Goal: Information Seeking & Learning: Learn about a topic

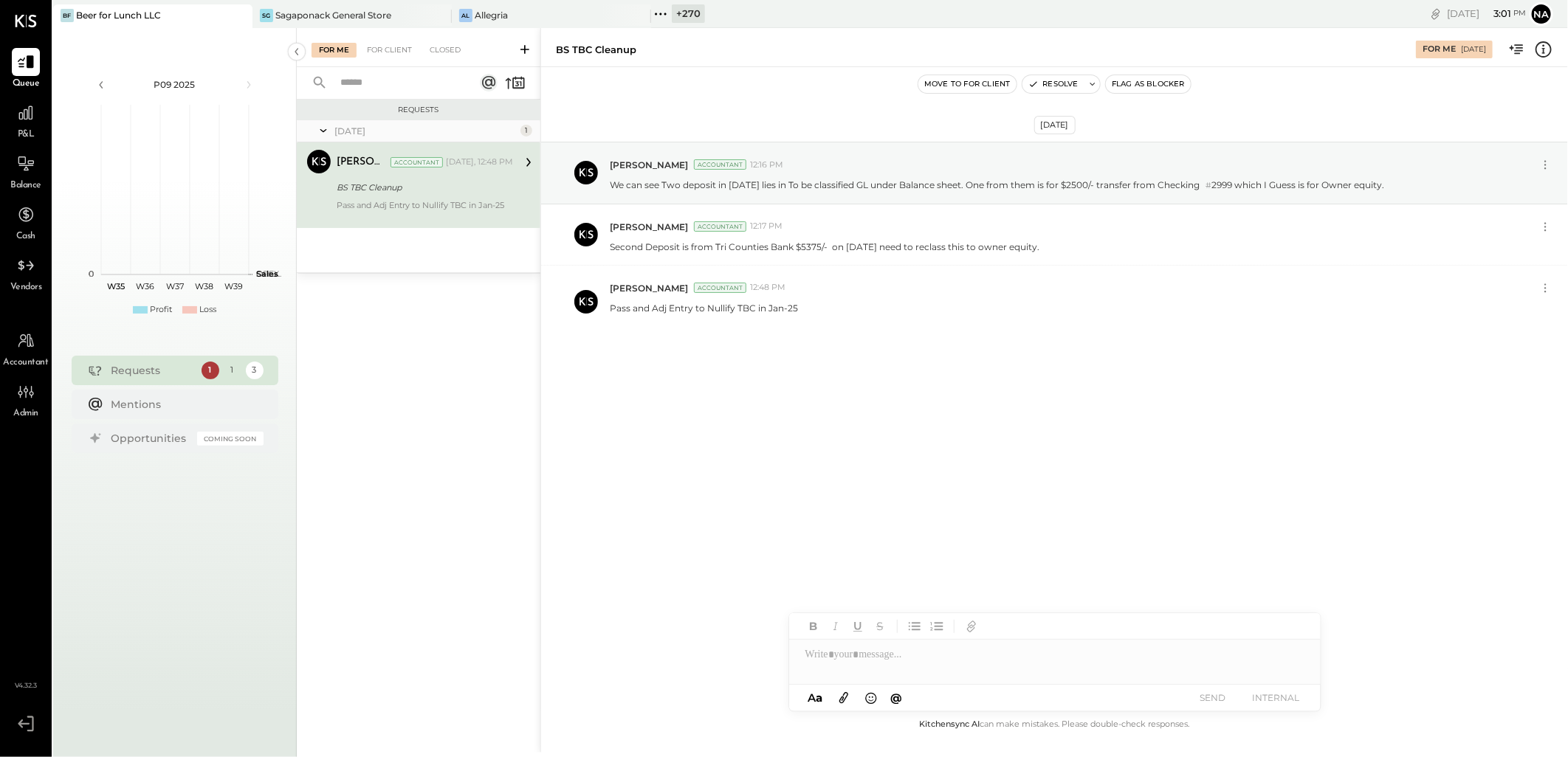
click at [669, 15] on icon at bounding box center [661, 14] width 20 height 20
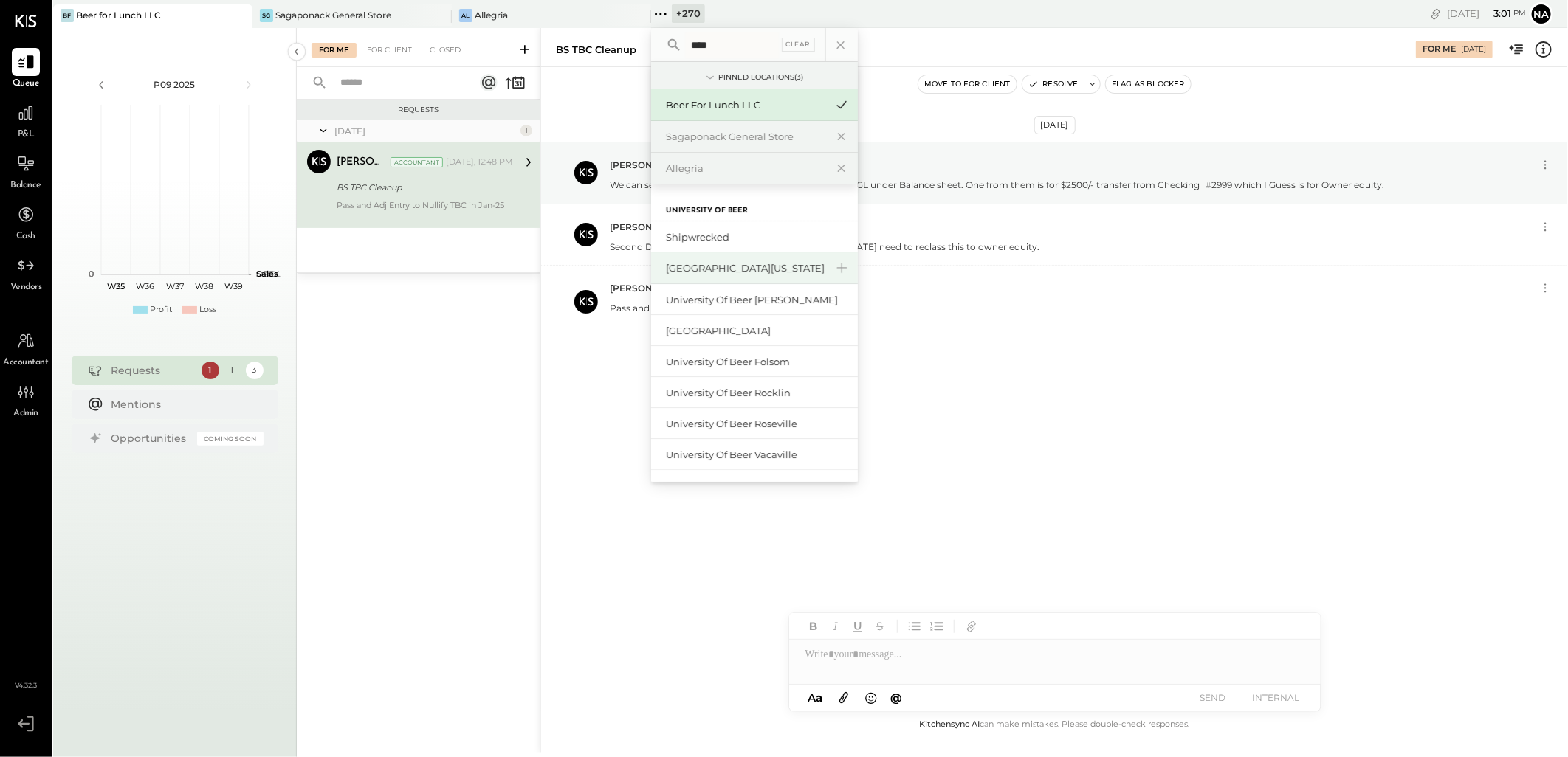
type input "****"
click at [772, 266] on div "[GEOGRAPHIC_DATA][US_STATE]" at bounding box center [746, 268] width 160 height 14
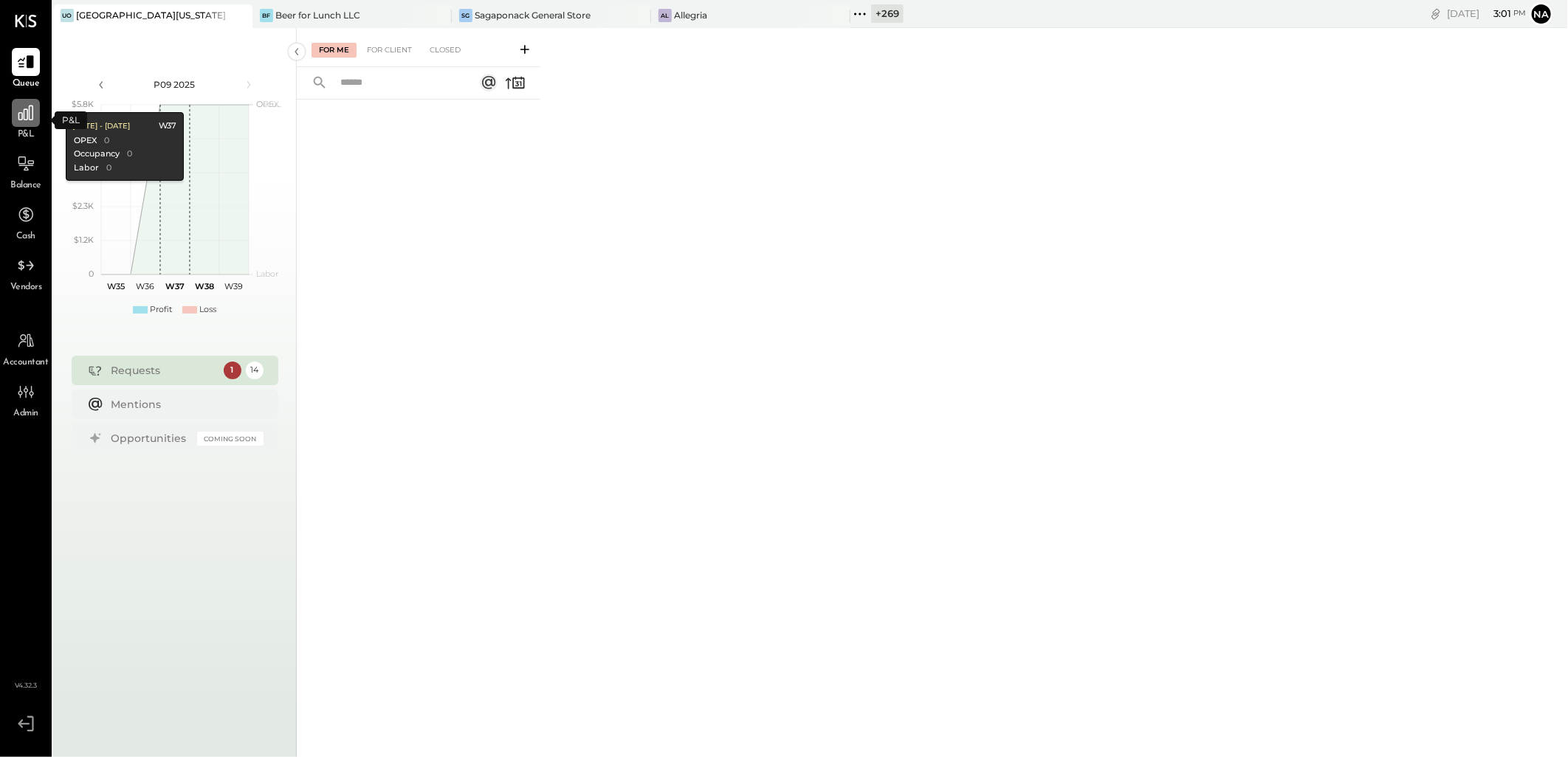
click at [33, 112] on icon at bounding box center [26, 113] width 15 height 15
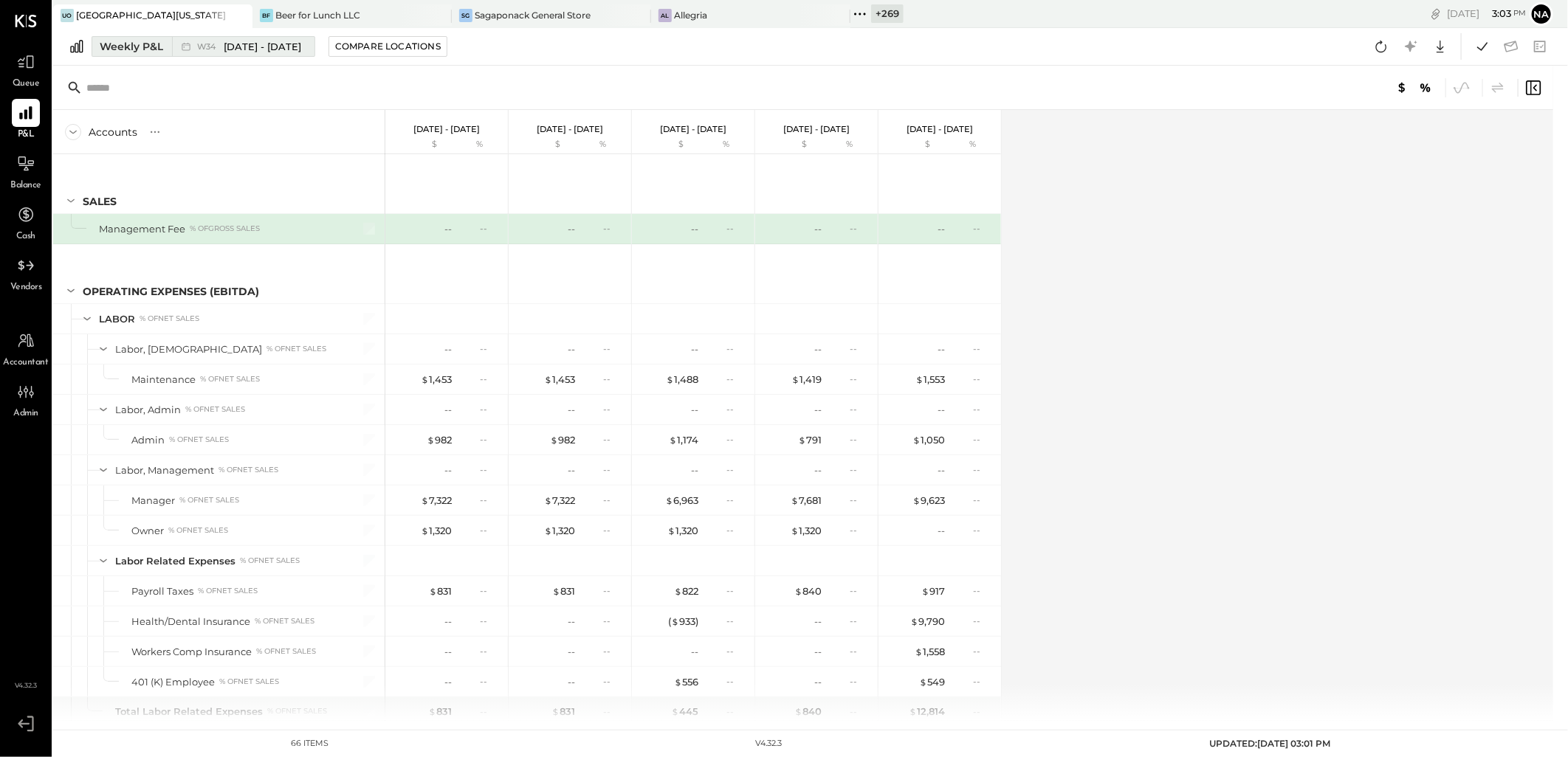
click at [147, 51] on div "Weekly P&L" at bounding box center [131, 46] width 64 height 15
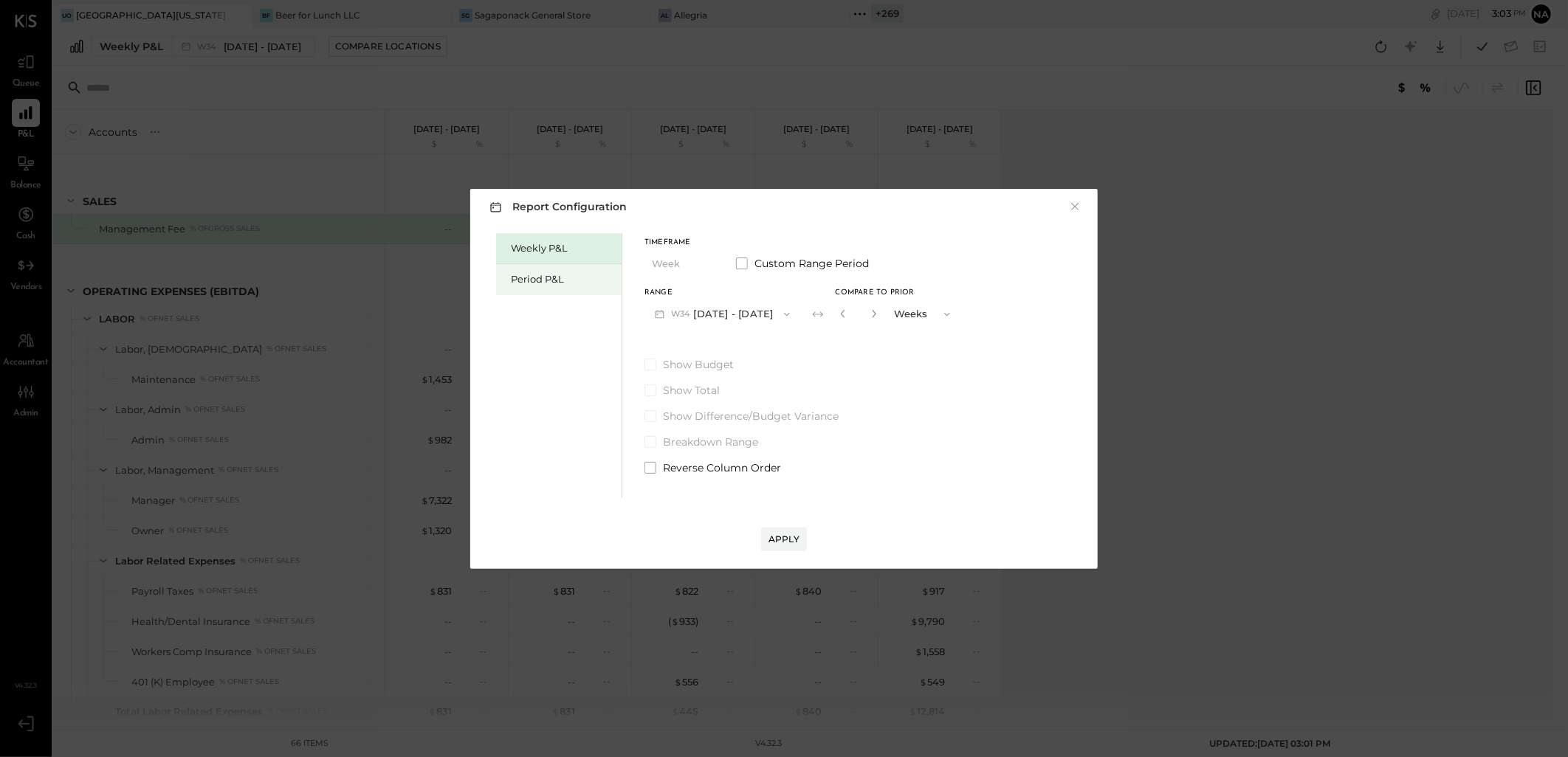
click at [532, 274] on div "Period P&L" at bounding box center [562, 280] width 103 height 14
click at [749, 318] on button "P09 [DATE] - [DATE]" at bounding box center [721, 313] width 154 height 28
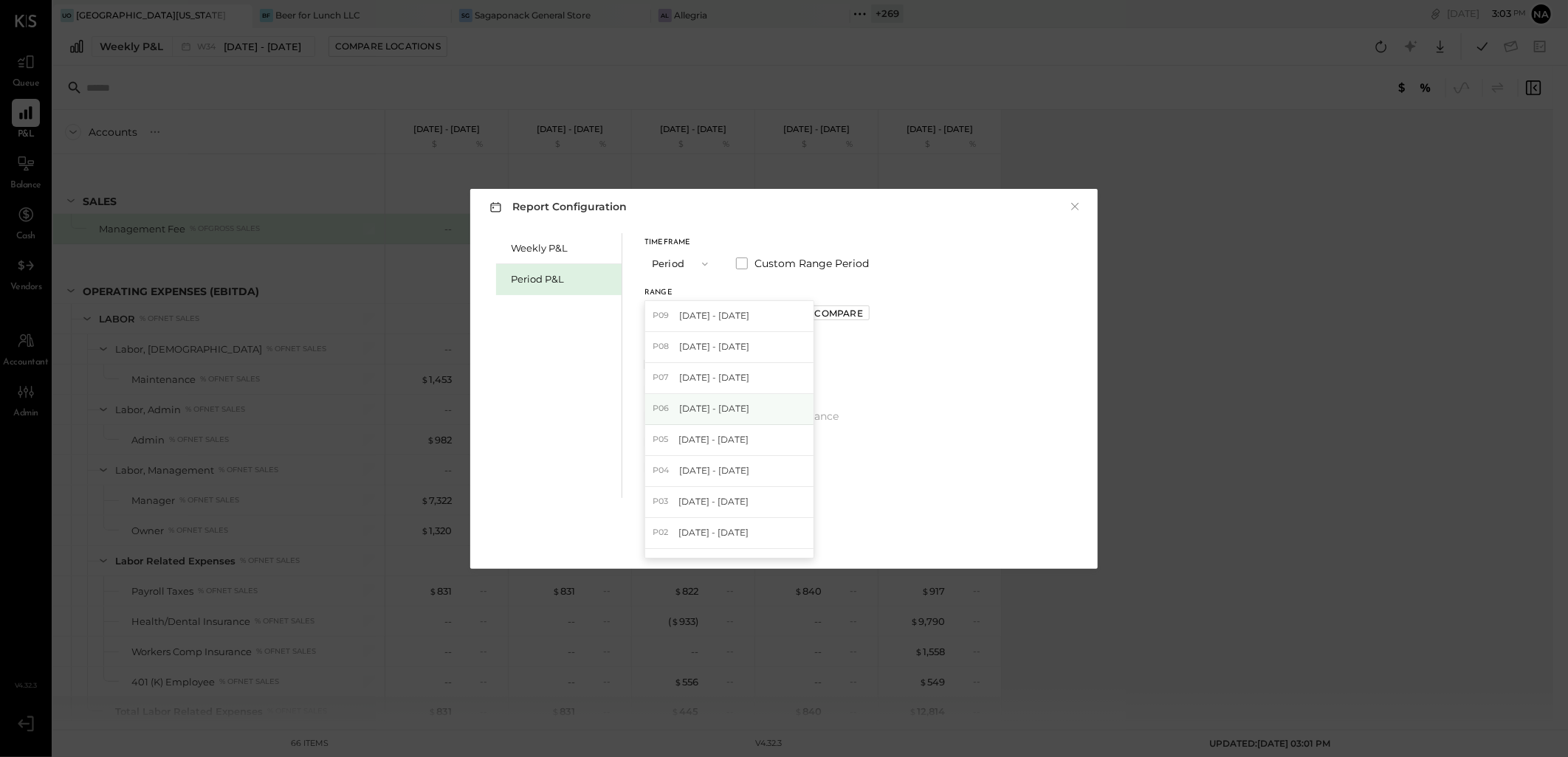
click at [775, 410] on div "P06 [DATE] - [DATE]" at bounding box center [730, 409] width 169 height 31
click at [863, 318] on div "Compare" at bounding box center [839, 313] width 48 height 12
click at [878, 313] on button "button" at bounding box center [871, 313] width 12 height 16
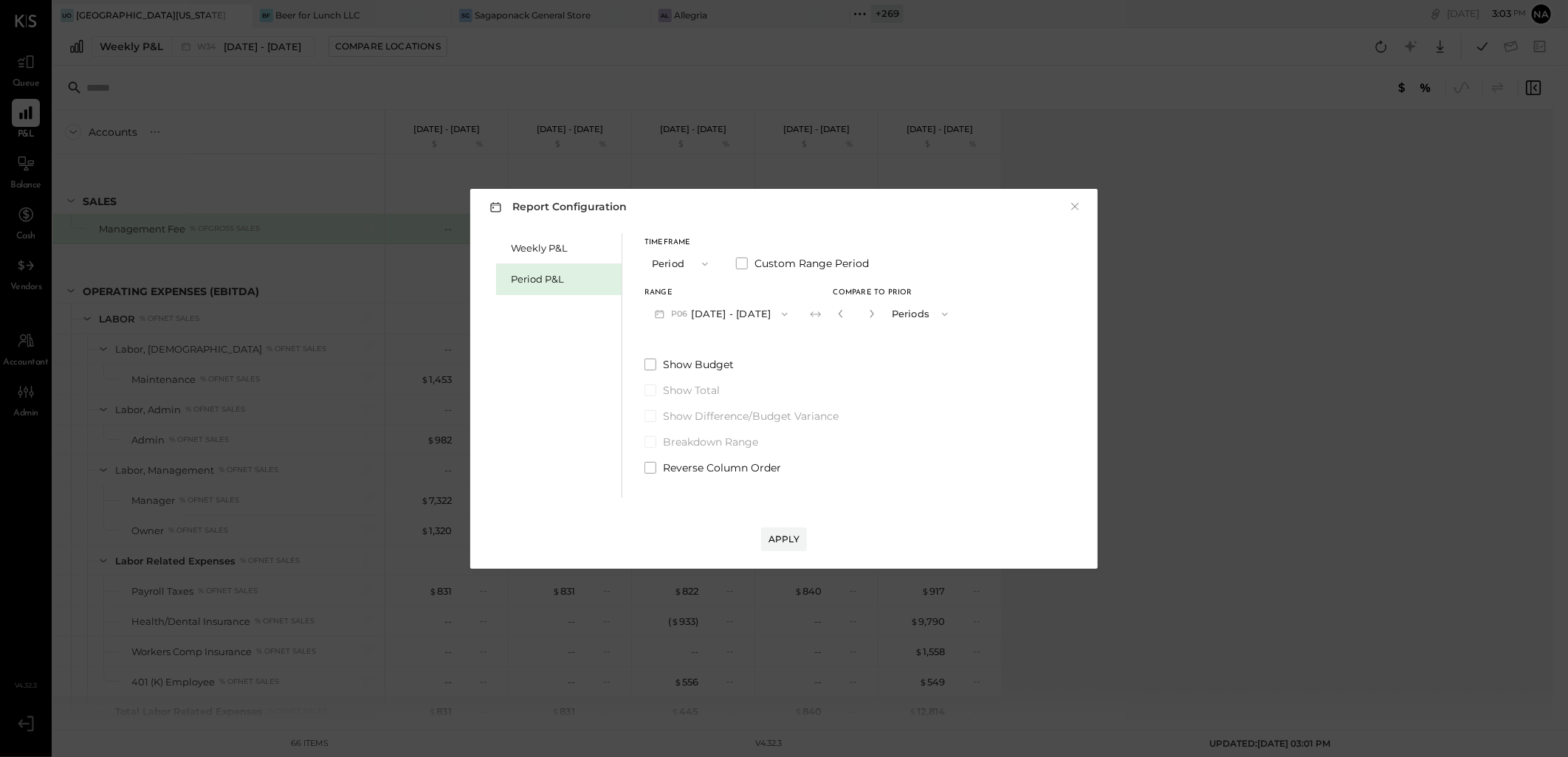
click at [878, 313] on button "button" at bounding box center [871, 313] width 12 height 16
type input "*"
click at [792, 540] on div "Apply" at bounding box center [784, 539] width 31 height 12
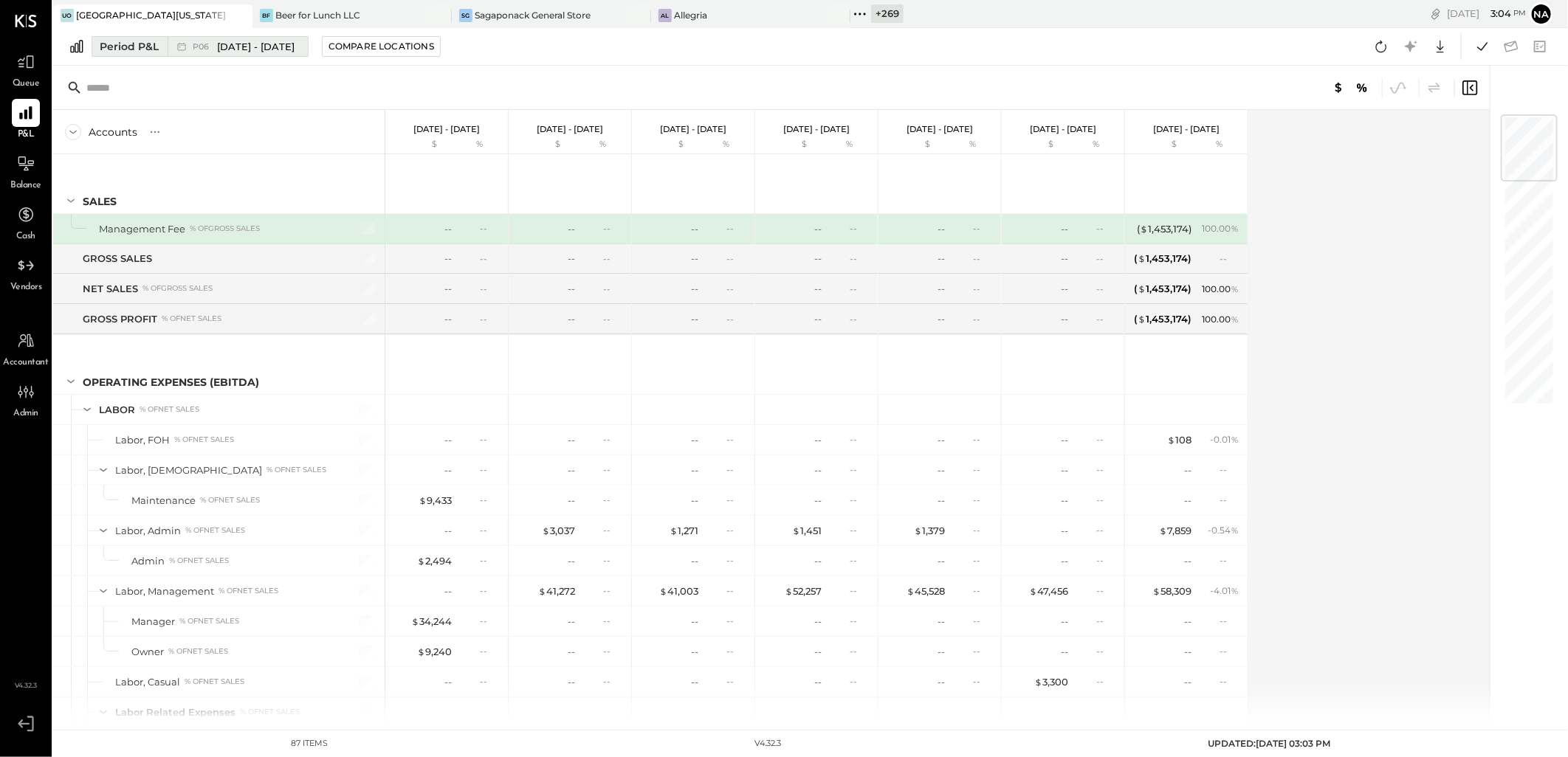
click at [217, 52] on span "[DATE] - [DATE]" at bounding box center [255, 47] width 77 height 14
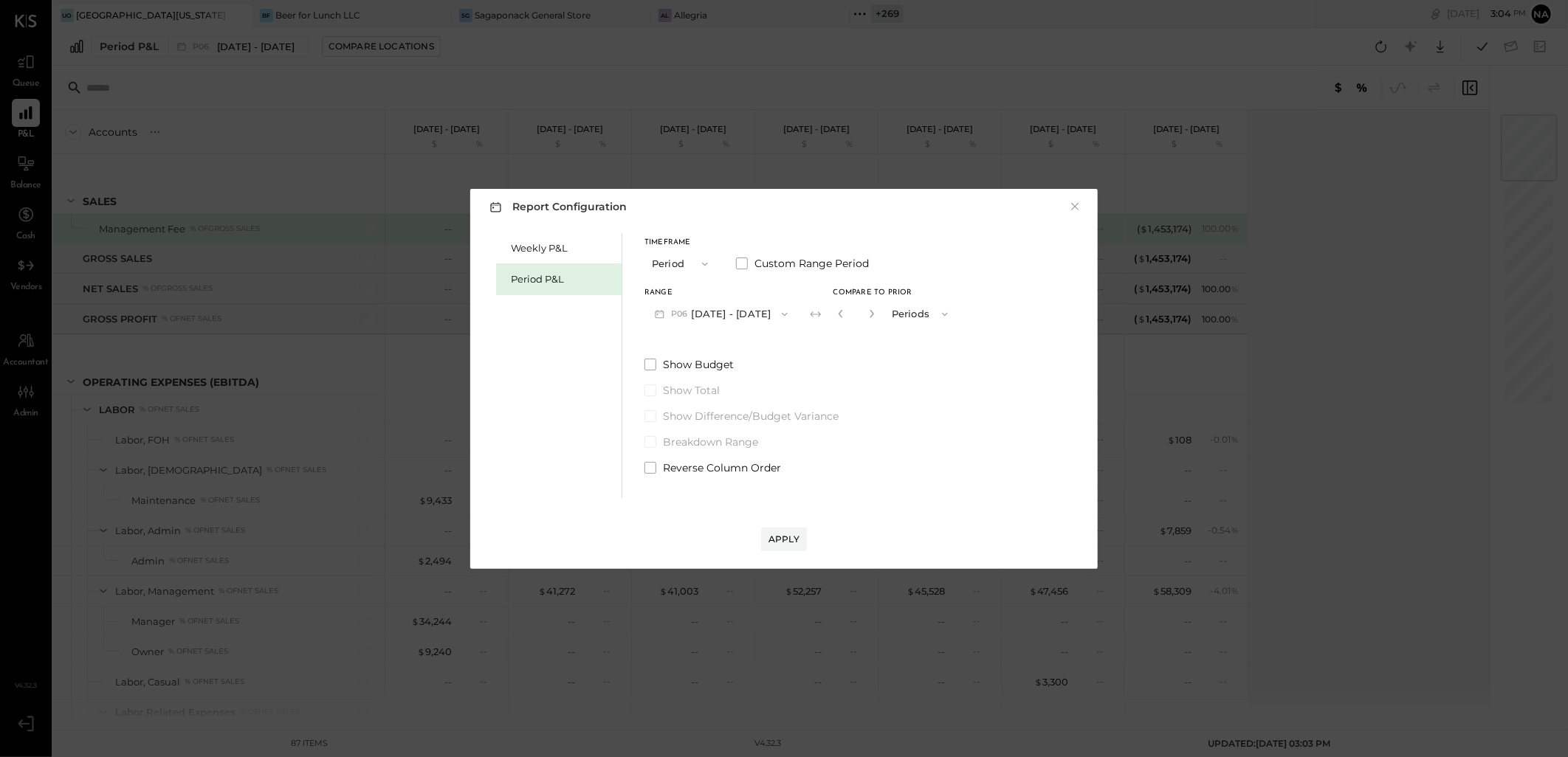
click at [847, 308] on button "button" at bounding box center [840, 313] width 12 height 16
type input "*"
click at [792, 535] on div "Apply" at bounding box center [784, 539] width 31 height 12
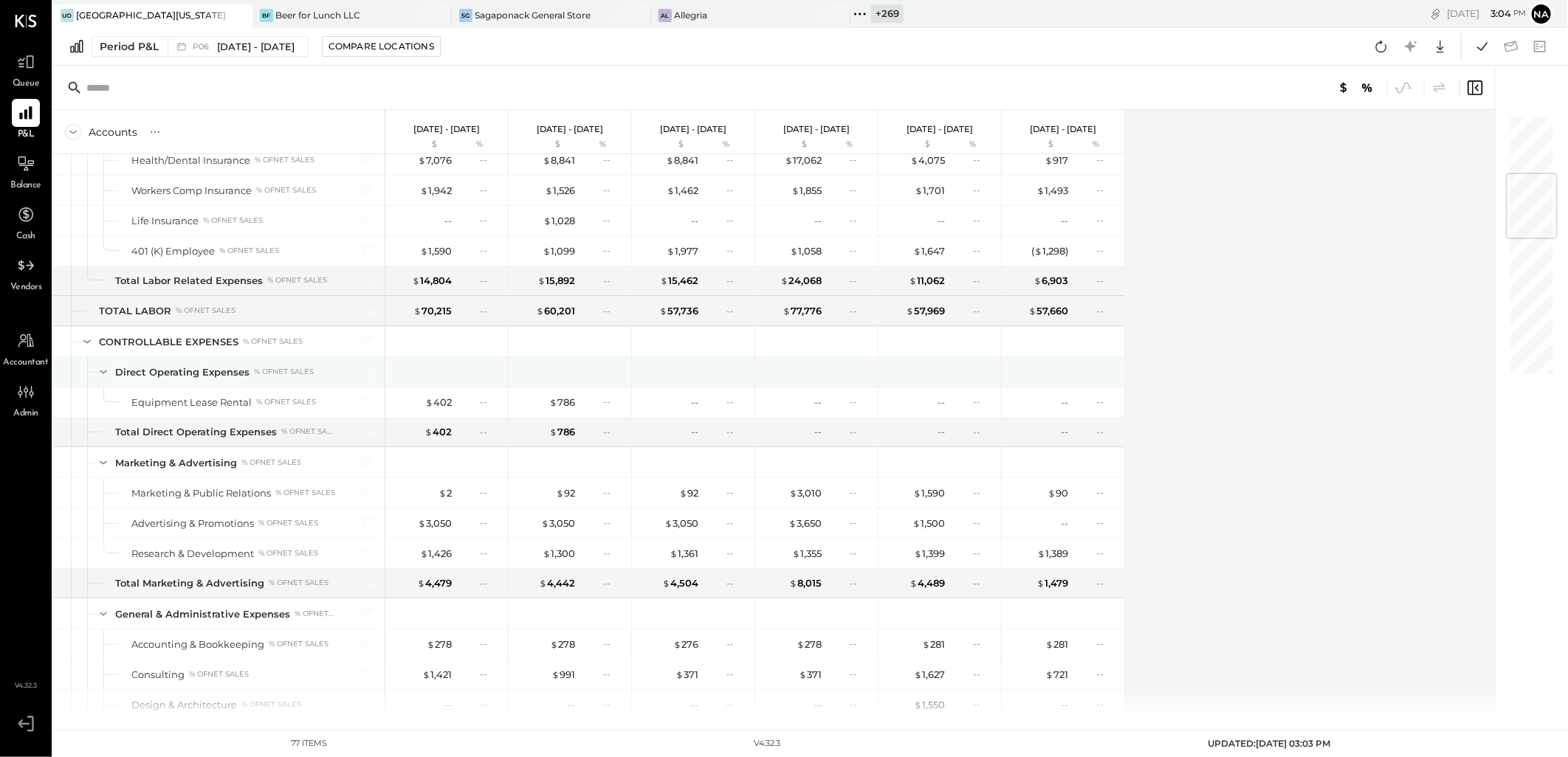
scroll to position [573, 0]
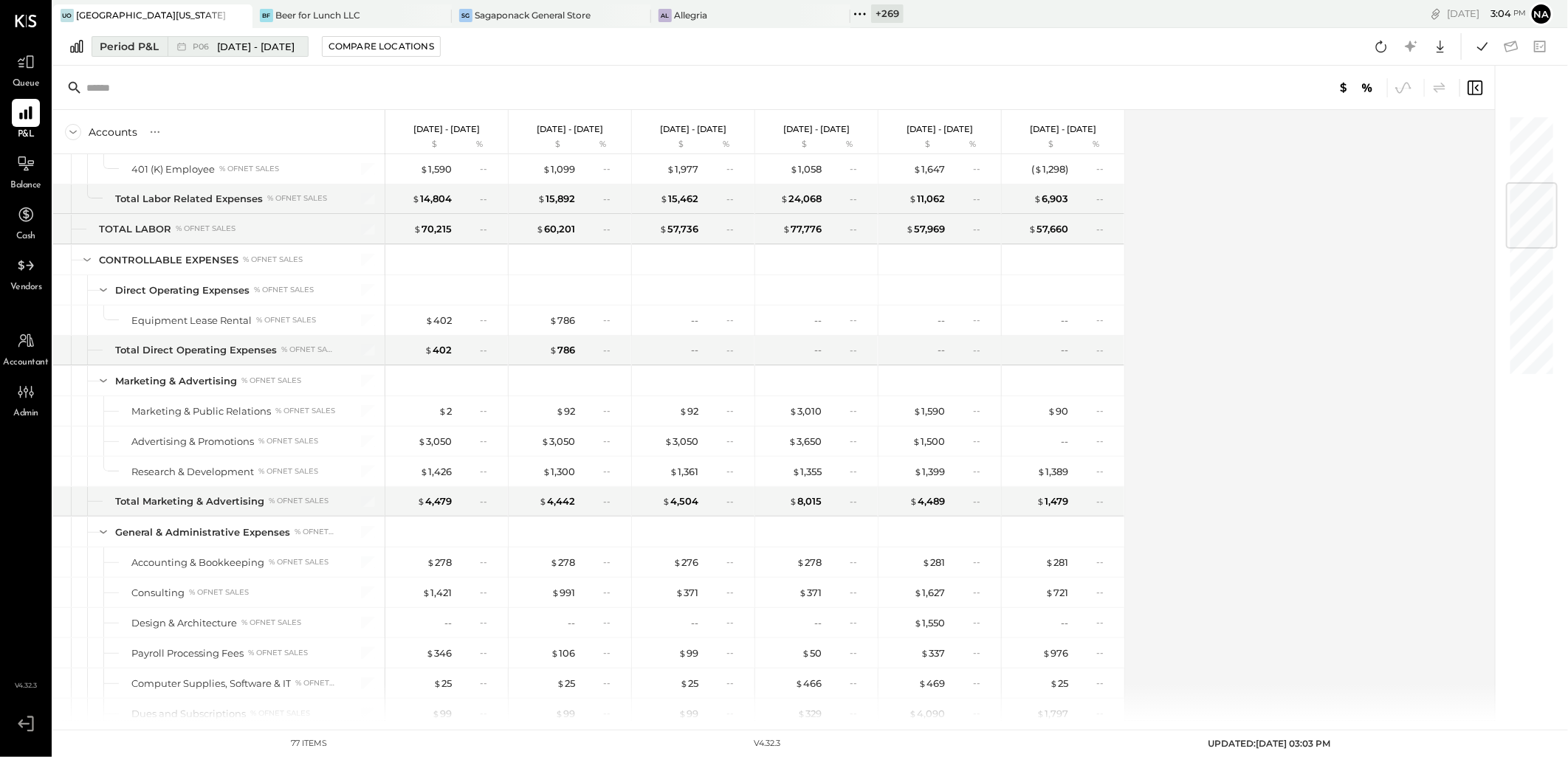
click at [294, 43] on span "[DATE] - [DATE]" at bounding box center [255, 47] width 77 height 14
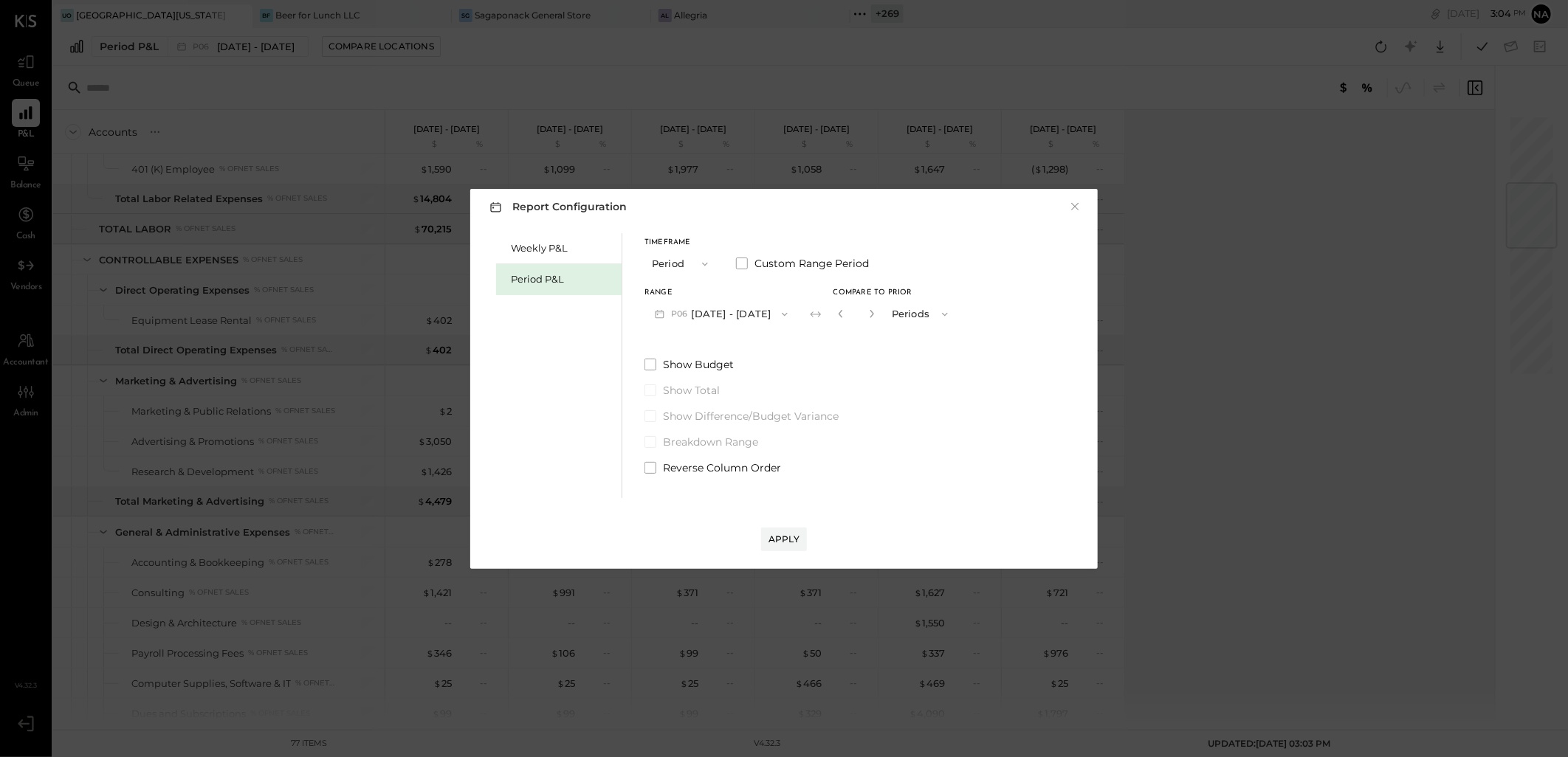
click at [648, 397] on div "Show Budget Show Total Show Difference/Budget Variance Breakdown Range Reverse …" at bounding box center [801, 415] width 313 height 118
click at [651, 388] on span at bounding box center [650, 390] width 12 height 12
click at [653, 467] on span at bounding box center [650, 468] width 12 height 12
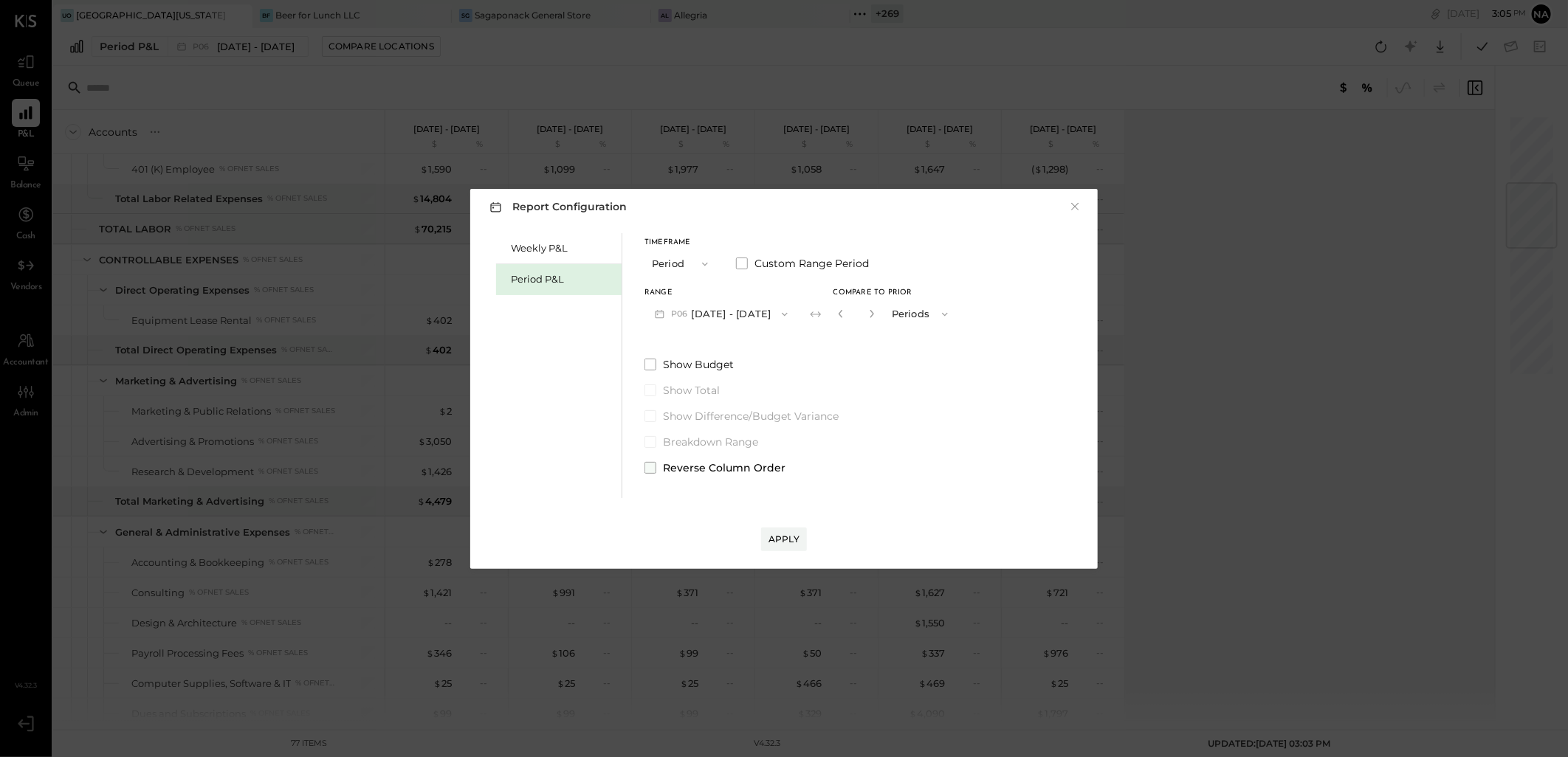
click at [653, 467] on span at bounding box center [650, 468] width 12 height 12
click at [648, 360] on span at bounding box center [650, 364] width 12 height 12
click at [653, 388] on span at bounding box center [650, 390] width 12 height 12
click at [546, 248] on div "Weekly P&L" at bounding box center [562, 248] width 103 height 14
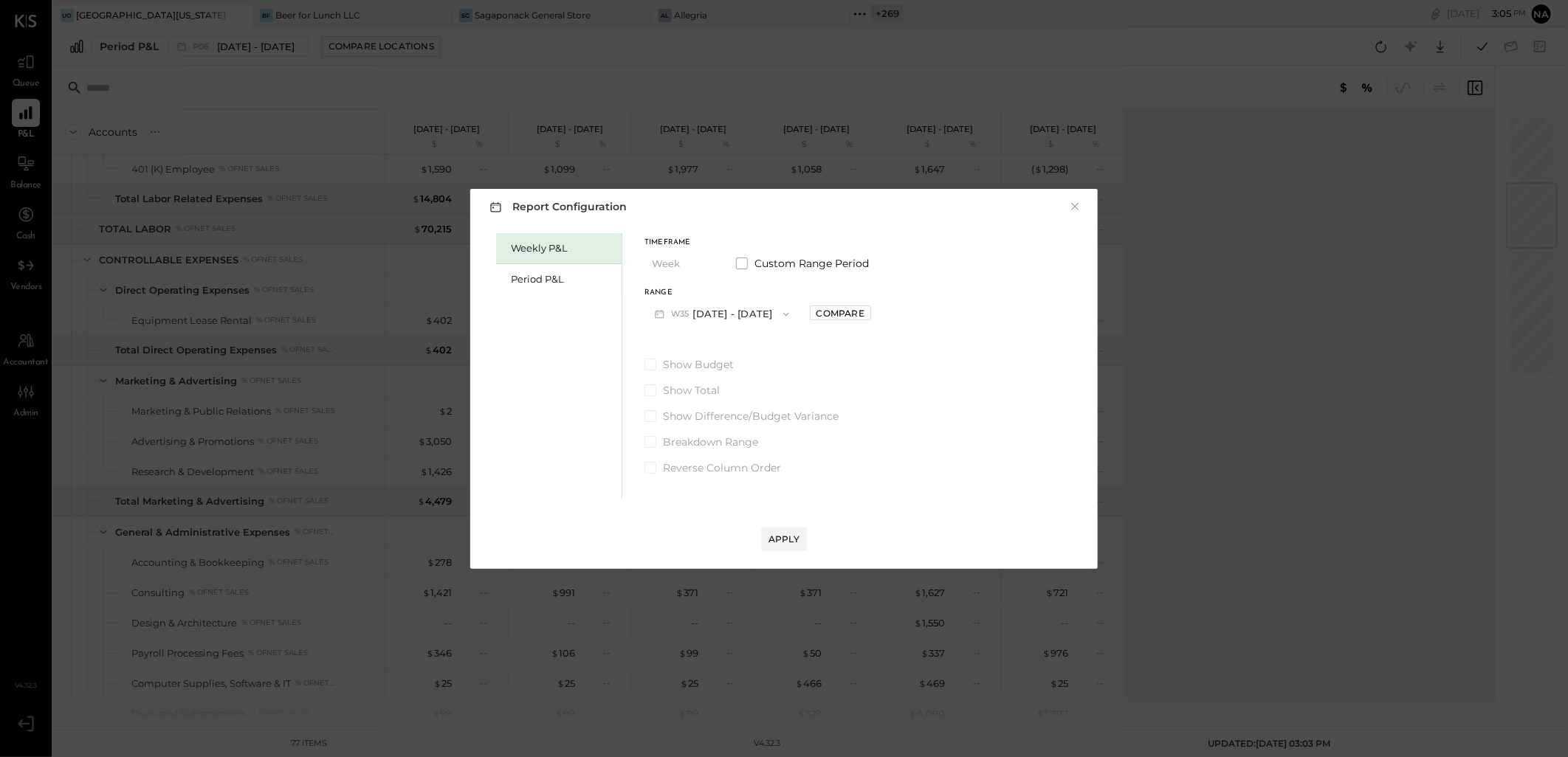
click at [695, 311] on button "W35 [DATE] - [DATE]" at bounding box center [722, 313] width 155 height 28
click at [748, 375] on span "[DATE] - [DATE]" at bounding box center [716, 377] width 70 height 12
click at [838, 311] on div "Compare" at bounding box center [841, 313] width 48 height 12
click at [876, 307] on button "button" at bounding box center [873, 313] width 12 height 16
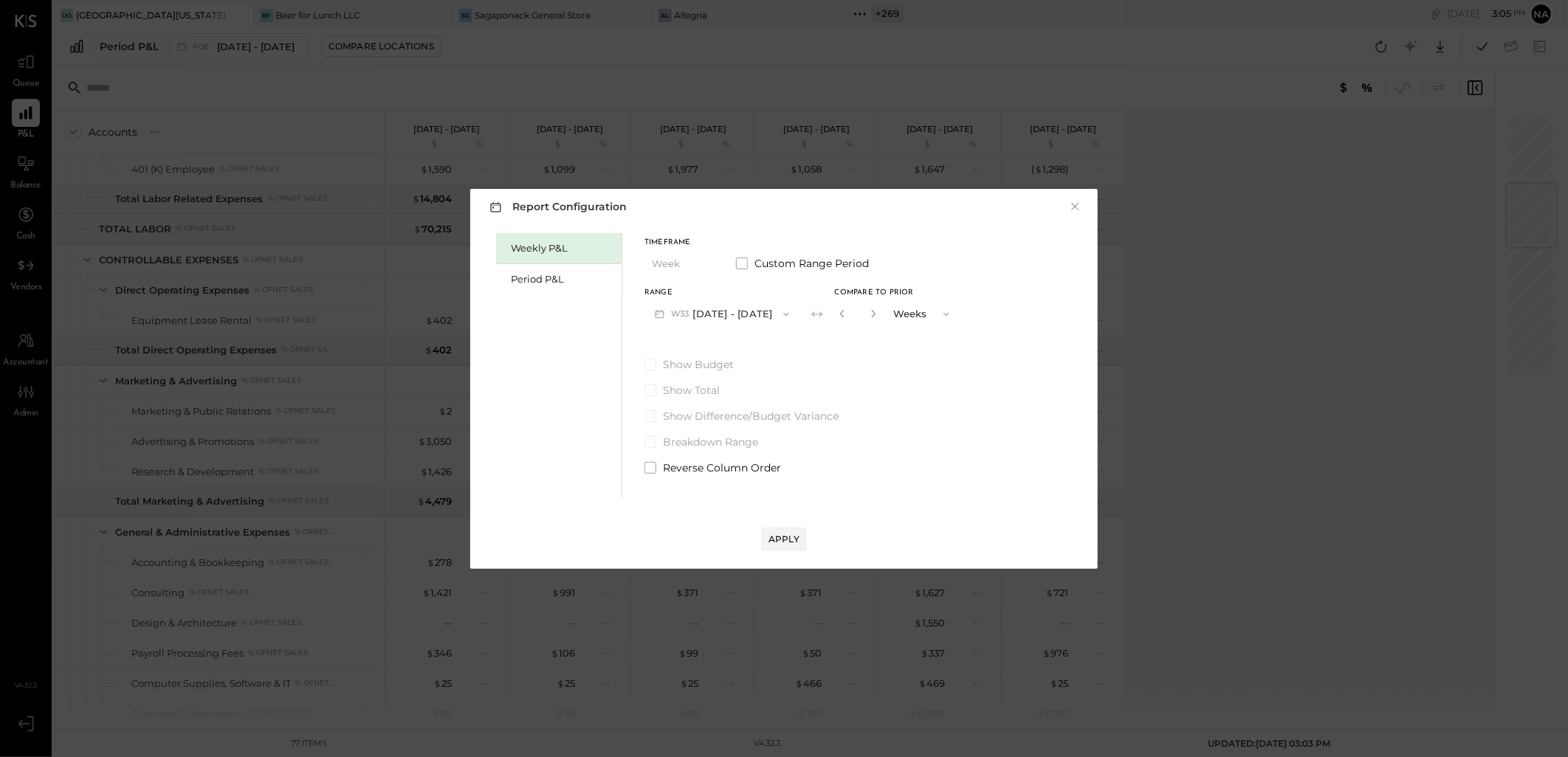
click at [876, 307] on button "button" at bounding box center [873, 313] width 12 height 16
type input "*"
click at [876, 406] on div "Show Budget Show Total Show Difference/Budget Variance Breakdown Range Reverse …" at bounding box center [802, 415] width 315 height 118
click at [558, 282] on div "Period P&L" at bounding box center [562, 280] width 103 height 14
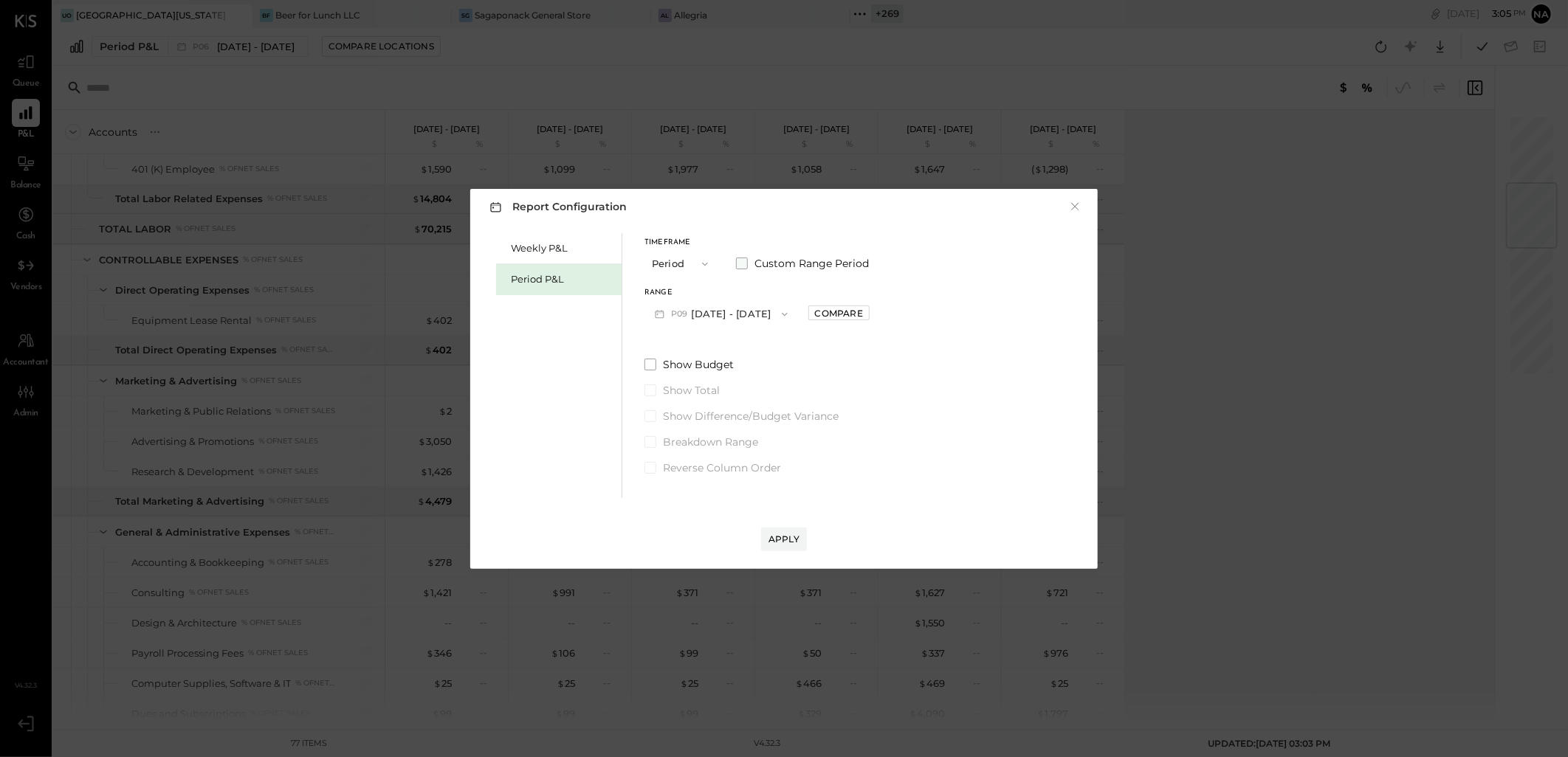
click at [748, 263] on label "Custom Range Period" at bounding box center [803, 264] width 133 height 15
click at [701, 388] on span "Show Total" at bounding box center [692, 390] width 57 height 15
click at [719, 315] on button "[DATE]" at bounding box center [688, 313] width 88 height 28
click at [721, 397] on div "[DATE]" at bounding box center [708, 400] width 124 height 31
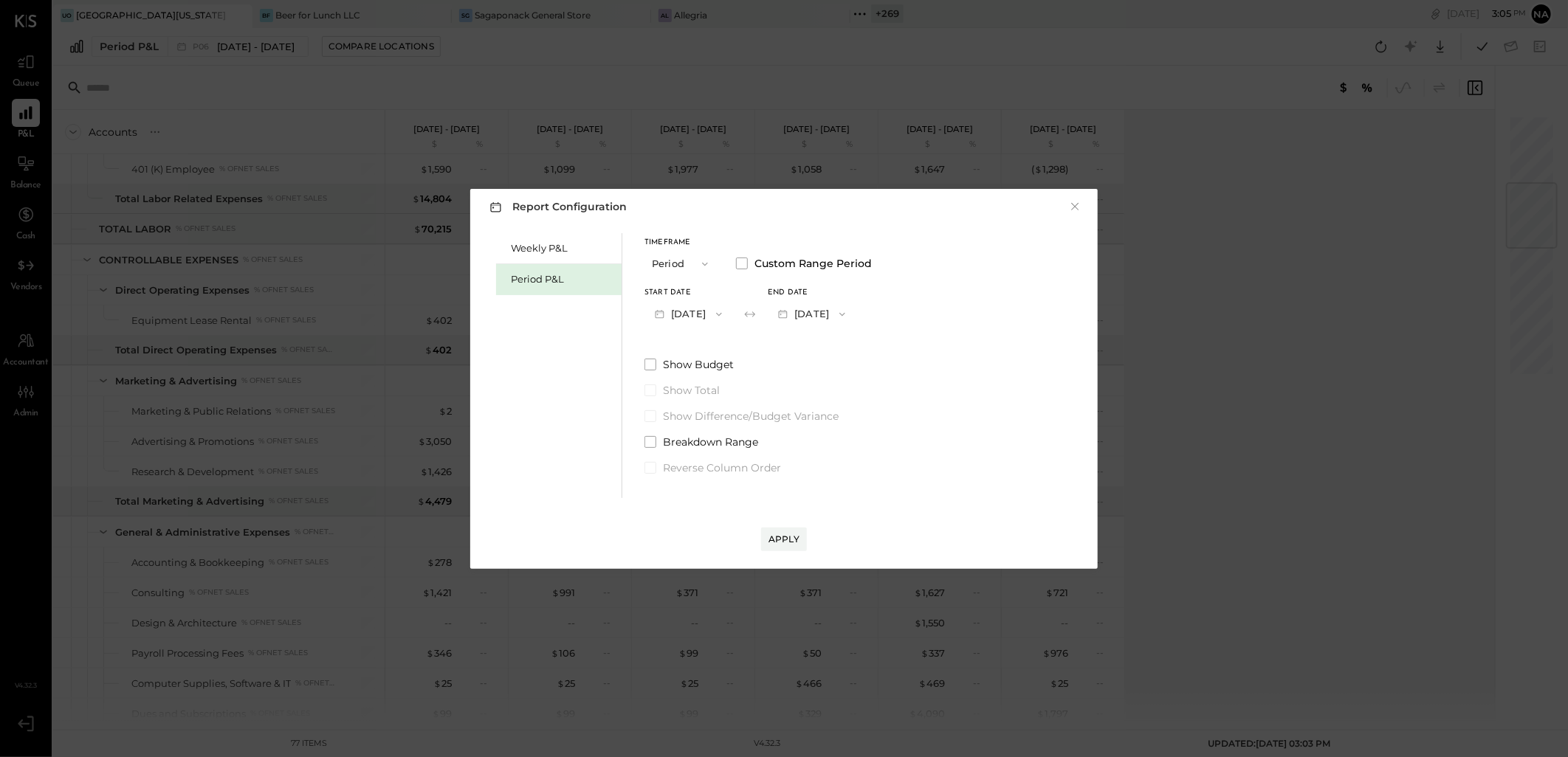
click at [852, 311] on button "[DATE]" at bounding box center [812, 313] width 88 height 28
click at [817, 408] on span "[DATE]" at bounding box center [801, 408] width 31 height 12
click at [786, 540] on div "Apply" at bounding box center [784, 539] width 31 height 12
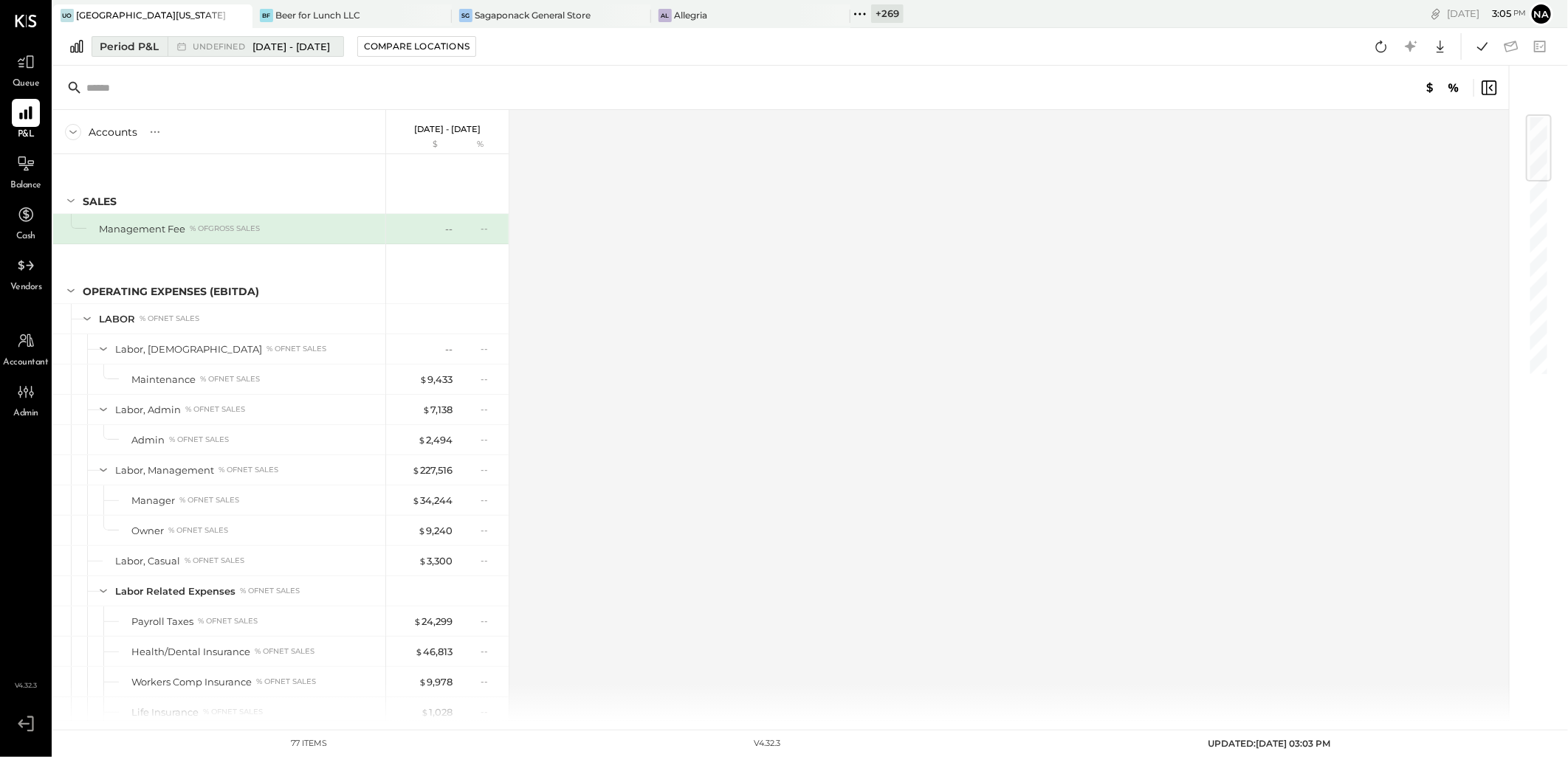
click at [330, 51] on span "[DATE] - [DATE]" at bounding box center [290, 47] width 77 height 14
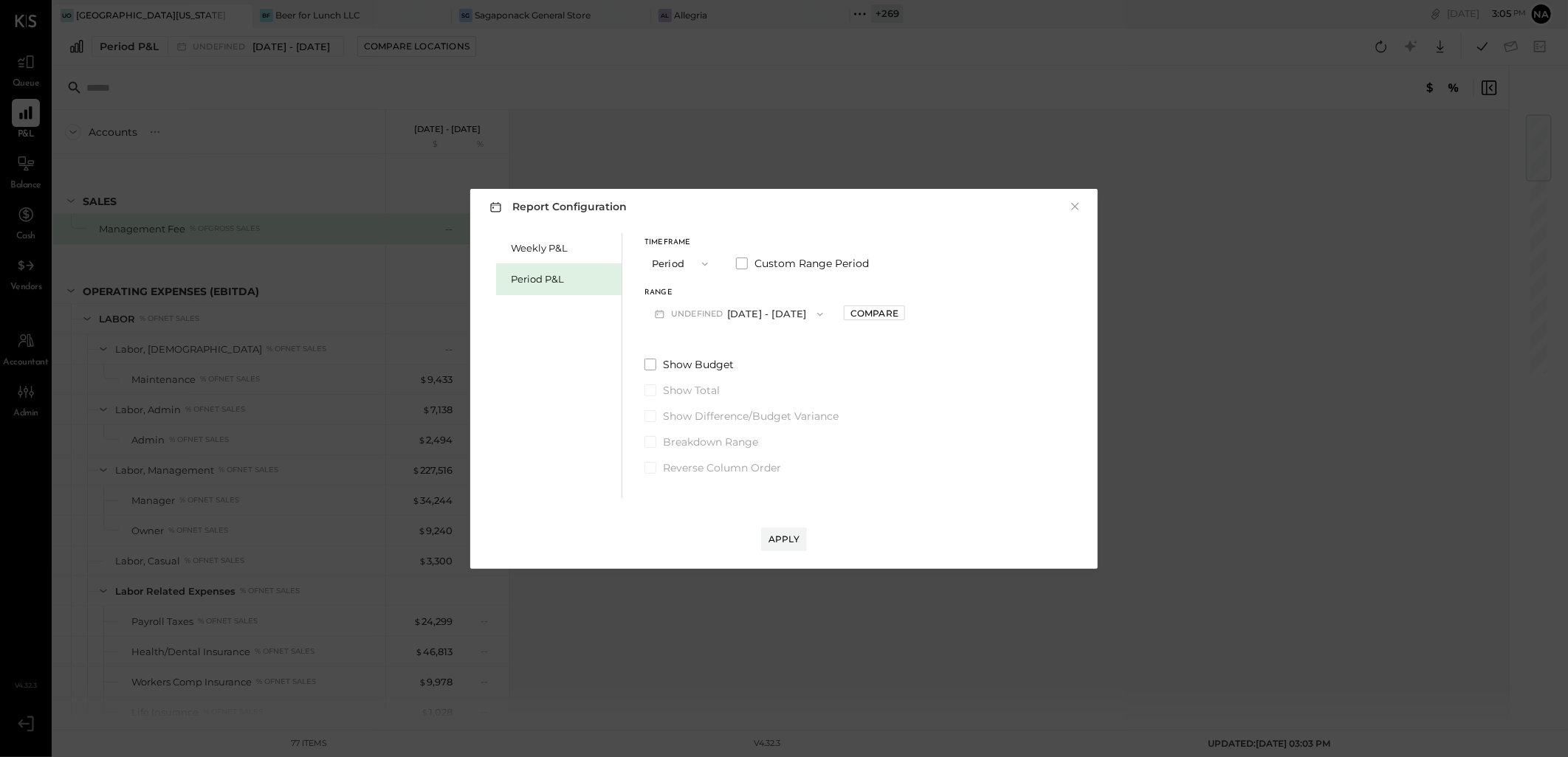
click at [741, 314] on button "undefined [DATE] - [DATE]" at bounding box center [739, 313] width 189 height 28
click at [779, 406] on div "P06 [DATE] - [DATE]" at bounding box center [739, 409] width 187 height 31
click at [859, 309] on div "Compare" at bounding box center [839, 313] width 48 height 12
click at [878, 320] on button "button" at bounding box center [871, 313] width 12 height 16
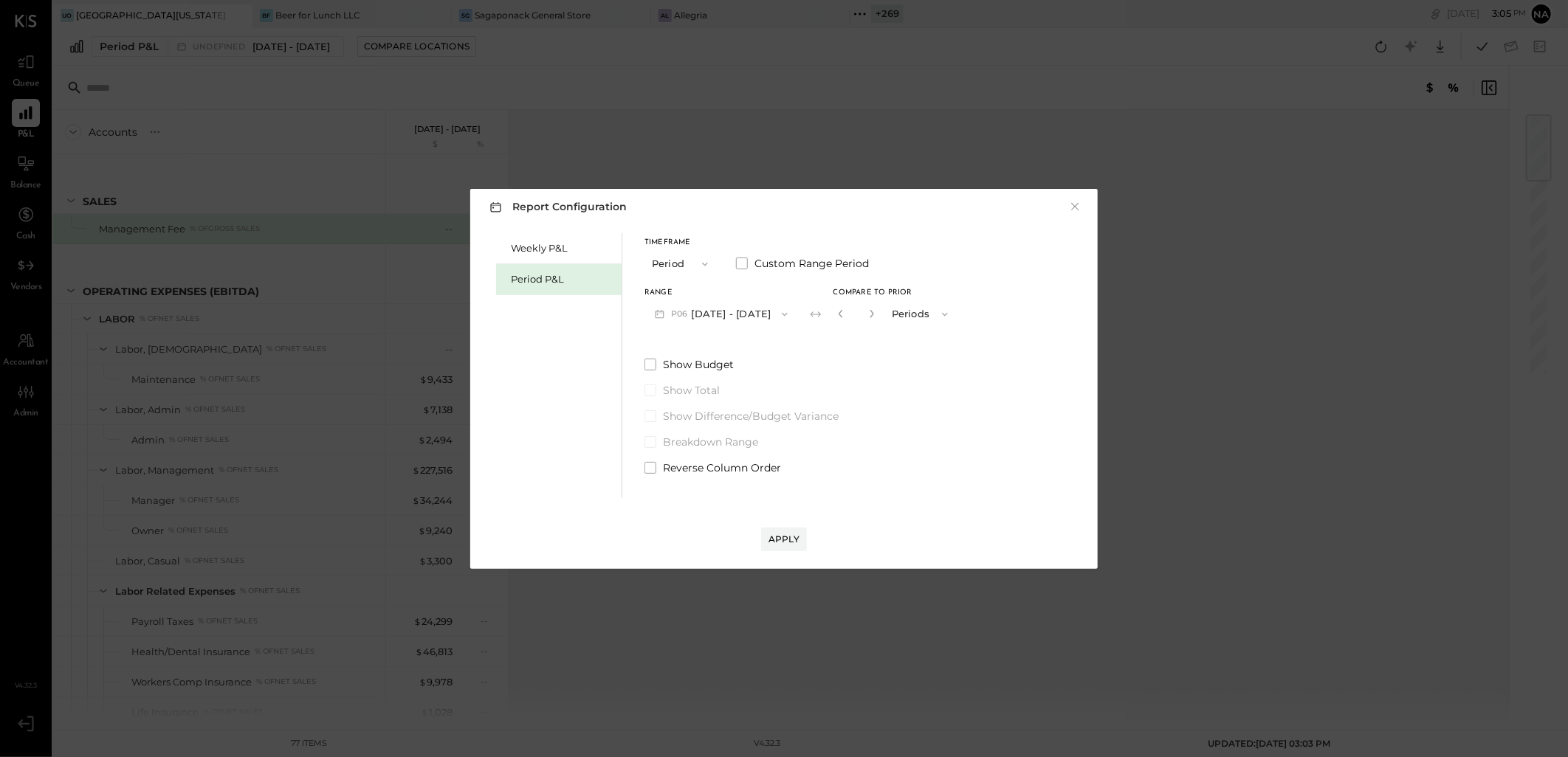
click at [878, 320] on button "button" at bounding box center [871, 313] width 12 height 16
type input "*"
click at [791, 540] on div "Apply" at bounding box center [784, 539] width 31 height 12
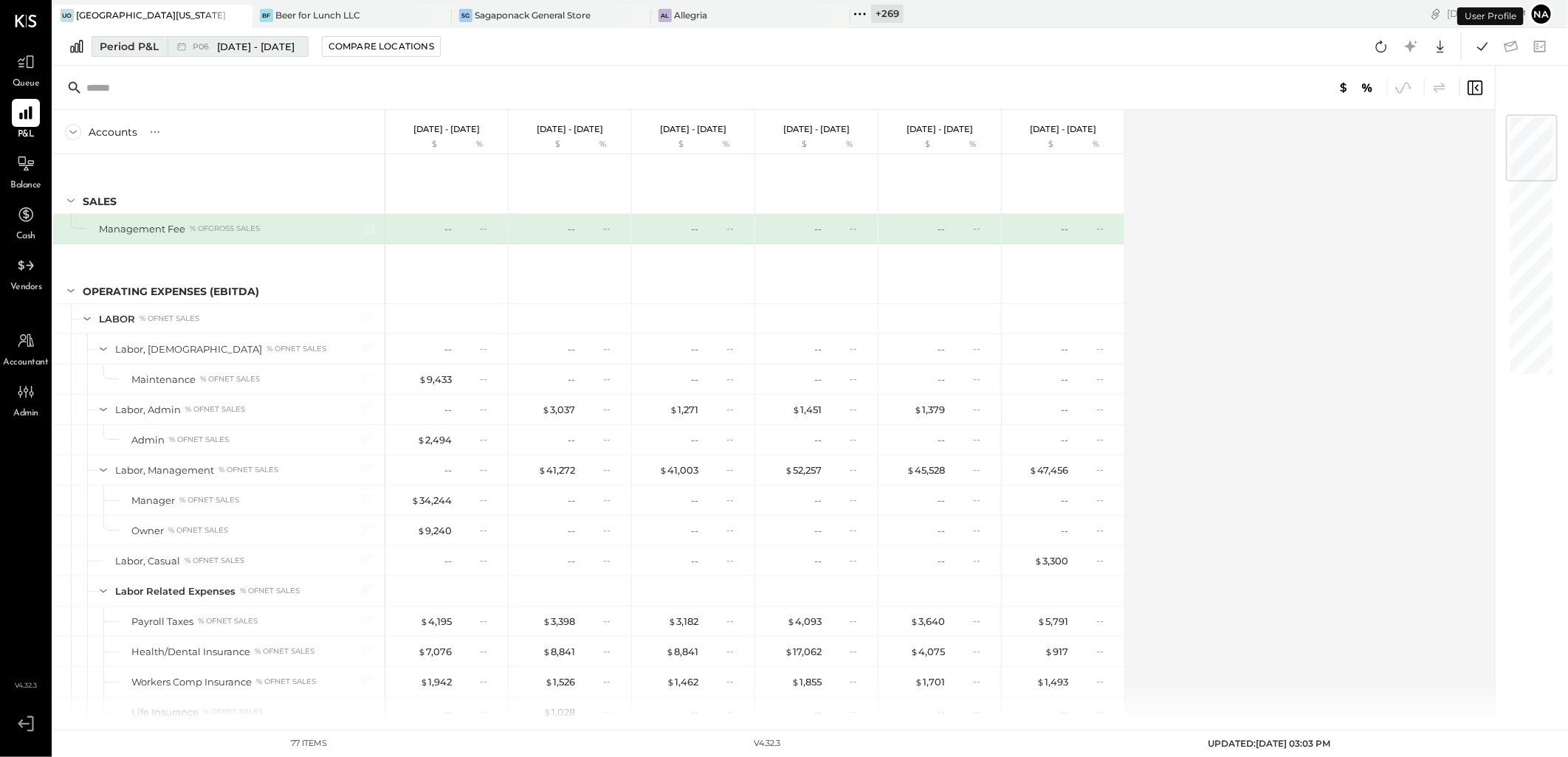
click at [273, 48] on span "[DATE] - [DATE]" at bounding box center [255, 47] width 77 height 14
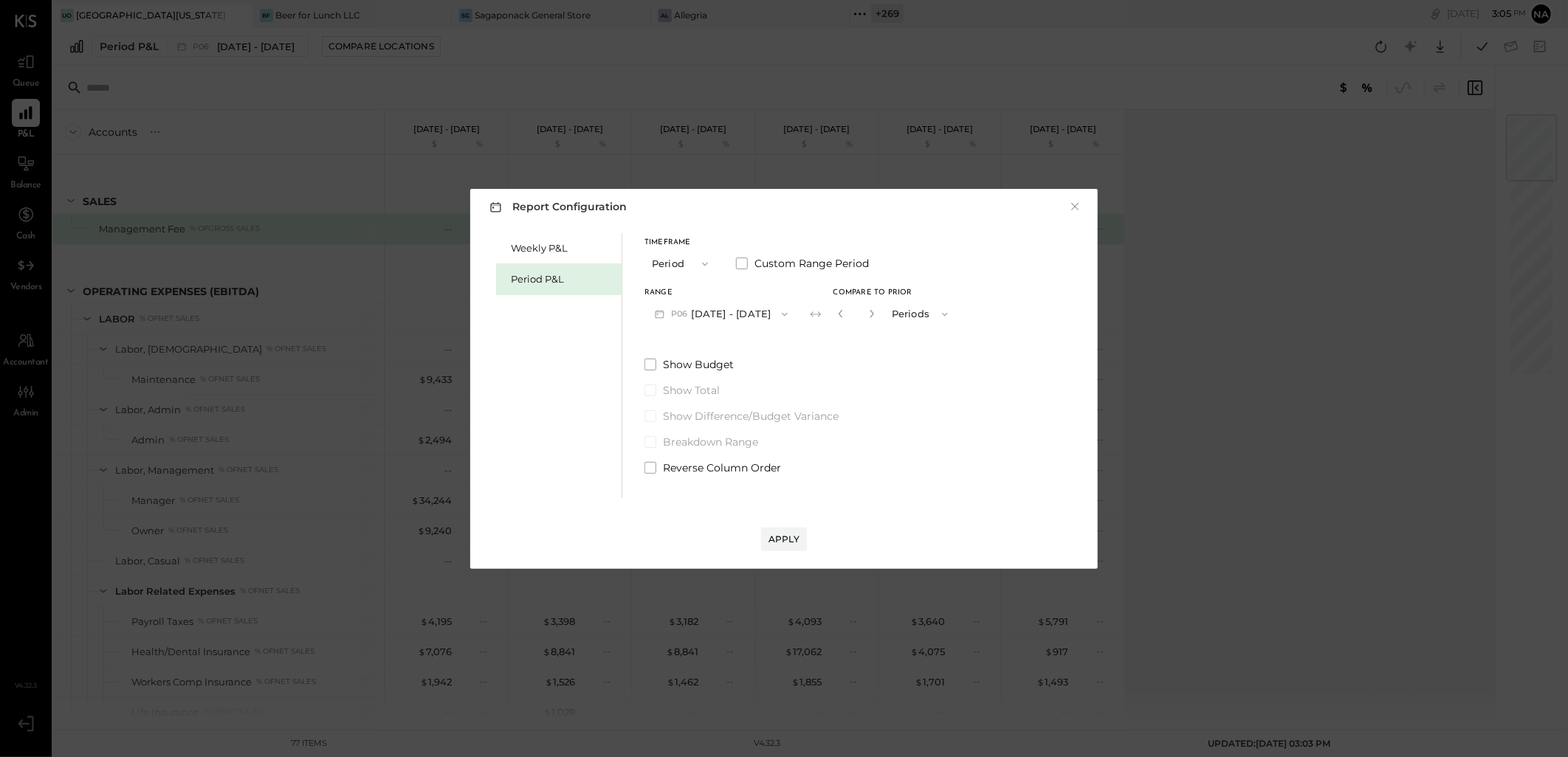
click at [654, 392] on span at bounding box center [650, 390] width 12 height 12
click at [1081, 207] on button "×" at bounding box center [1074, 207] width 13 height 15
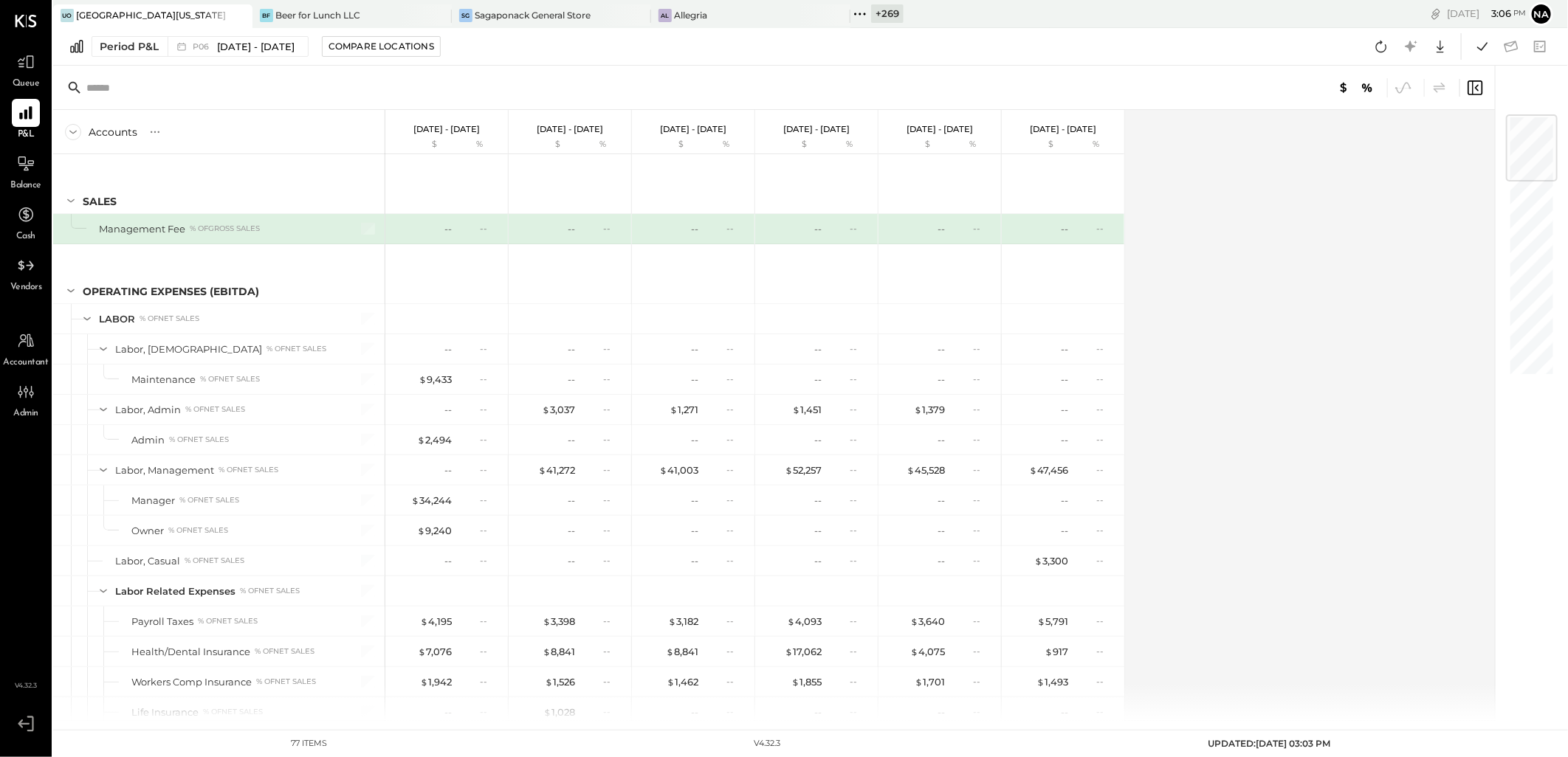
click at [1475, 86] on icon at bounding box center [1475, 88] width 18 height 18
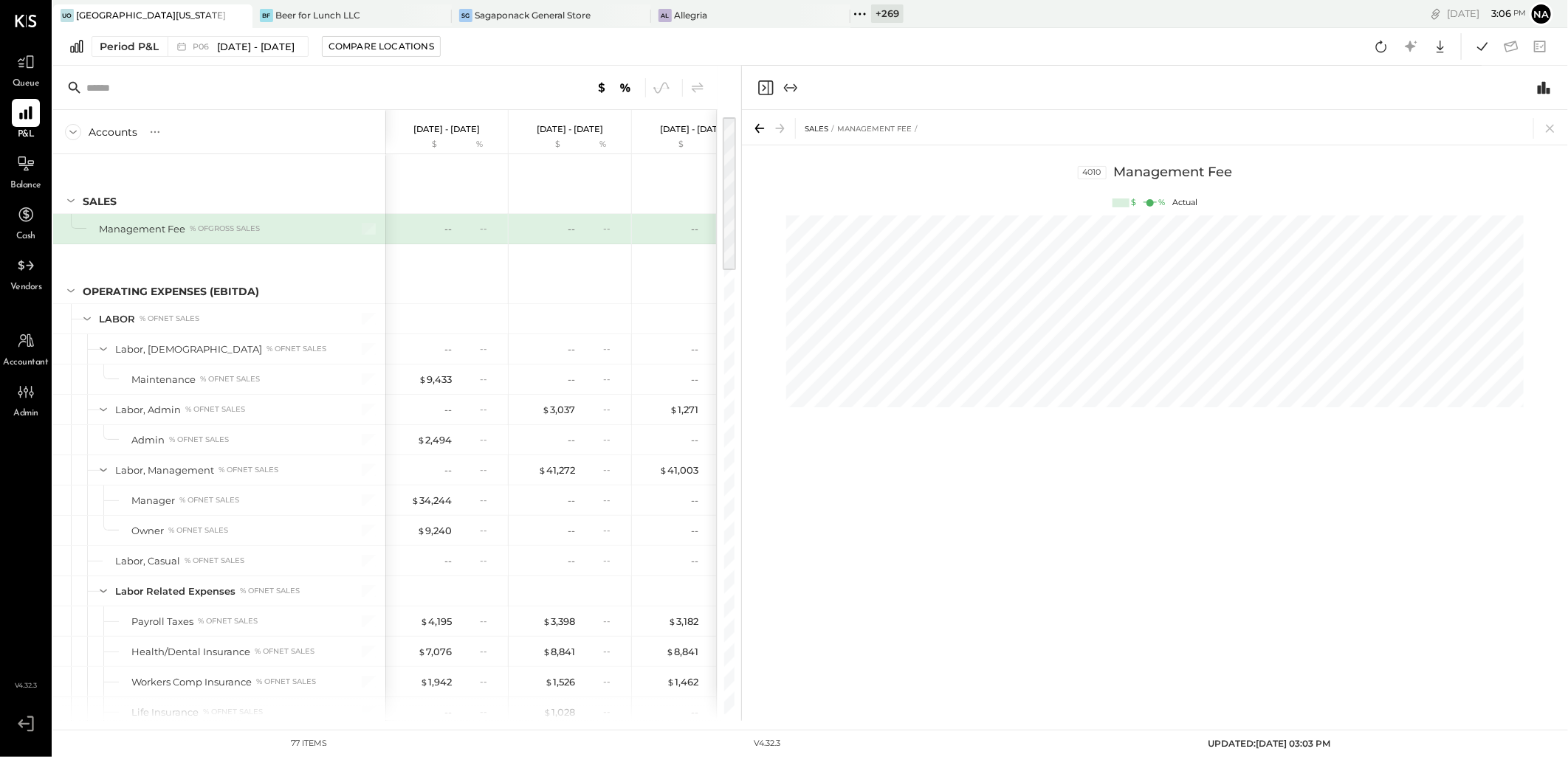
click at [797, 83] on icon "Expand panel (e)" at bounding box center [791, 88] width 18 height 18
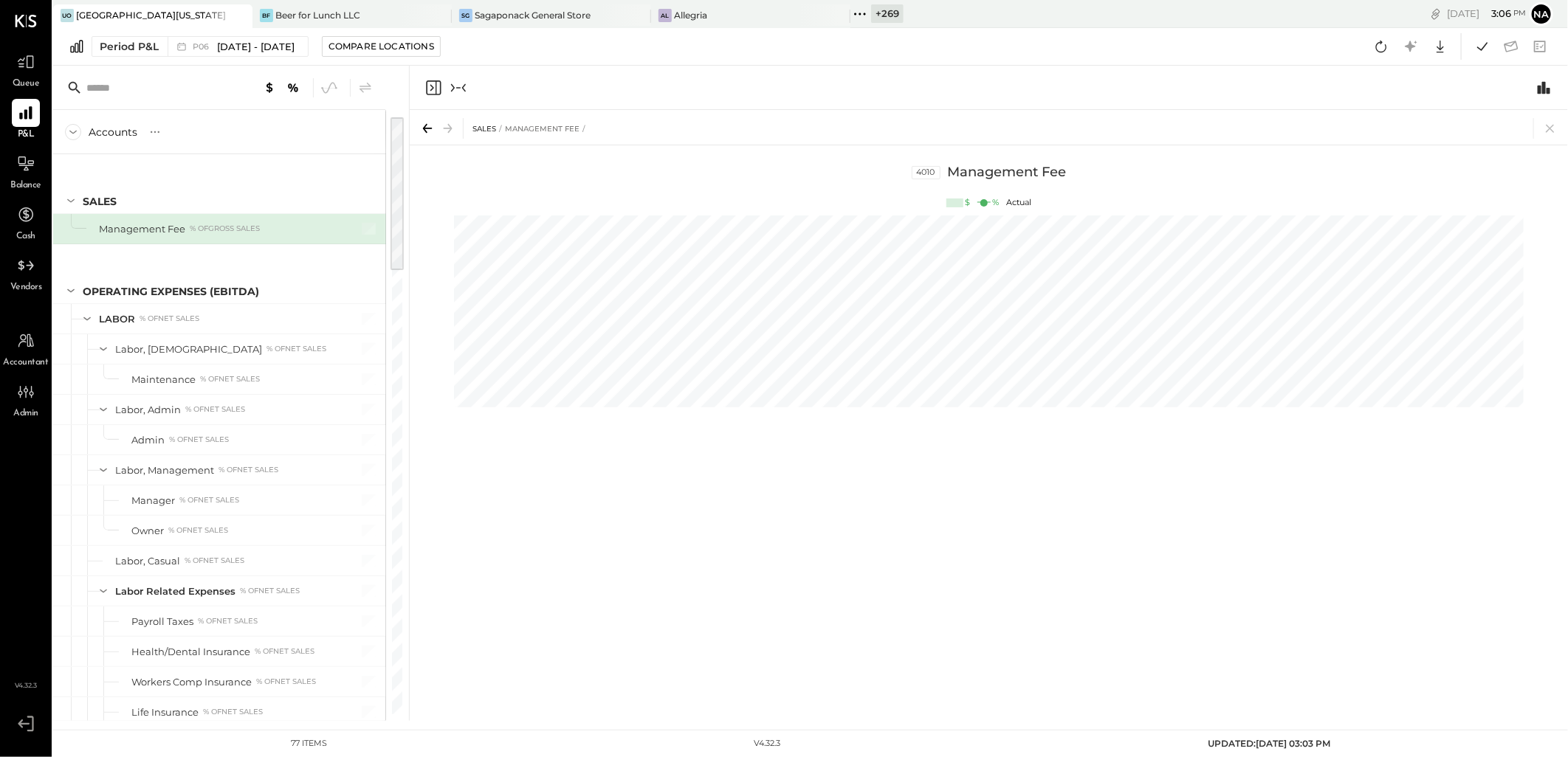
click at [433, 91] on icon "Close panel" at bounding box center [433, 88] width 18 height 18
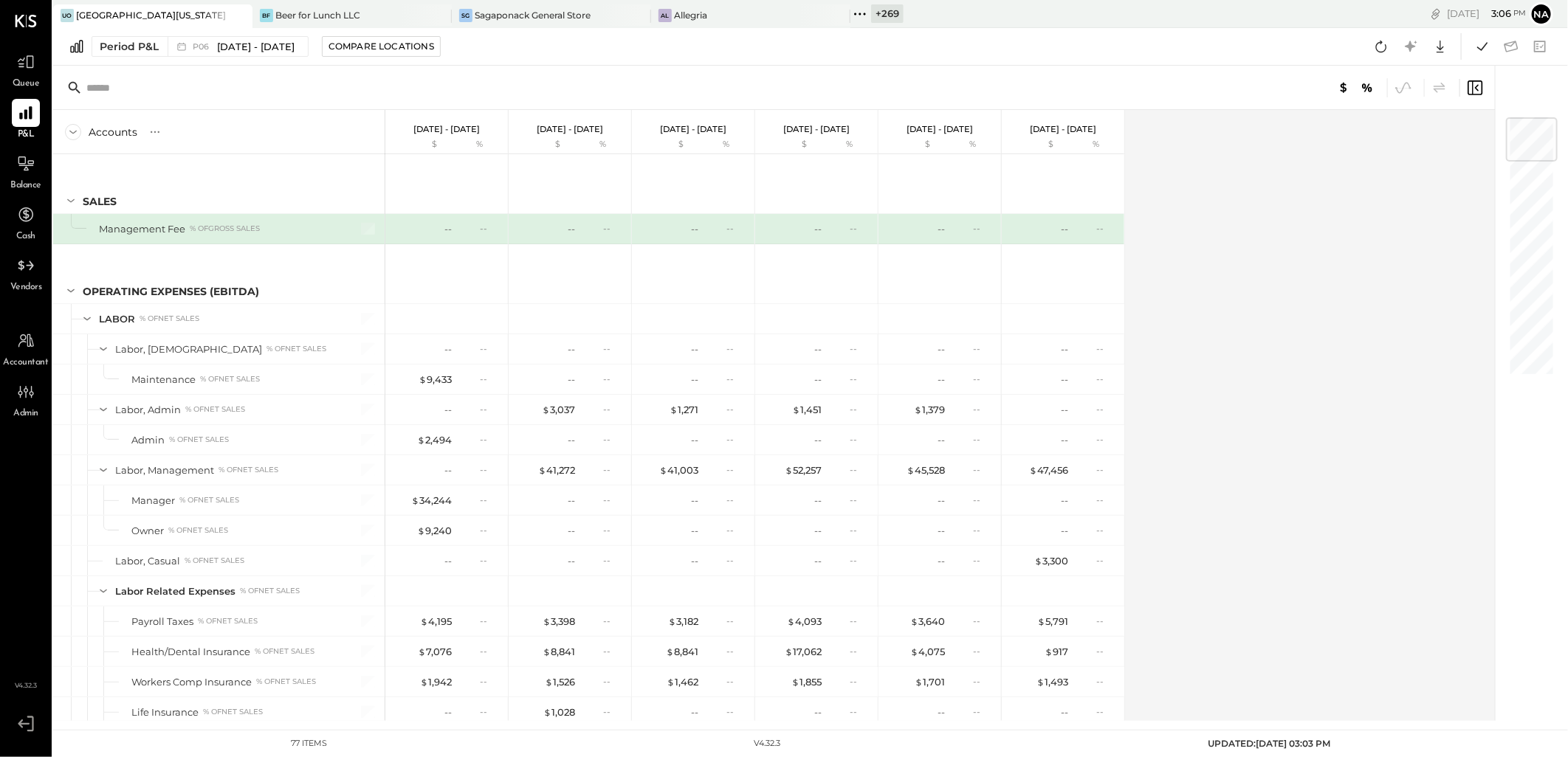
click at [1255, 405] on div "Accounts S % GL [DATE] - [DATE] $ % [DATE] - [DATE] $ % [DATE] - [DATE] $ % [DA…" at bounding box center [775, 415] width 1445 height 611
click at [1339, 85] on icon at bounding box center [1343, 88] width 18 height 18
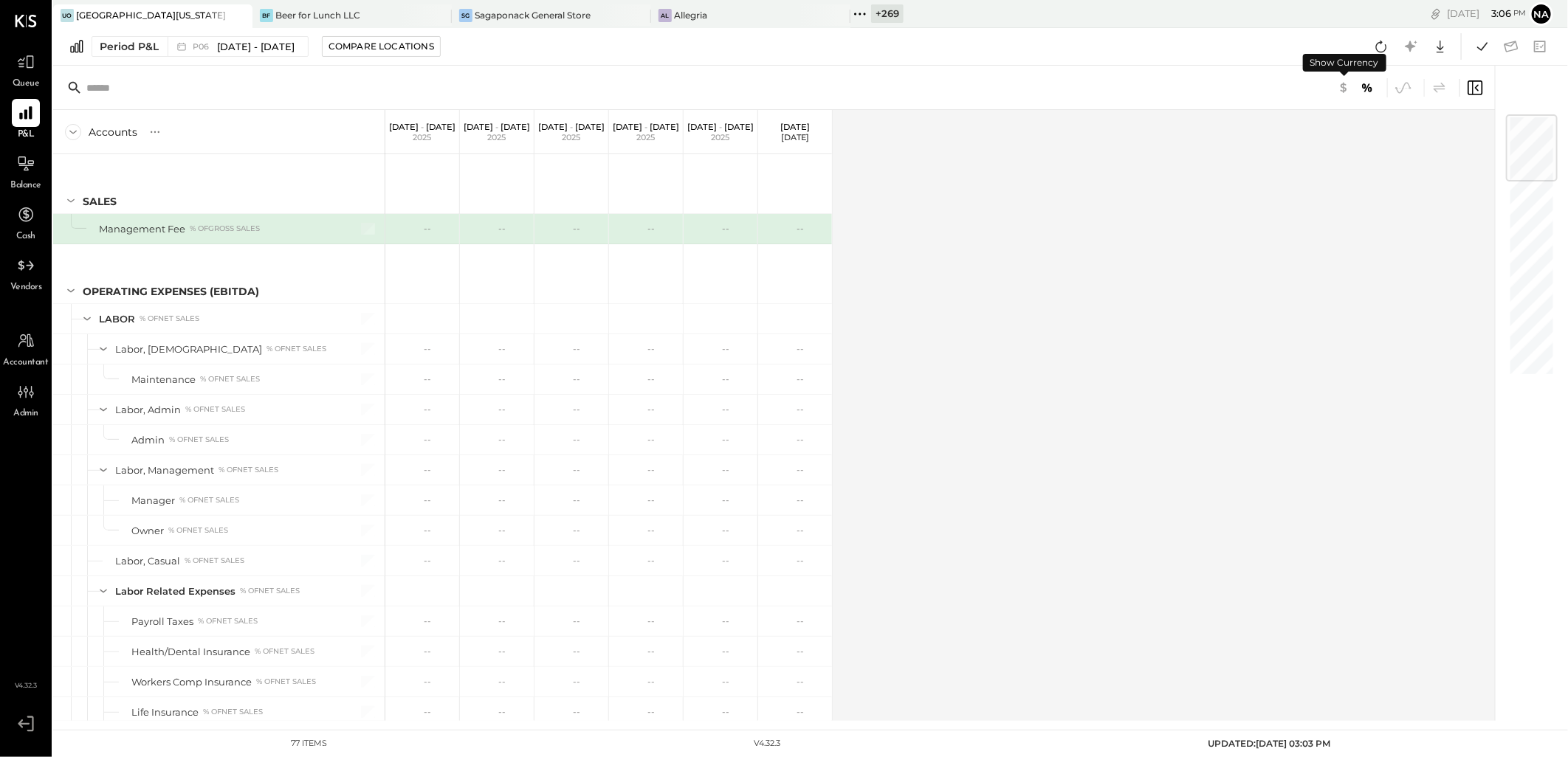
click at [1339, 85] on icon at bounding box center [1343, 88] width 18 height 18
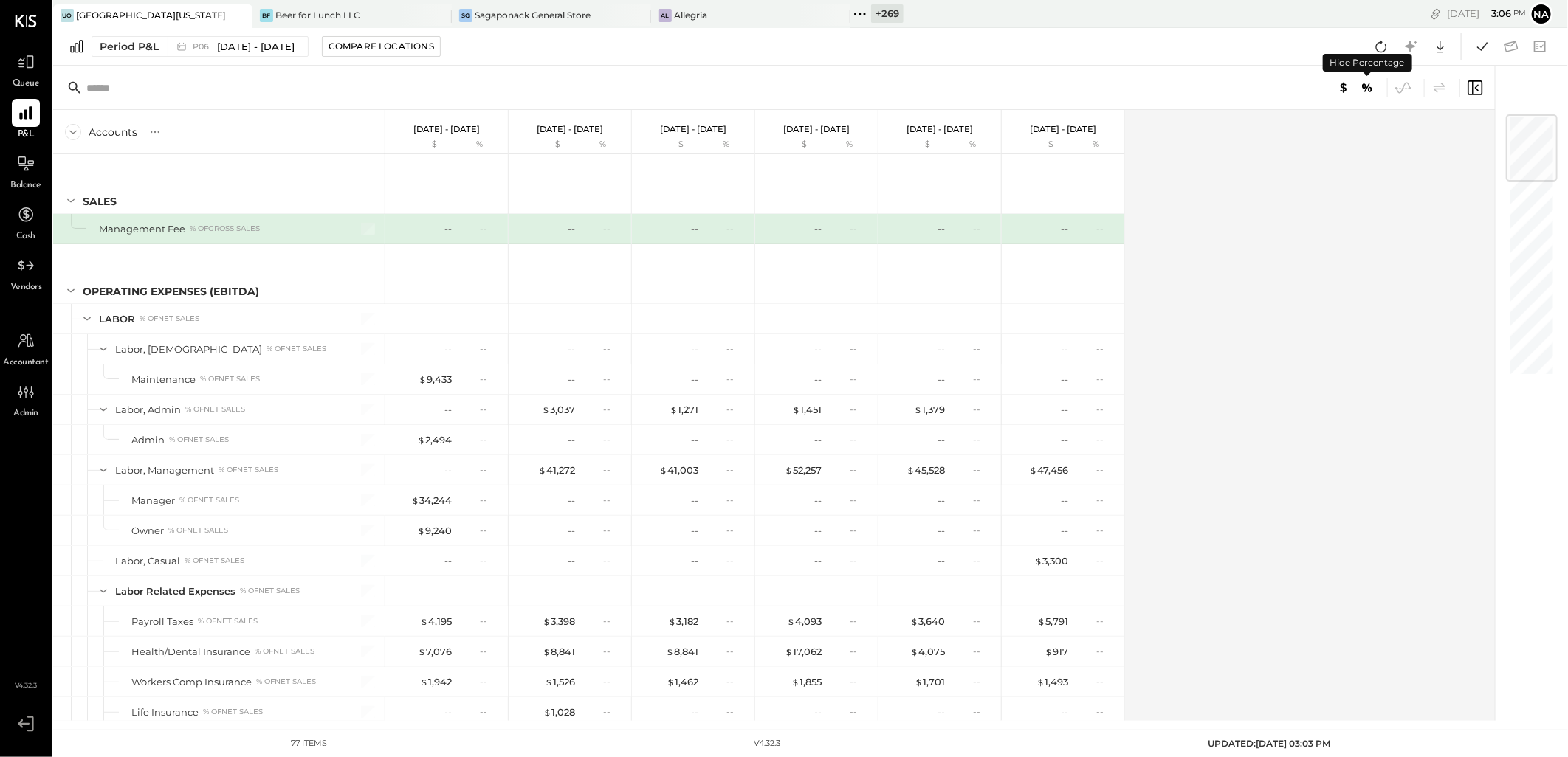
click at [1366, 83] on icon at bounding box center [1367, 88] width 18 height 18
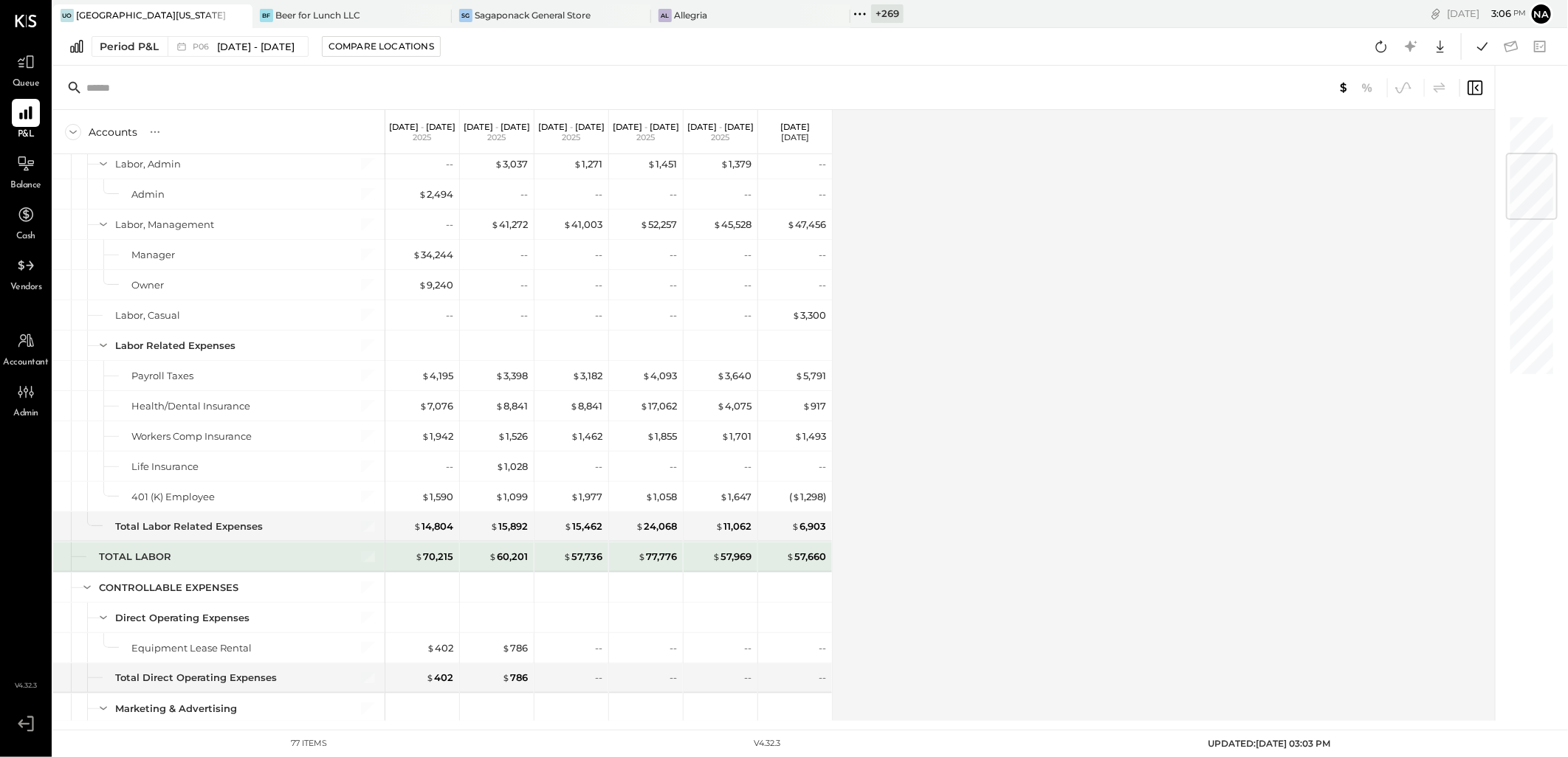
scroll to position [410, 0]
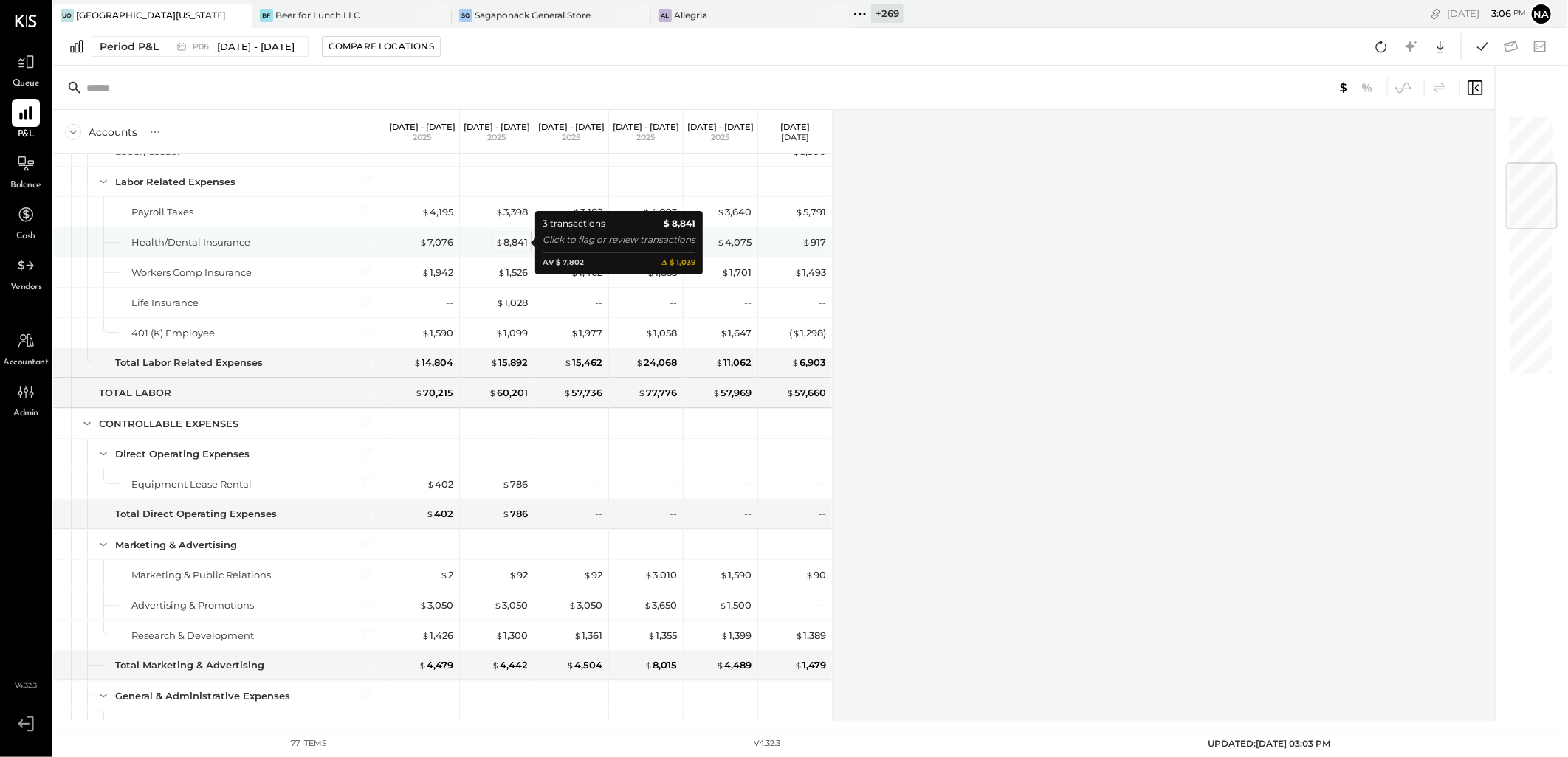
click at [519, 248] on div "$ 8,841" at bounding box center [511, 242] width 33 height 14
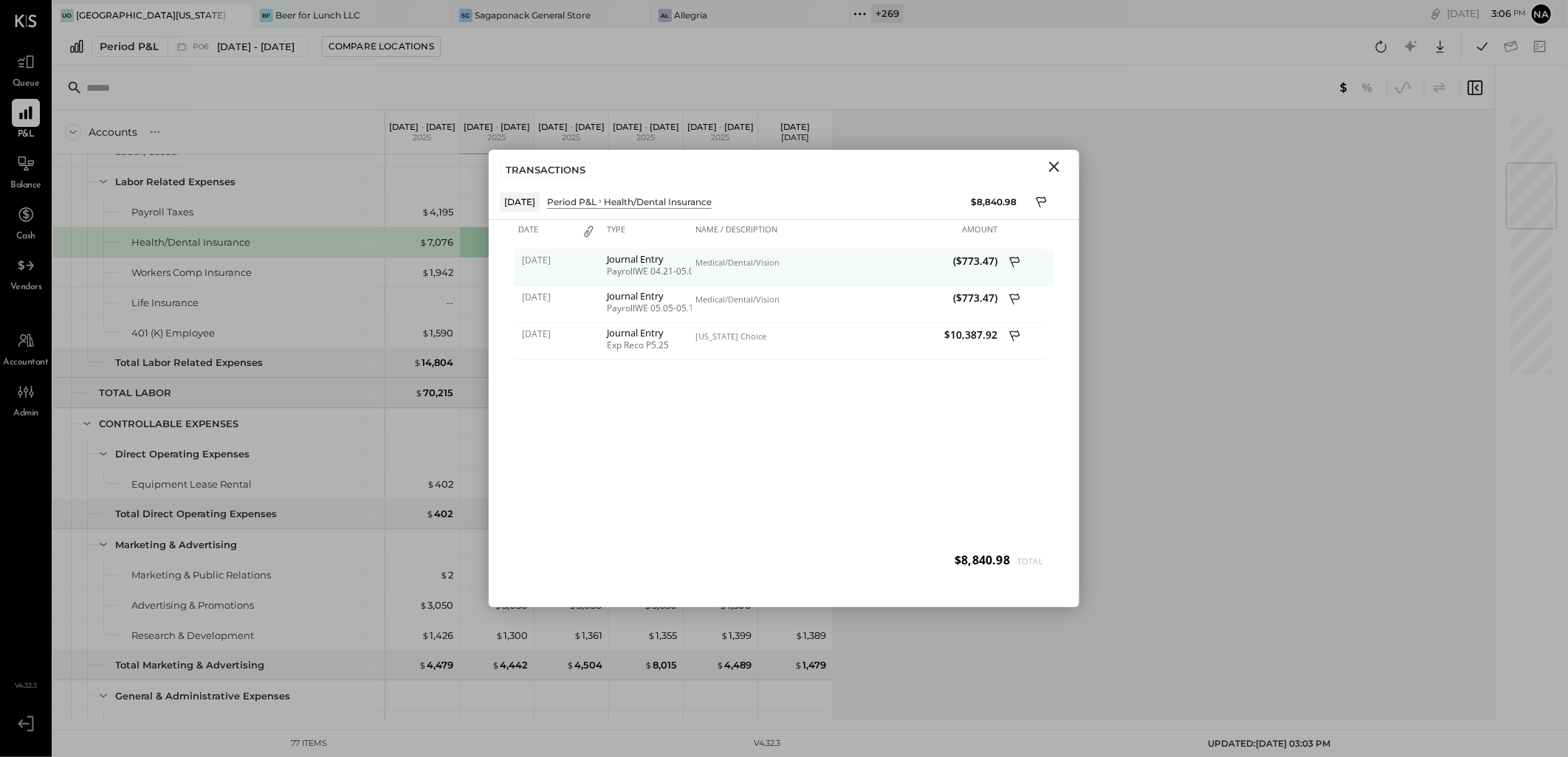
click at [1015, 265] on icon at bounding box center [1016, 264] width 13 height 19
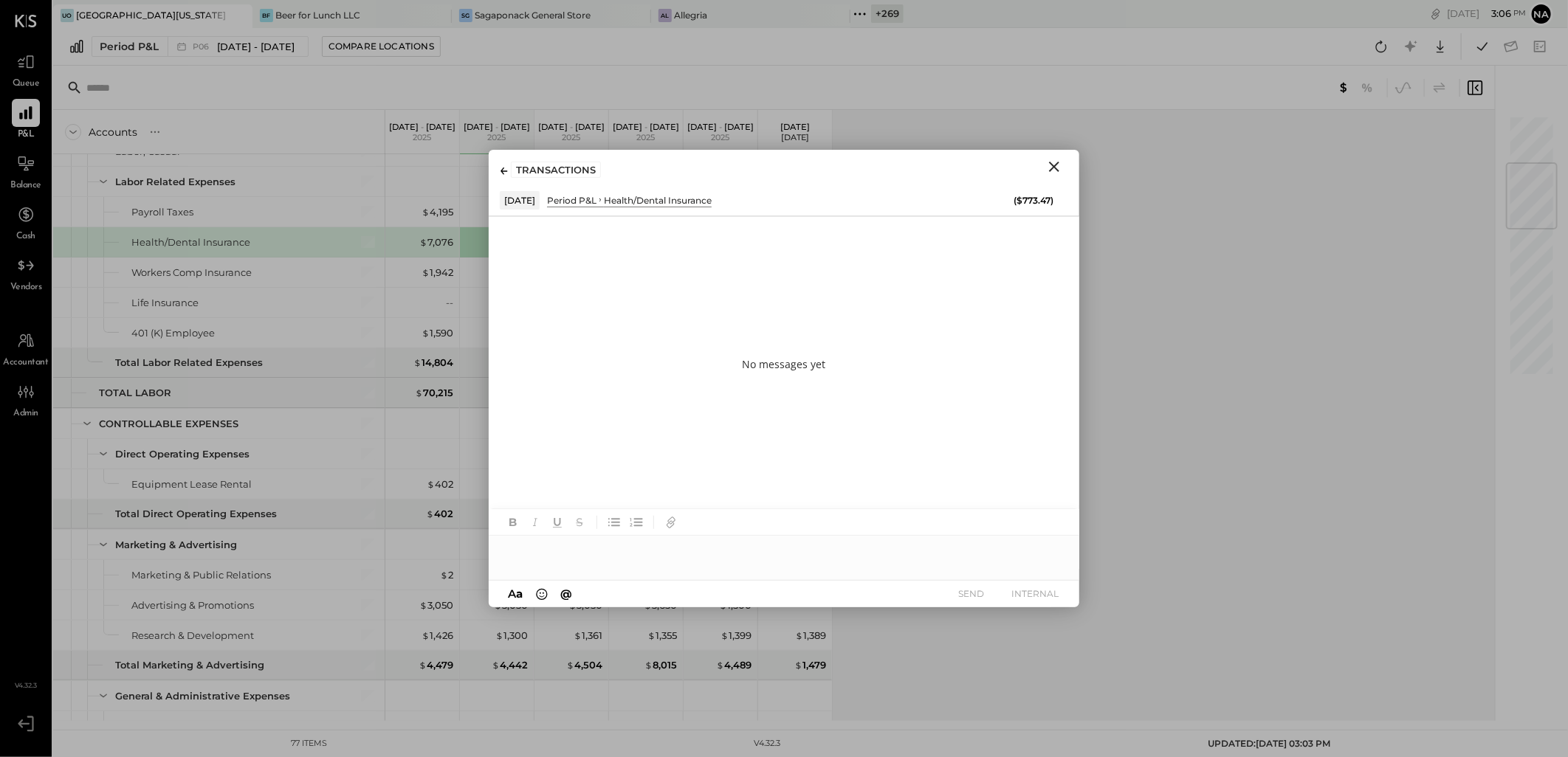
click at [886, 556] on div at bounding box center [783, 550] width 590 height 29
click at [1056, 168] on icon "Close" at bounding box center [1055, 167] width 11 height 11
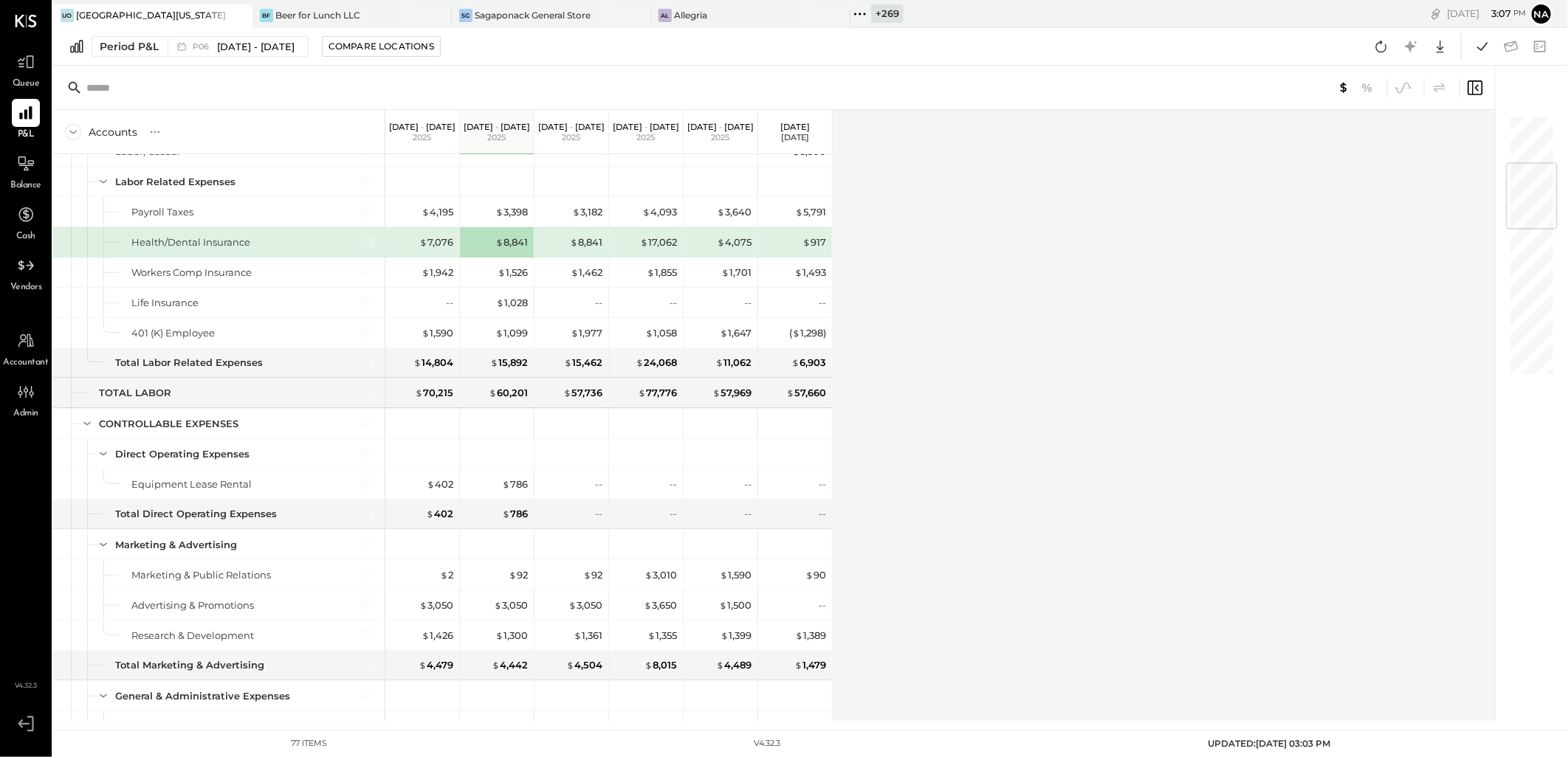
click at [1047, 385] on div "Accounts S % GL [DATE] - [DATE] [DATE] - [DATE] [DATE] - [DATE] [DATE] - [DATE]…" at bounding box center [775, 415] width 1445 height 611
click at [506, 248] on div "$ 8,841" at bounding box center [511, 242] width 33 height 14
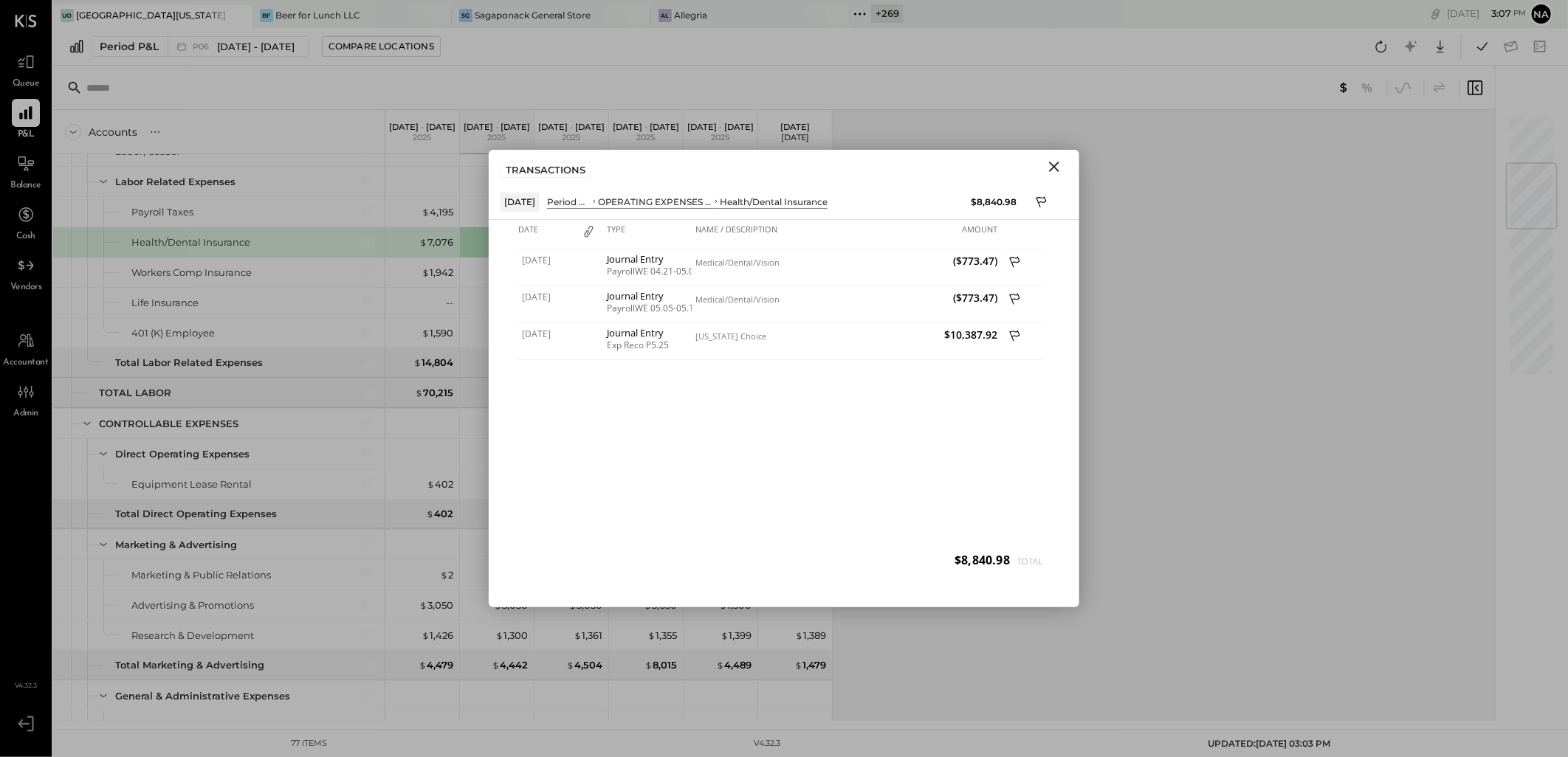
click at [1058, 164] on icon "Close" at bounding box center [1055, 167] width 11 height 11
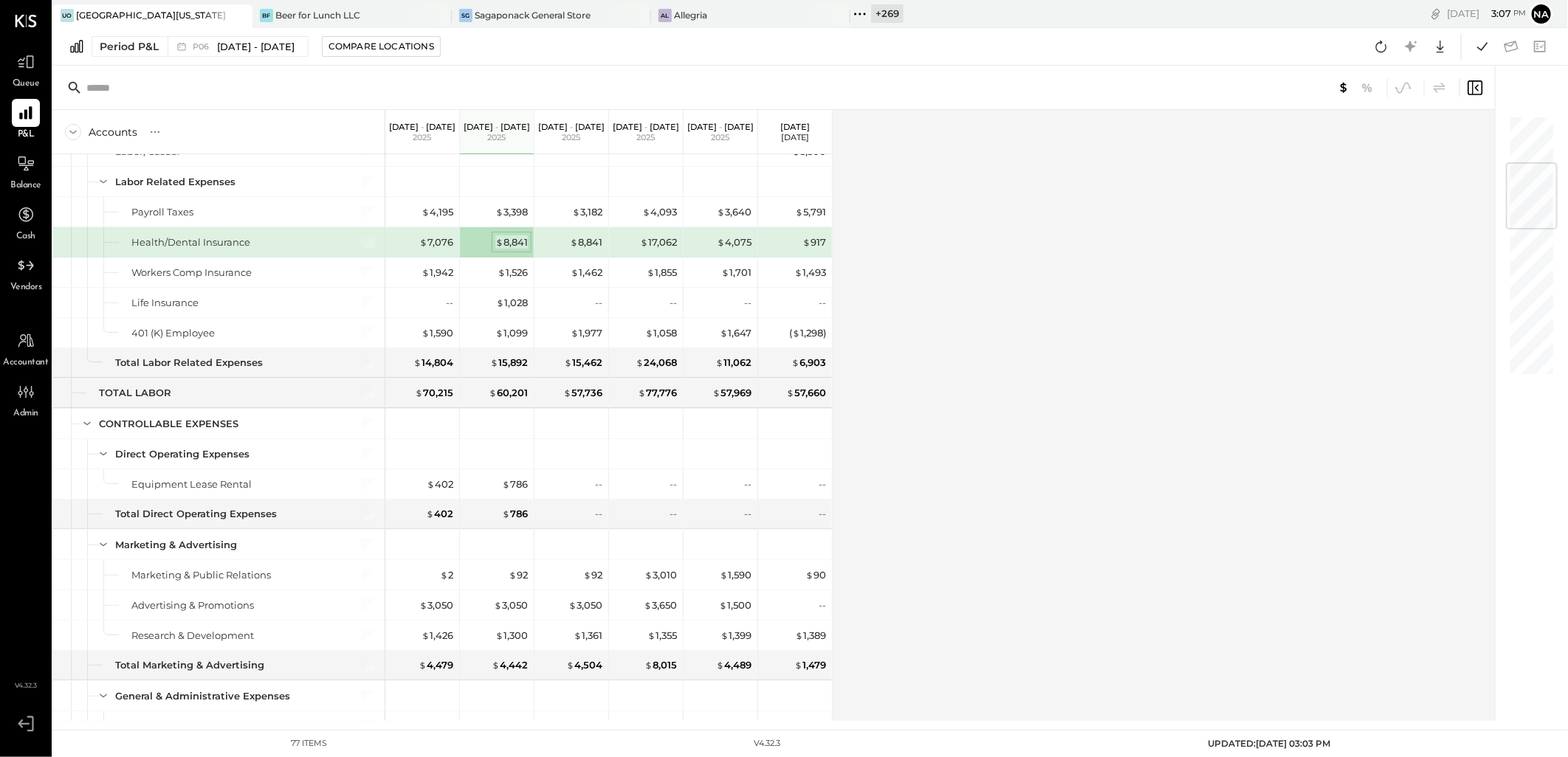
click at [507, 241] on div "$ 8,841" at bounding box center [511, 242] width 33 height 14
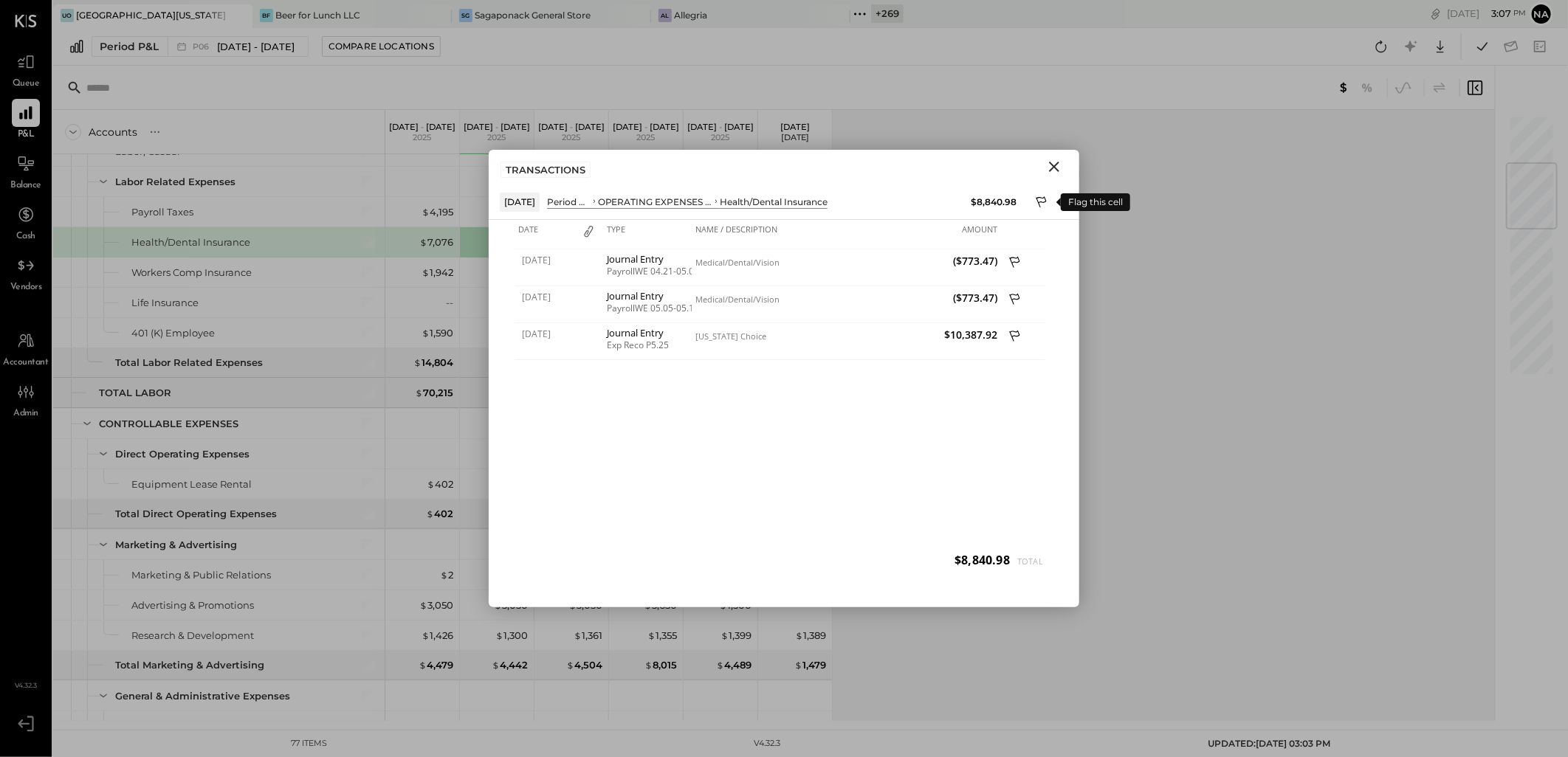
click at [1040, 201] on icon at bounding box center [1042, 204] width 13 height 18
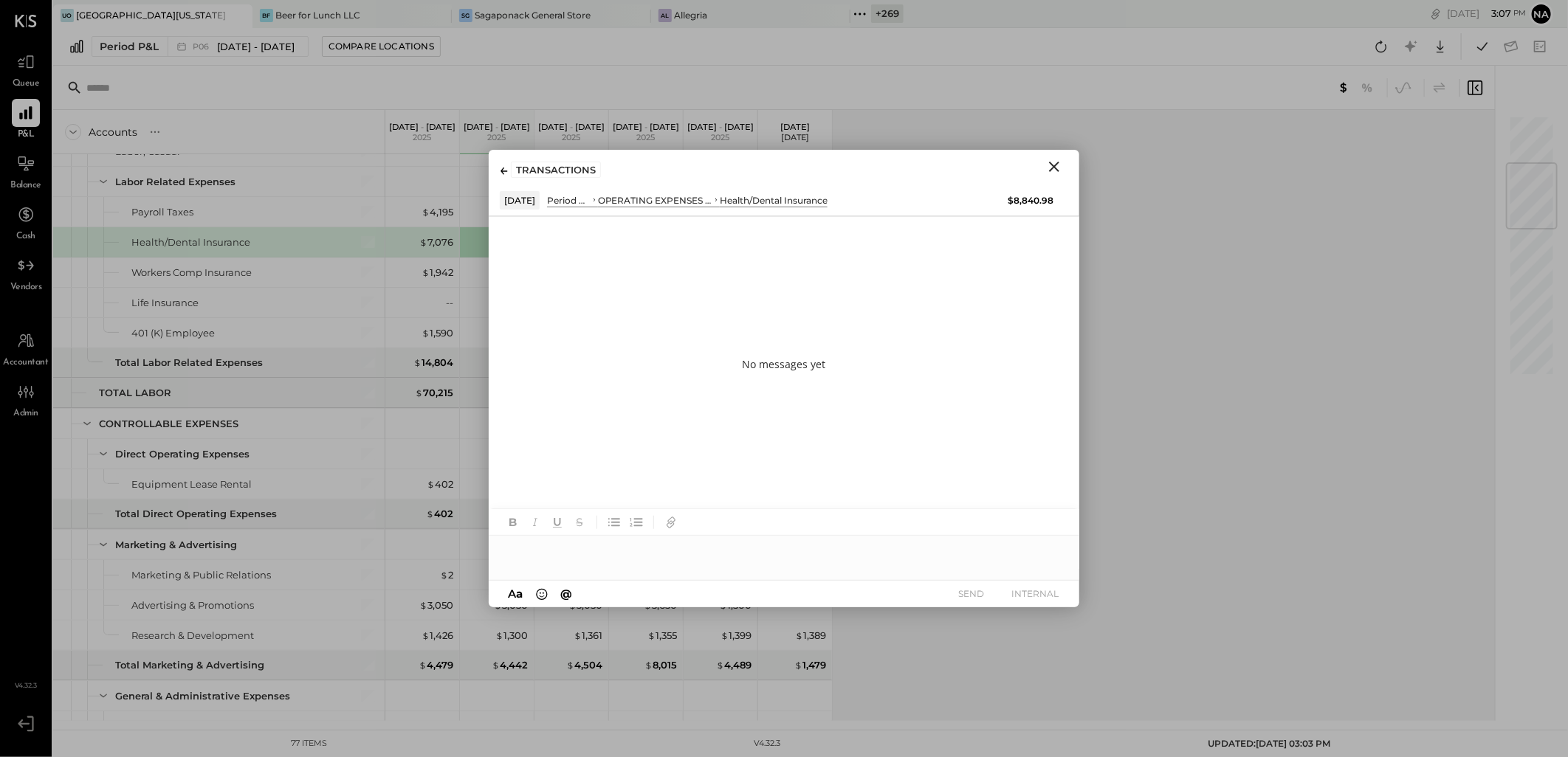
click at [1051, 160] on icon "Close" at bounding box center [1054, 167] width 18 height 18
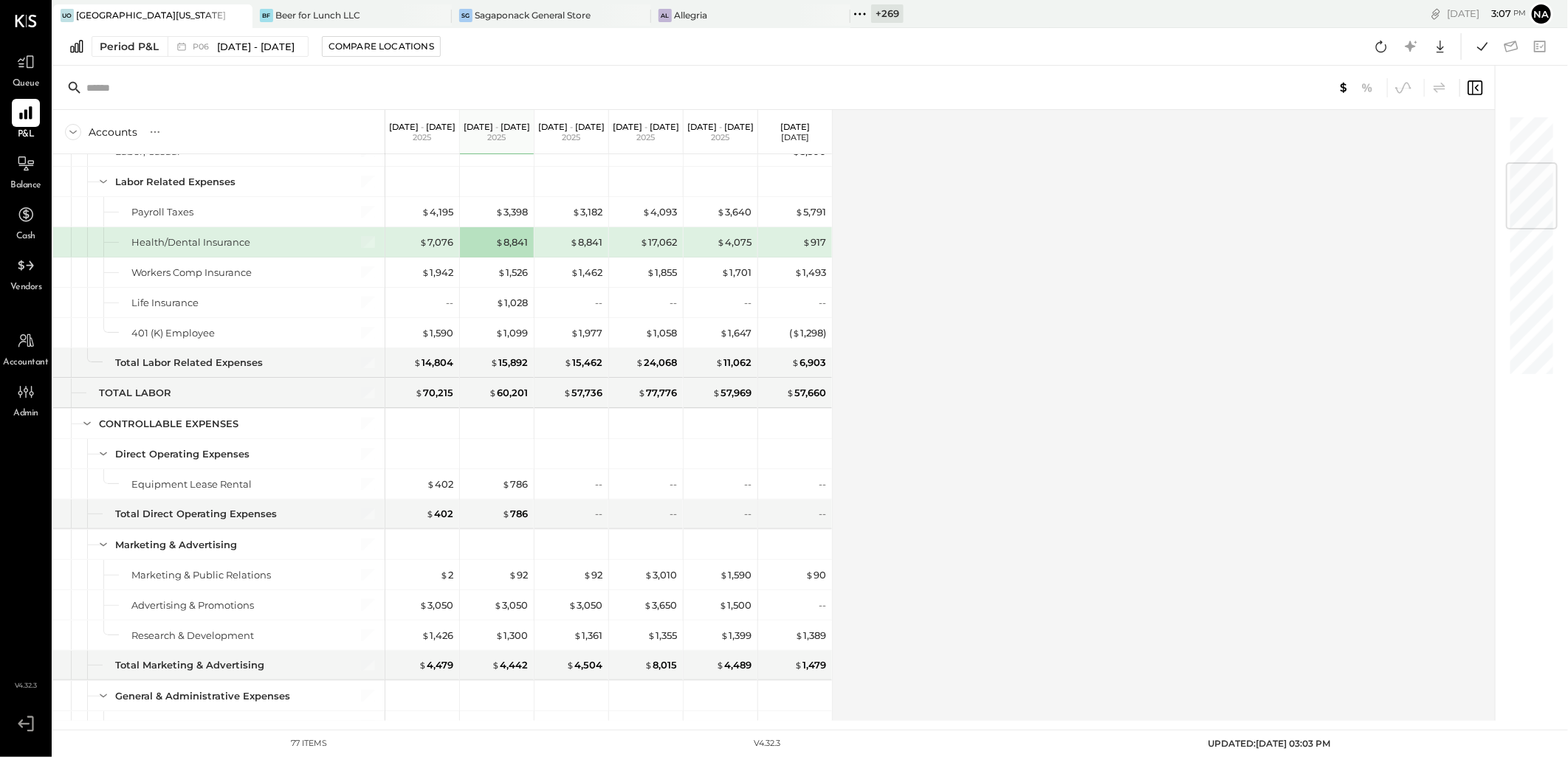
click at [1090, 233] on div "Accounts S % GL [DATE] - [DATE] [DATE] - [DATE] [DATE] - [DATE] [DATE] - [DATE]…" at bounding box center [775, 415] width 1445 height 611
click at [16, 64] on icon at bounding box center [26, 62] width 20 height 20
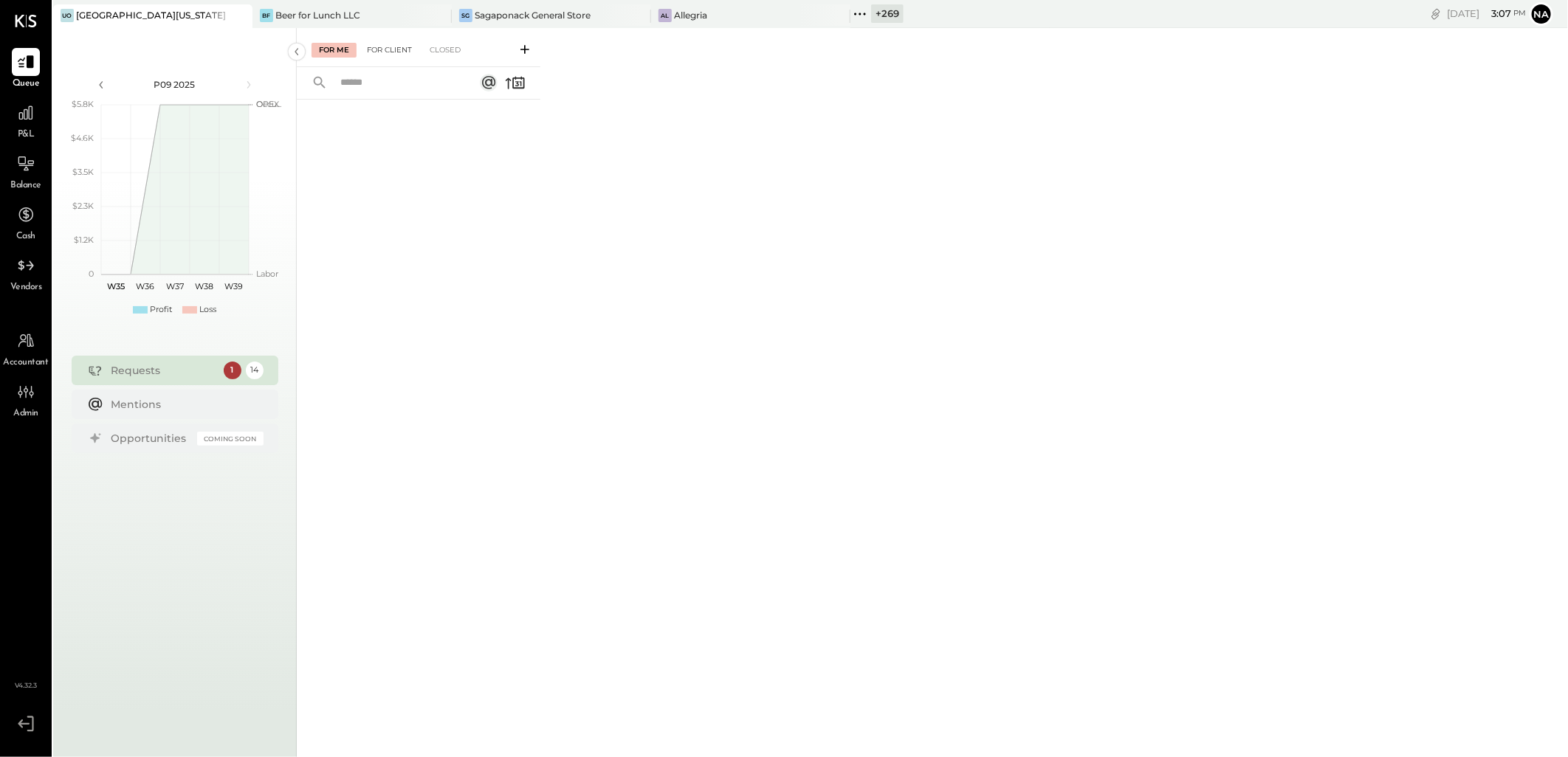
click at [388, 47] on div "For Client" at bounding box center [389, 50] width 59 height 15
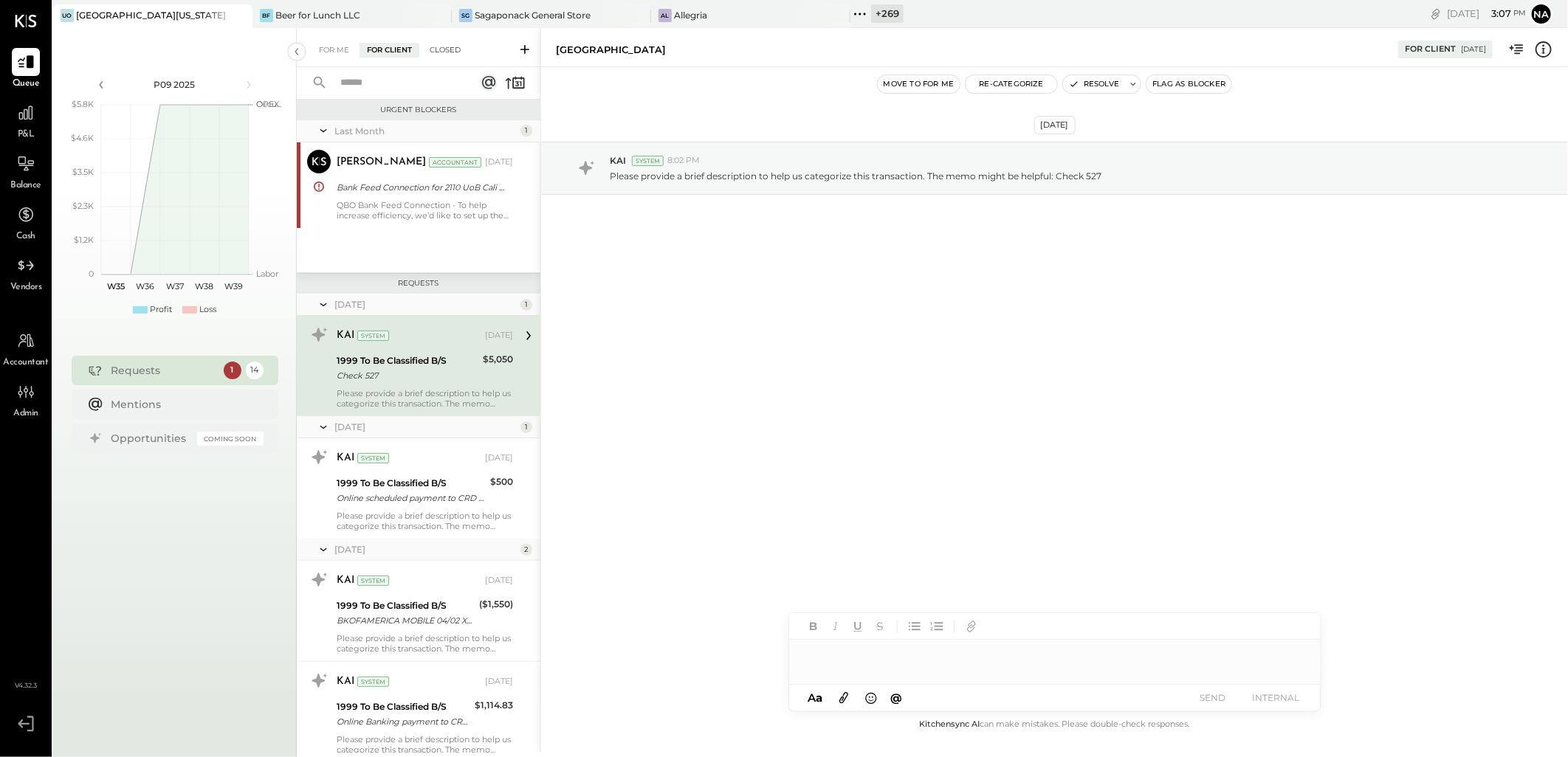
click at [437, 55] on div "Closed" at bounding box center [446, 50] width 46 height 15
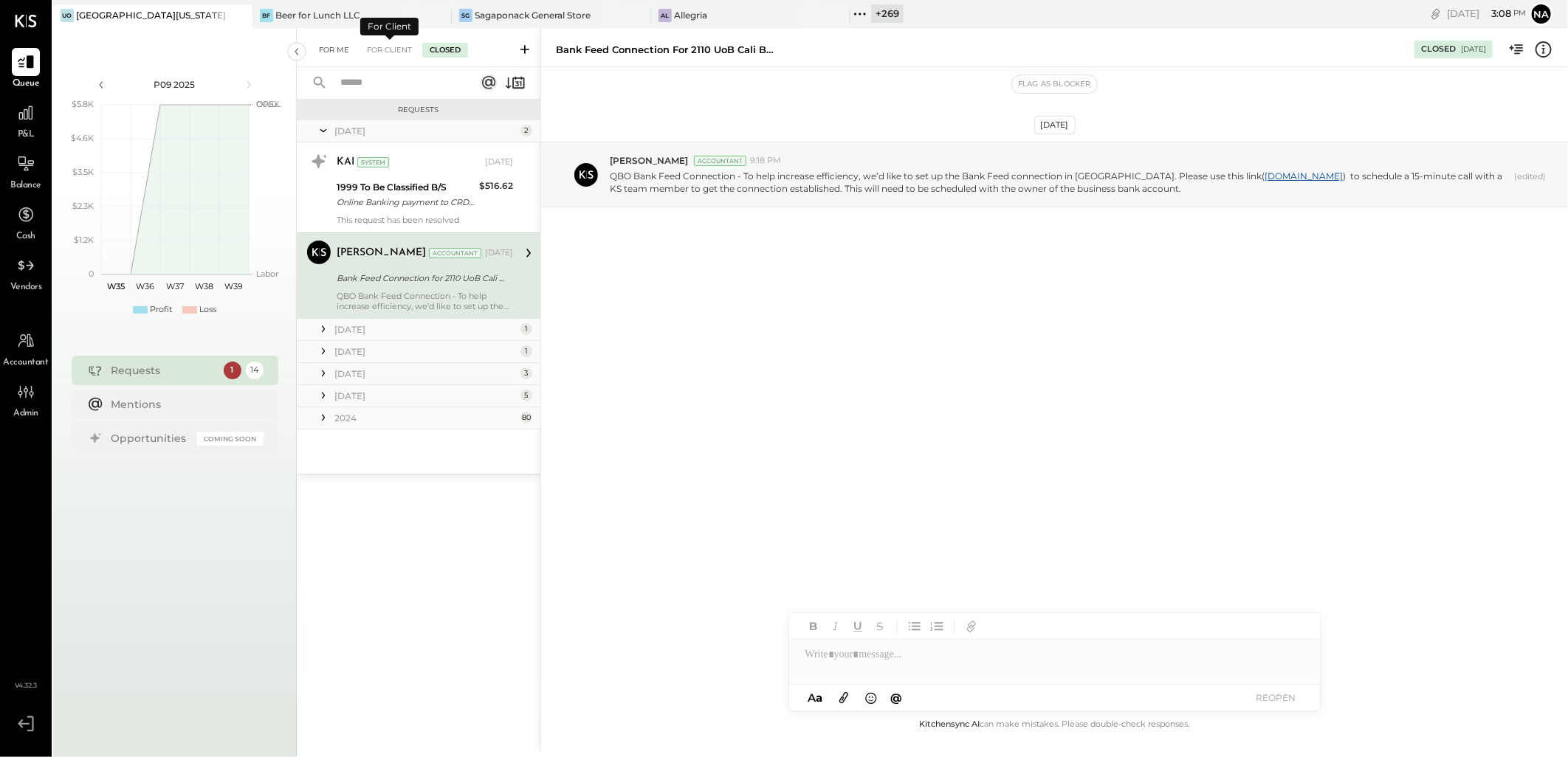
click at [345, 54] on div "For Me" at bounding box center [334, 50] width 45 height 15
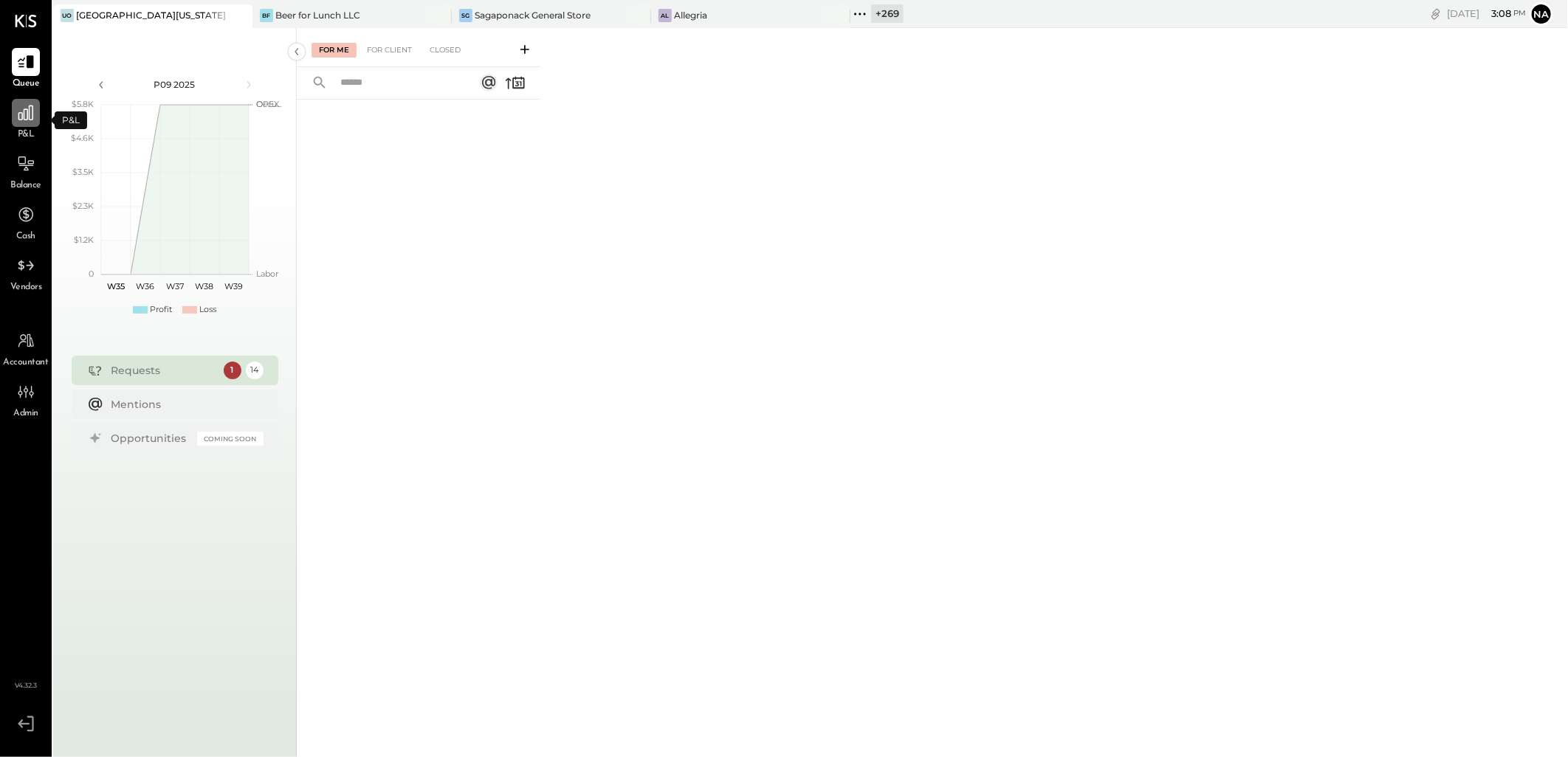
click at [19, 125] on div at bounding box center [26, 113] width 28 height 28
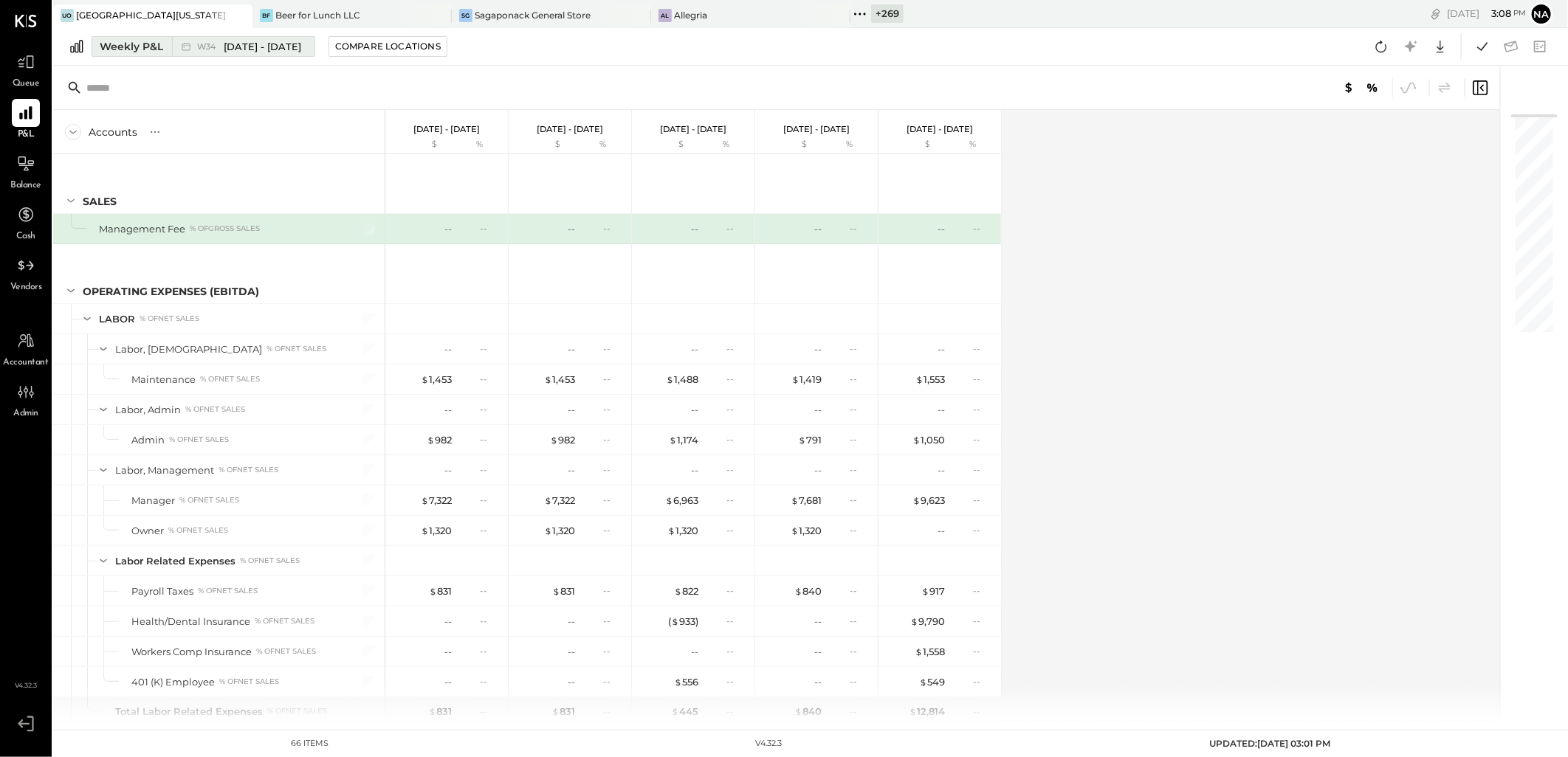
click at [142, 51] on div "Weekly P&L" at bounding box center [131, 46] width 64 height 15
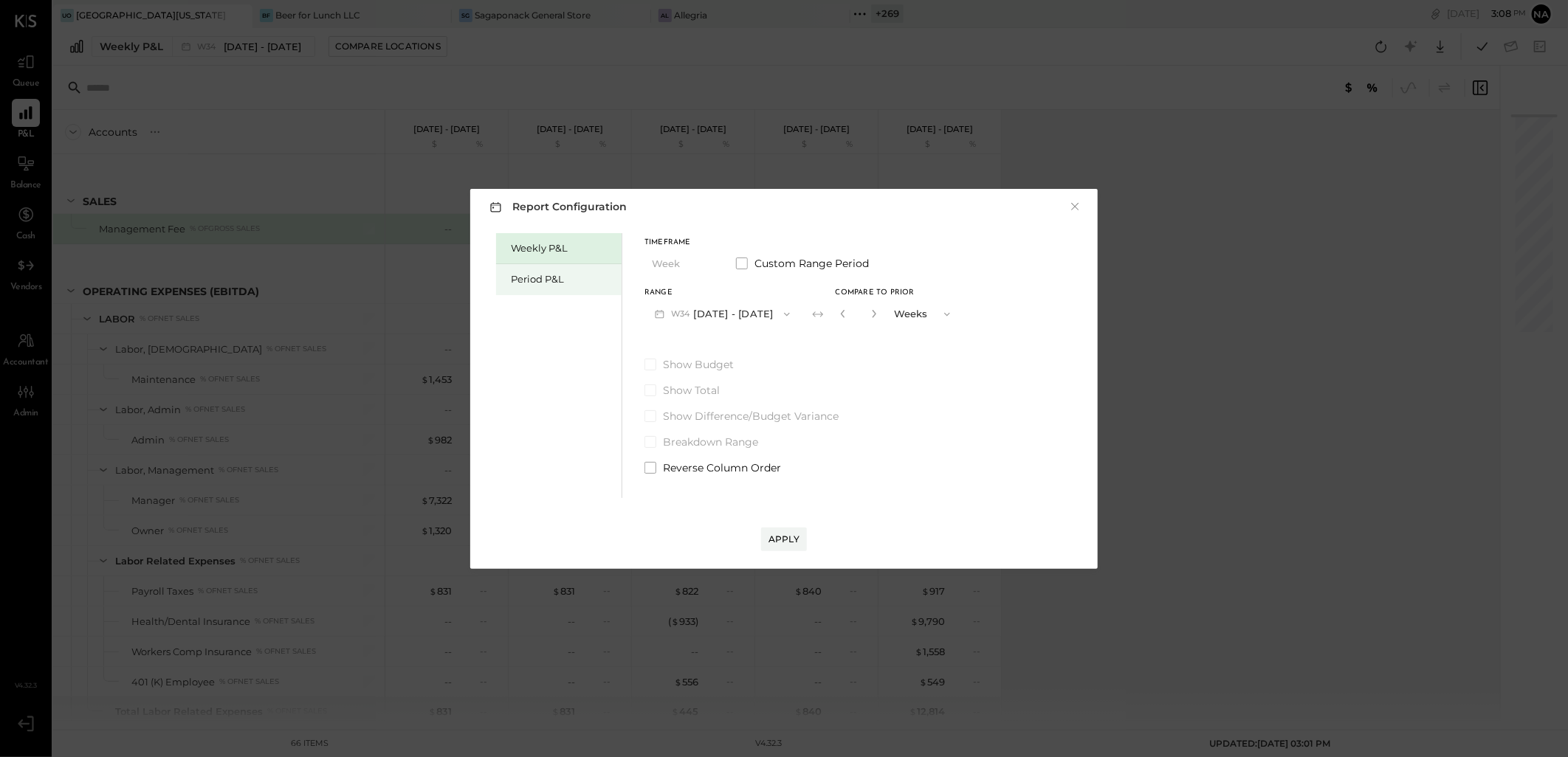
click at [529, 274] on div "Period P&L" at bounding box center [562, 280] width 103 height 14
click at [770, 311] on button "P09 [DATE] - [DATE]" at bounding box center [721, 313] width 154 height 28
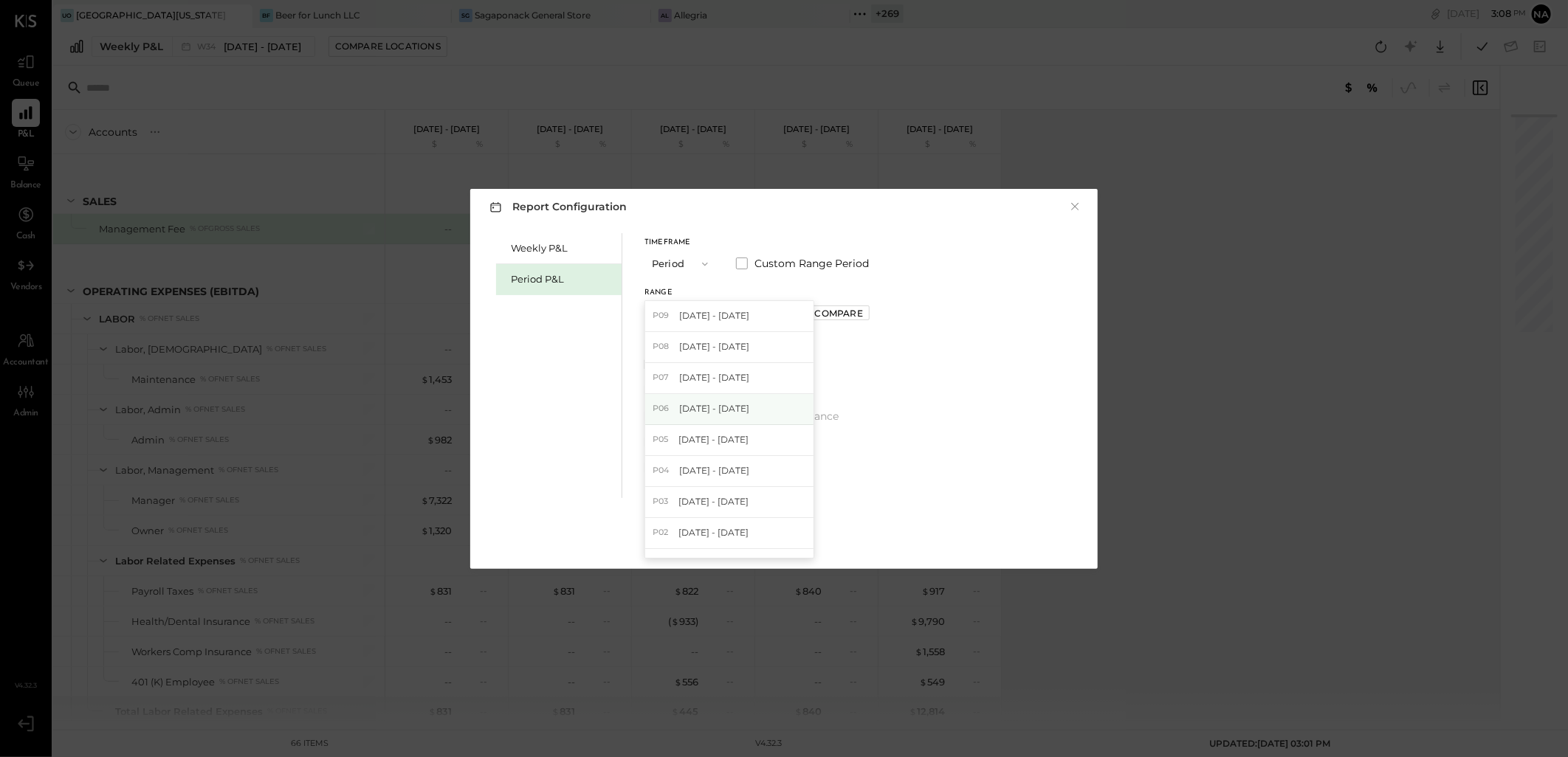
click at [756, 418] on div "P06 [DATE] - [DATE]" at bounding box center [730, 409] width 169 height 31
click at [849, 309] on div "Compare" at bounding box center [839, 313] width 48 height 12
click at [876, 312] on icon "button" at bounding box center [872, 313] width 9 height 9
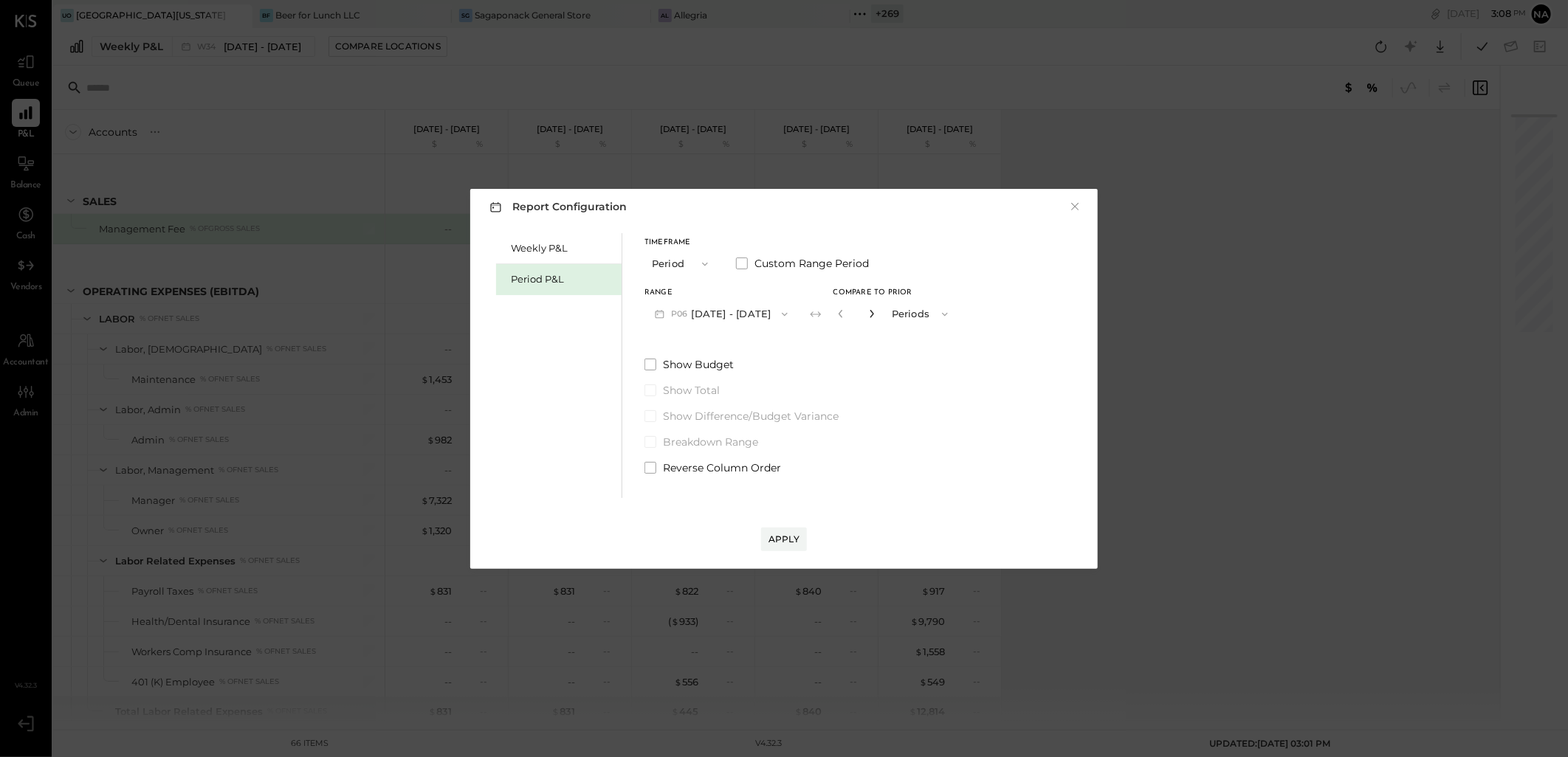
click at [876, 318] on icon "button" at bounding box center [872, 313] width 9 height 9
type input "*"
click at [778, 541] on div "Apply" at bounding box center [784, 539] width 31 height 12
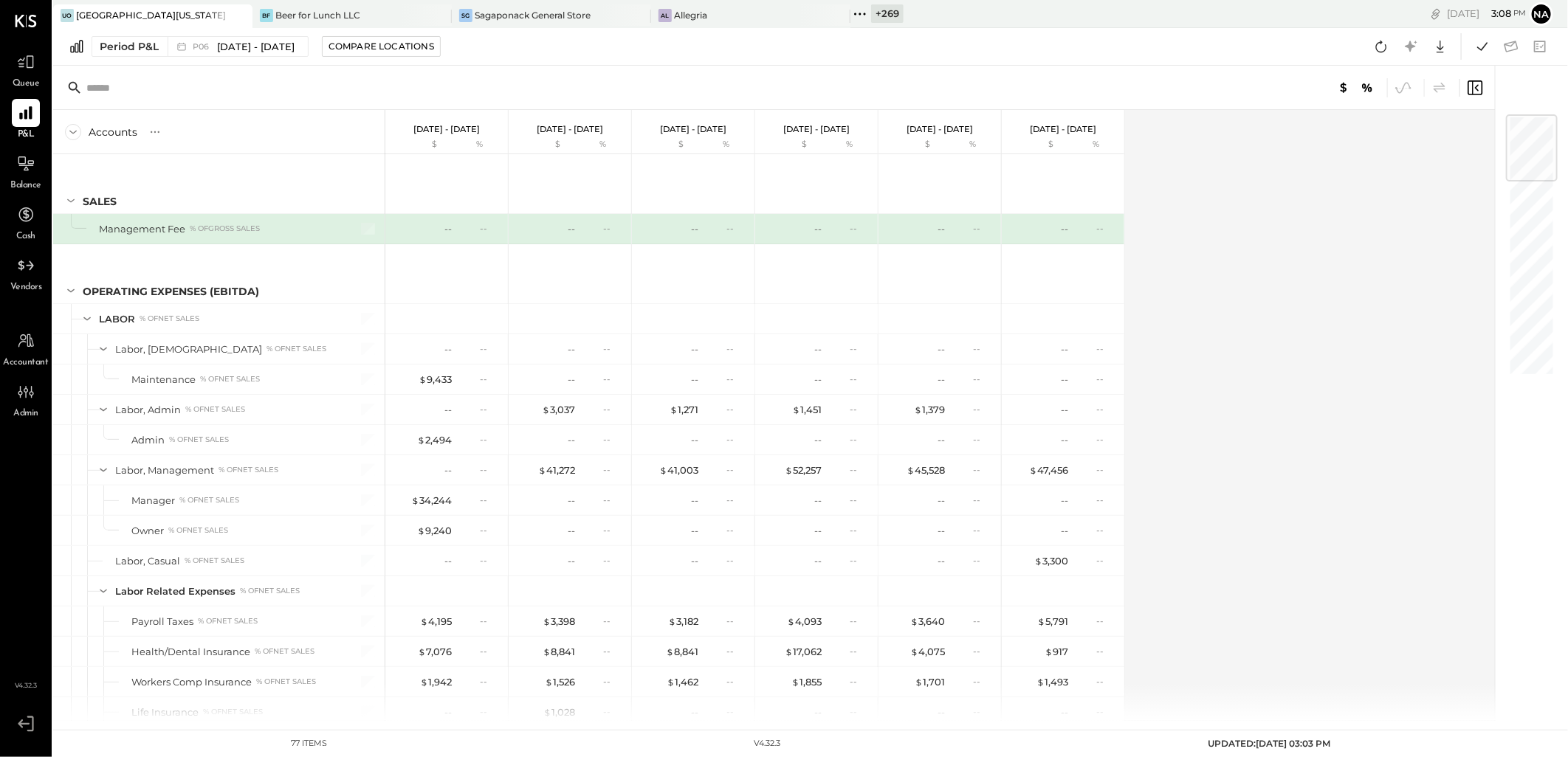
click at [1366, 87] on icon at bounding box center [1366, 88] width 10 height 9
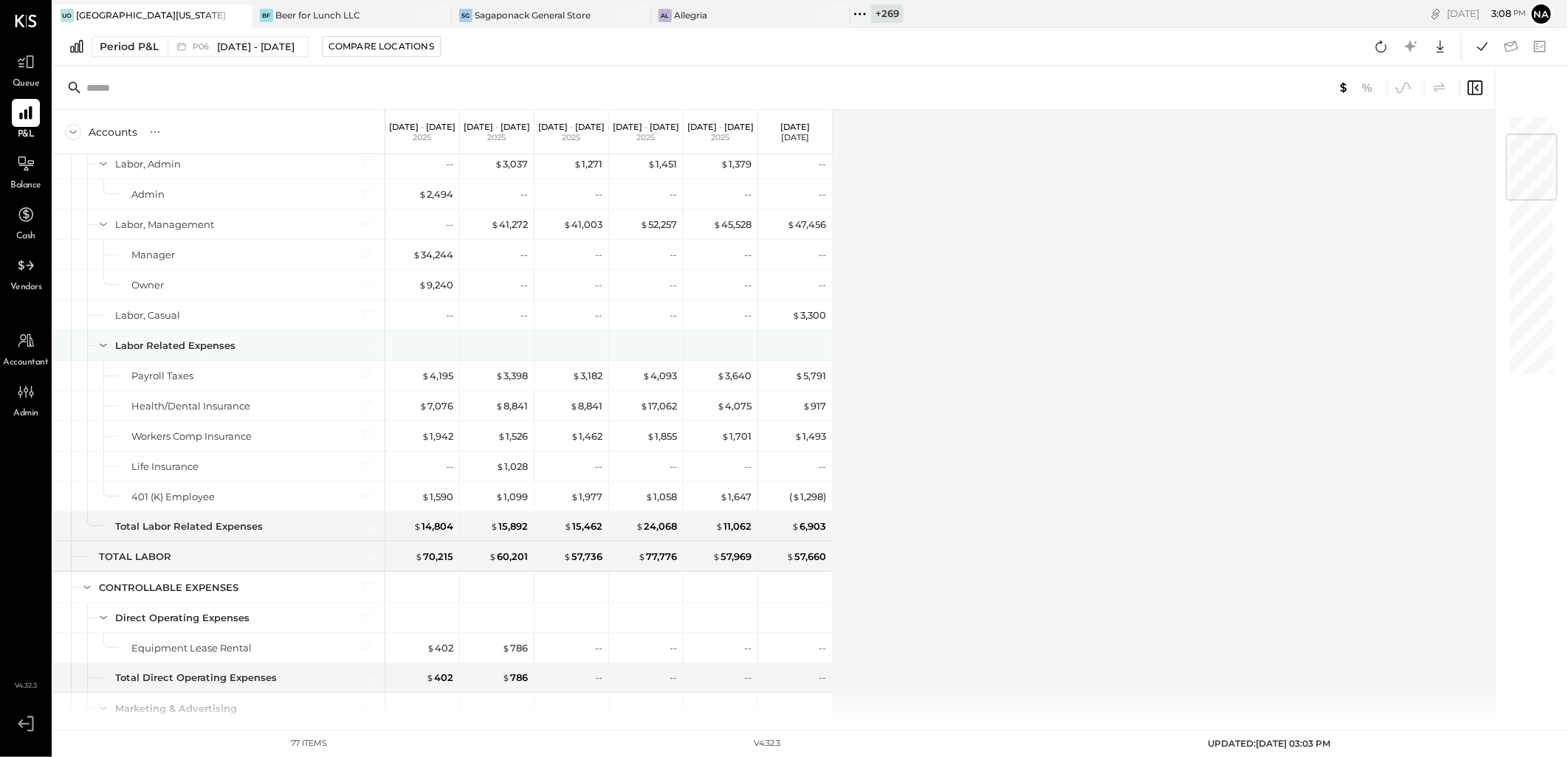
scroll to position [164, 0]
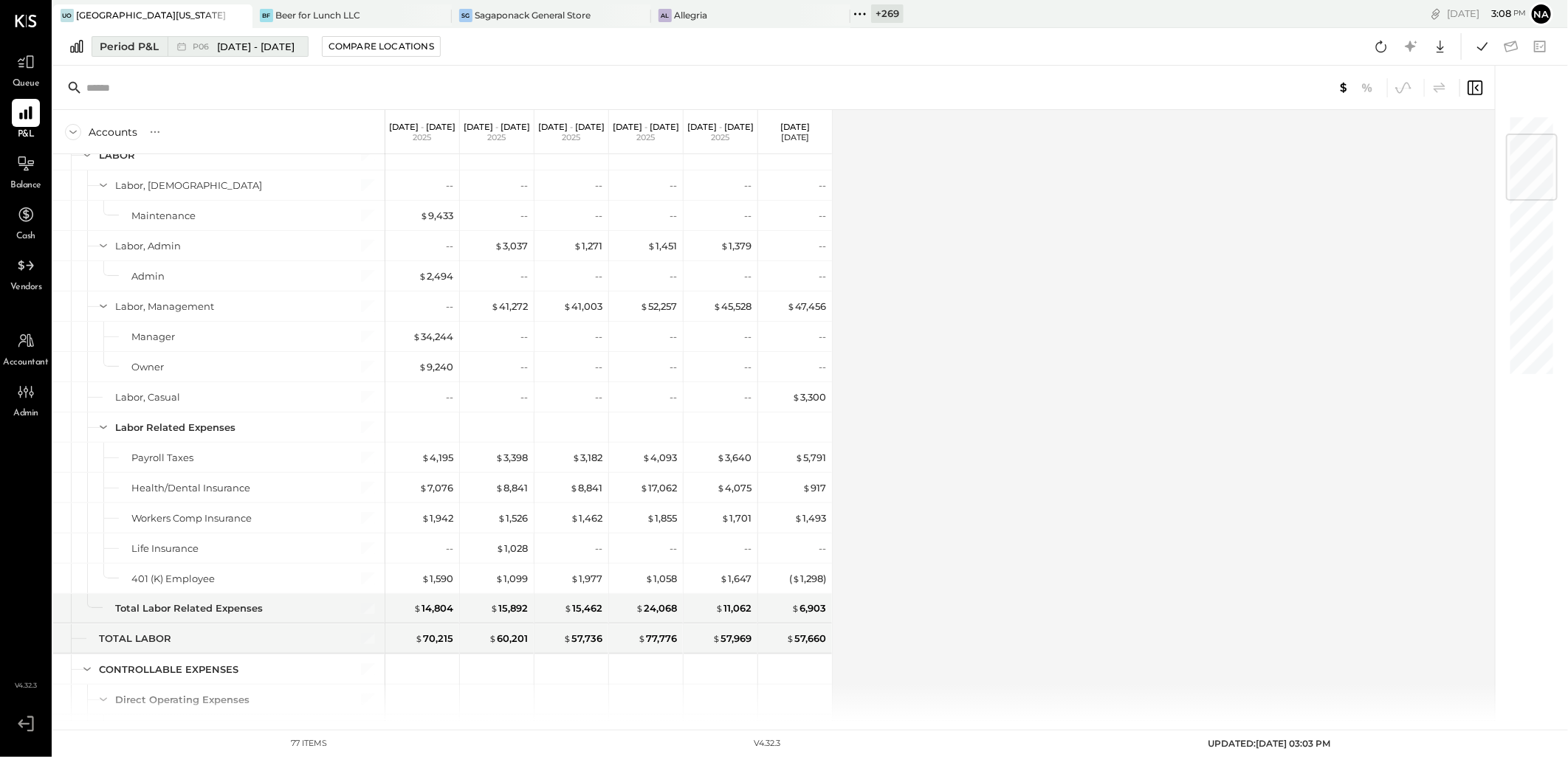
click at [185, 45] on icon at bounding box center [181, 46] width 8 height 8
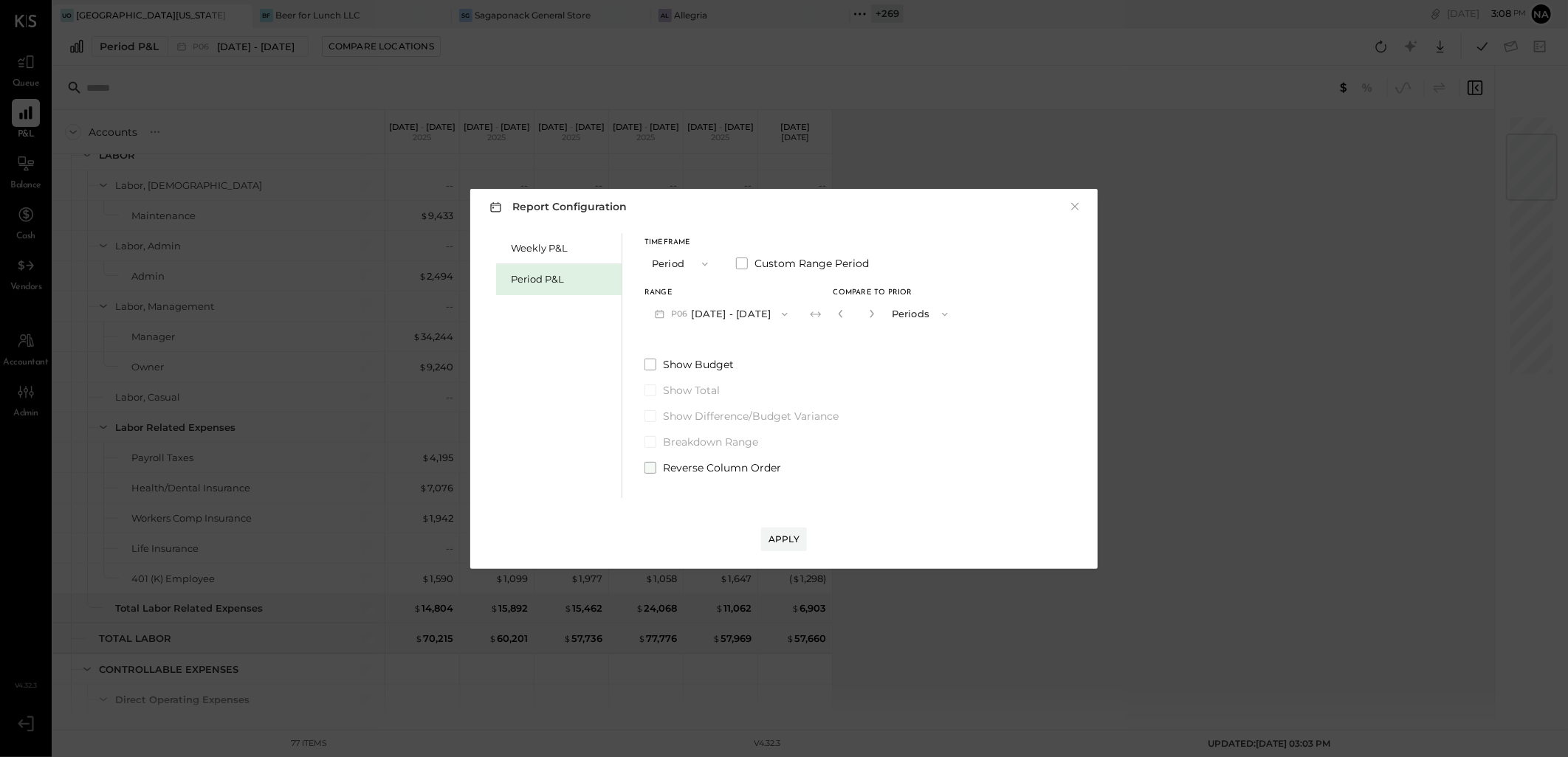
click at [651, 462] on span at bounding box center [650, 468] width 12 height 12
click at [791, 532] on button "Apply" at bounding box center [784, 540] width 46 height 24
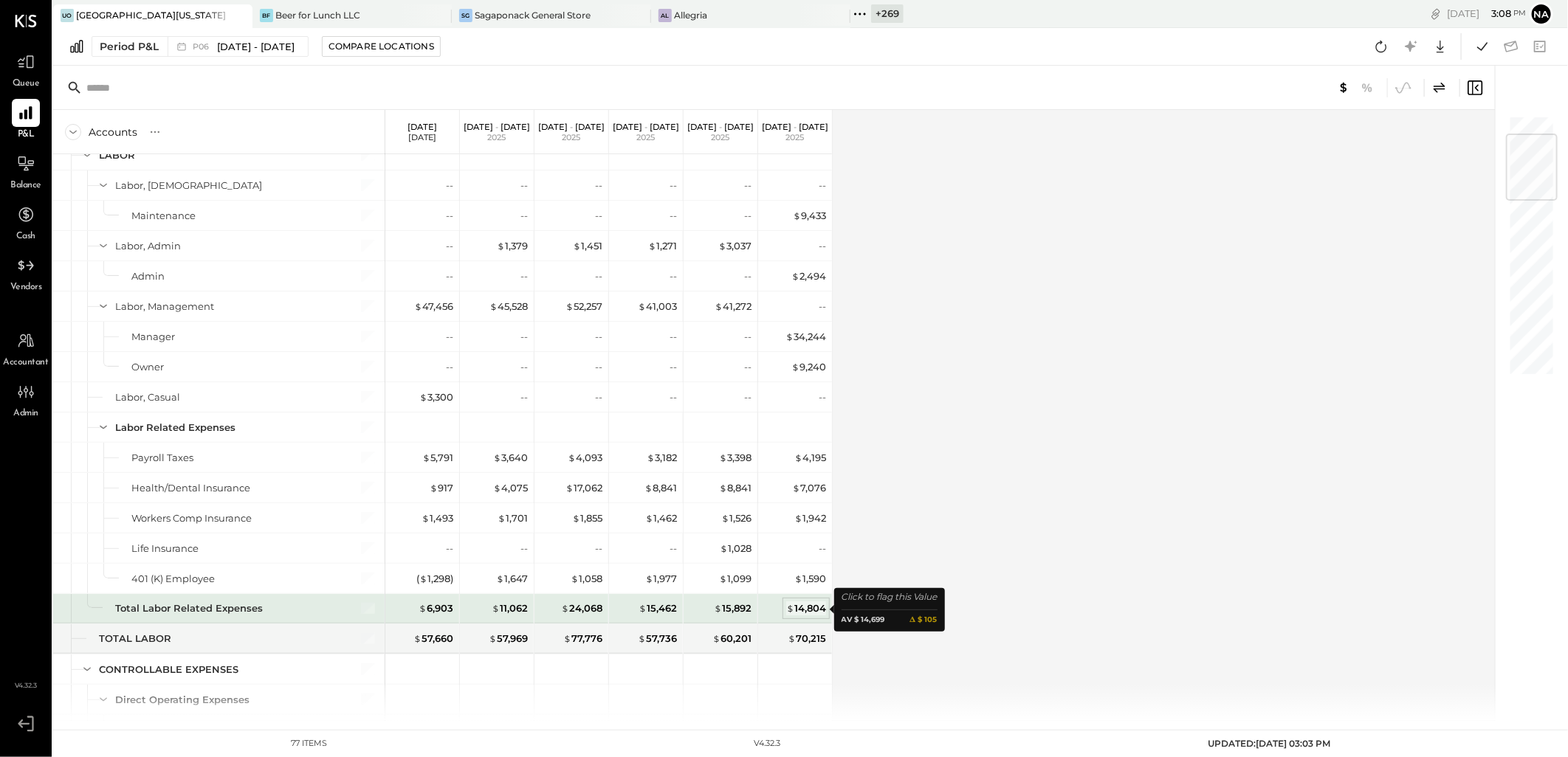
scroll to position [82, 0]
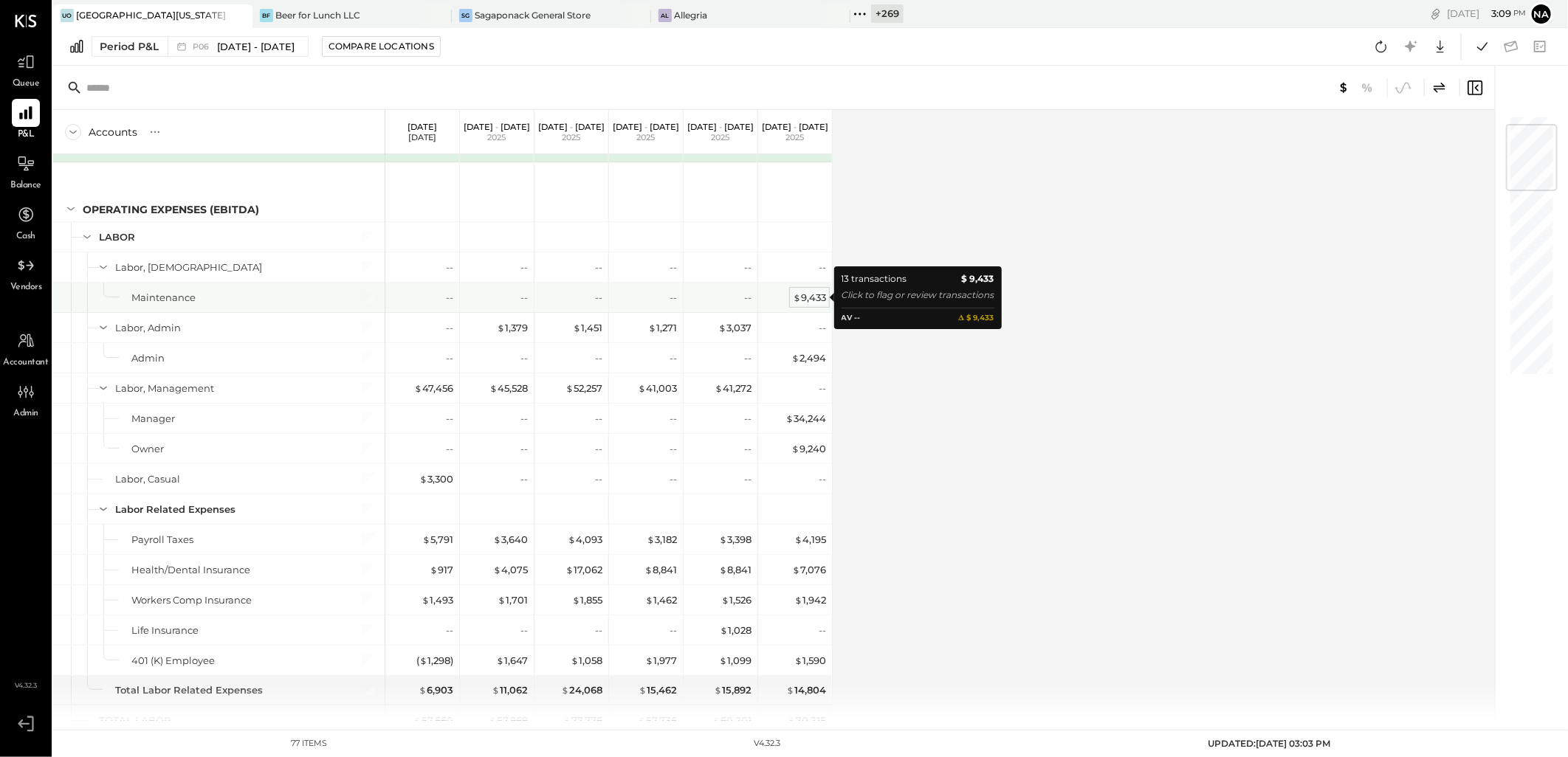
click at [815, 293] on div "$ 9,433" at bounding box center [809, 298] width 33 height 14
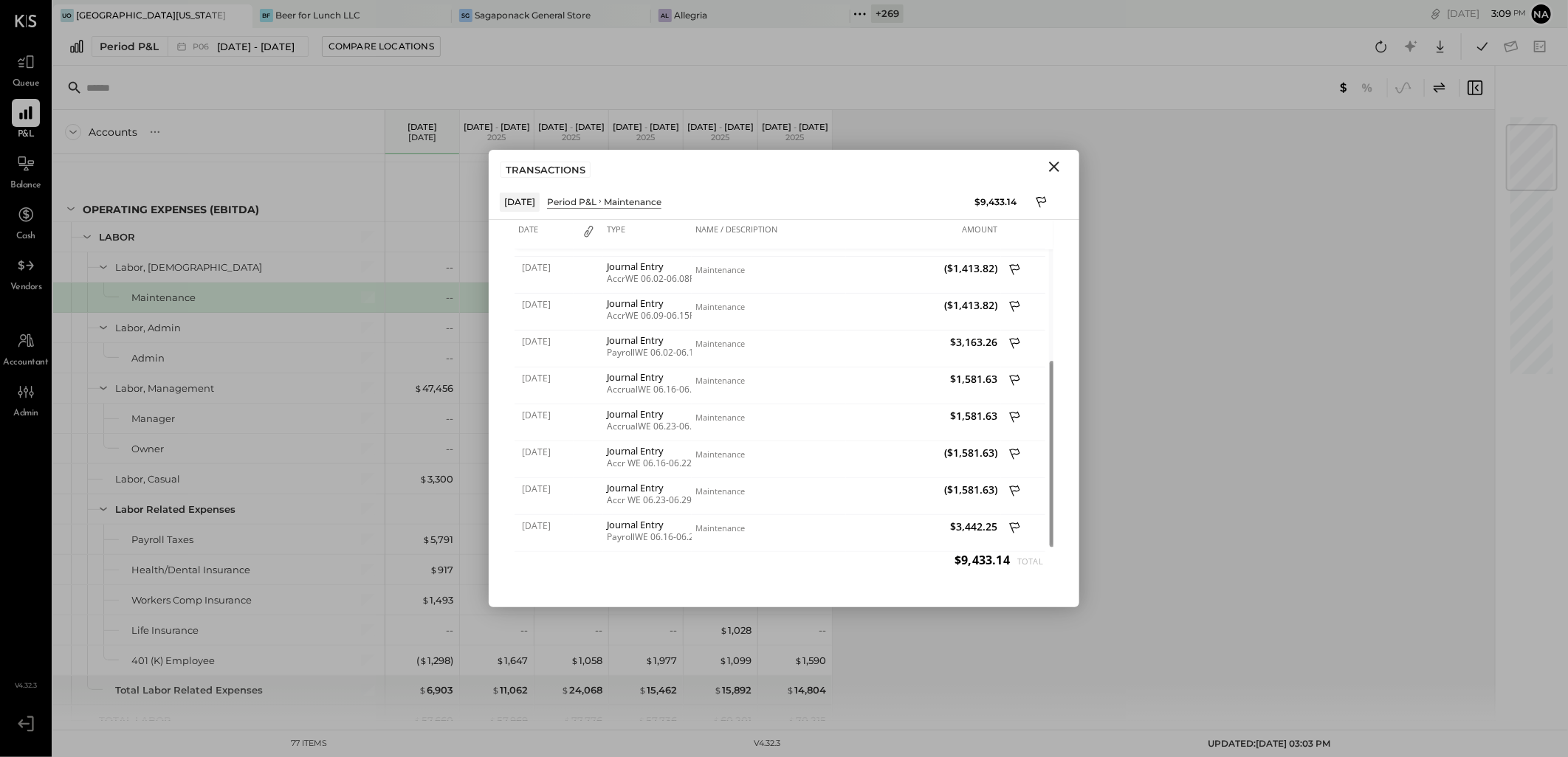
click at [1050, 170] on icon "Close" at bounding box center [1055, 167] width 11 height 11
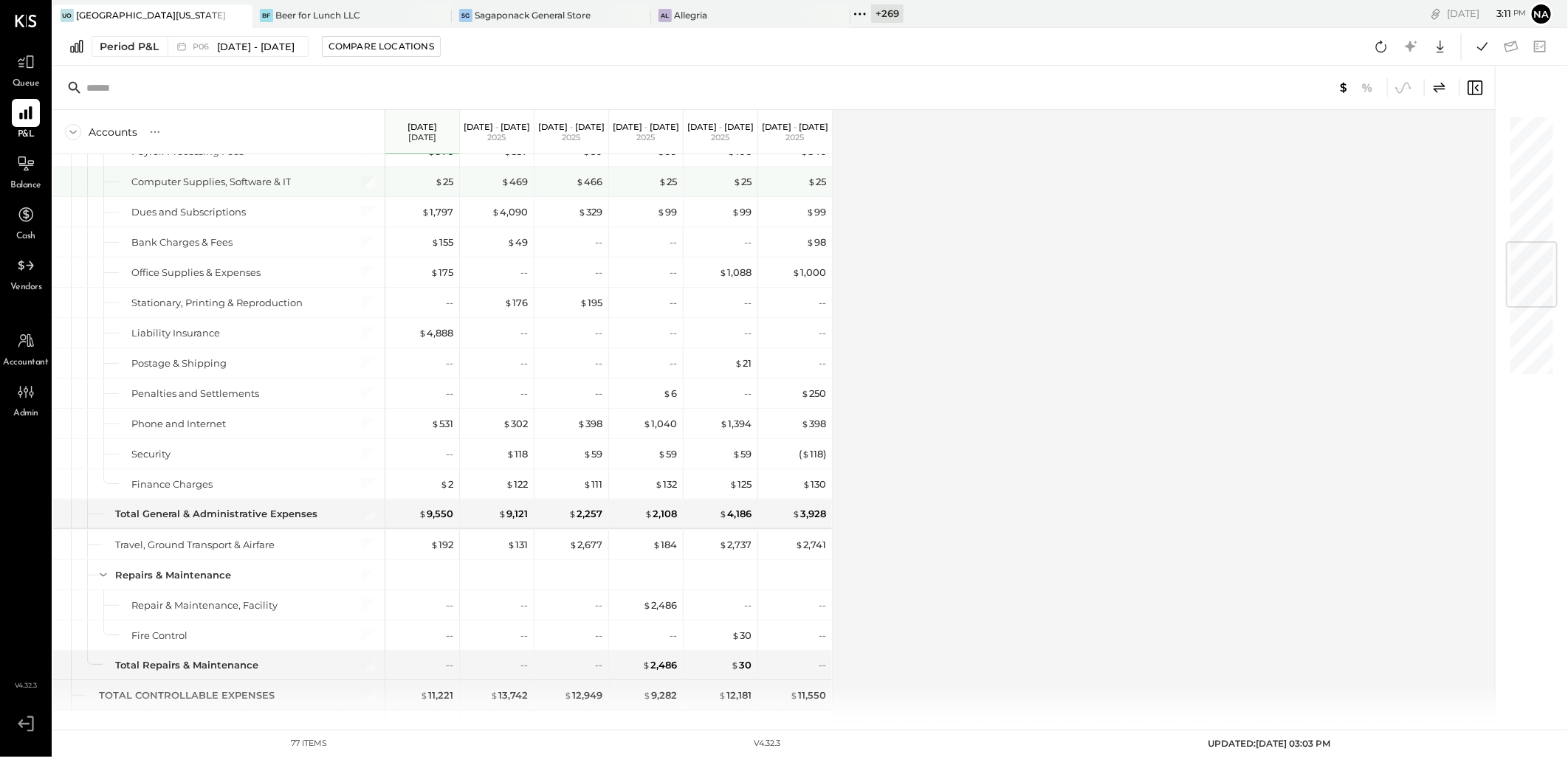
scroll to position [830, 0]
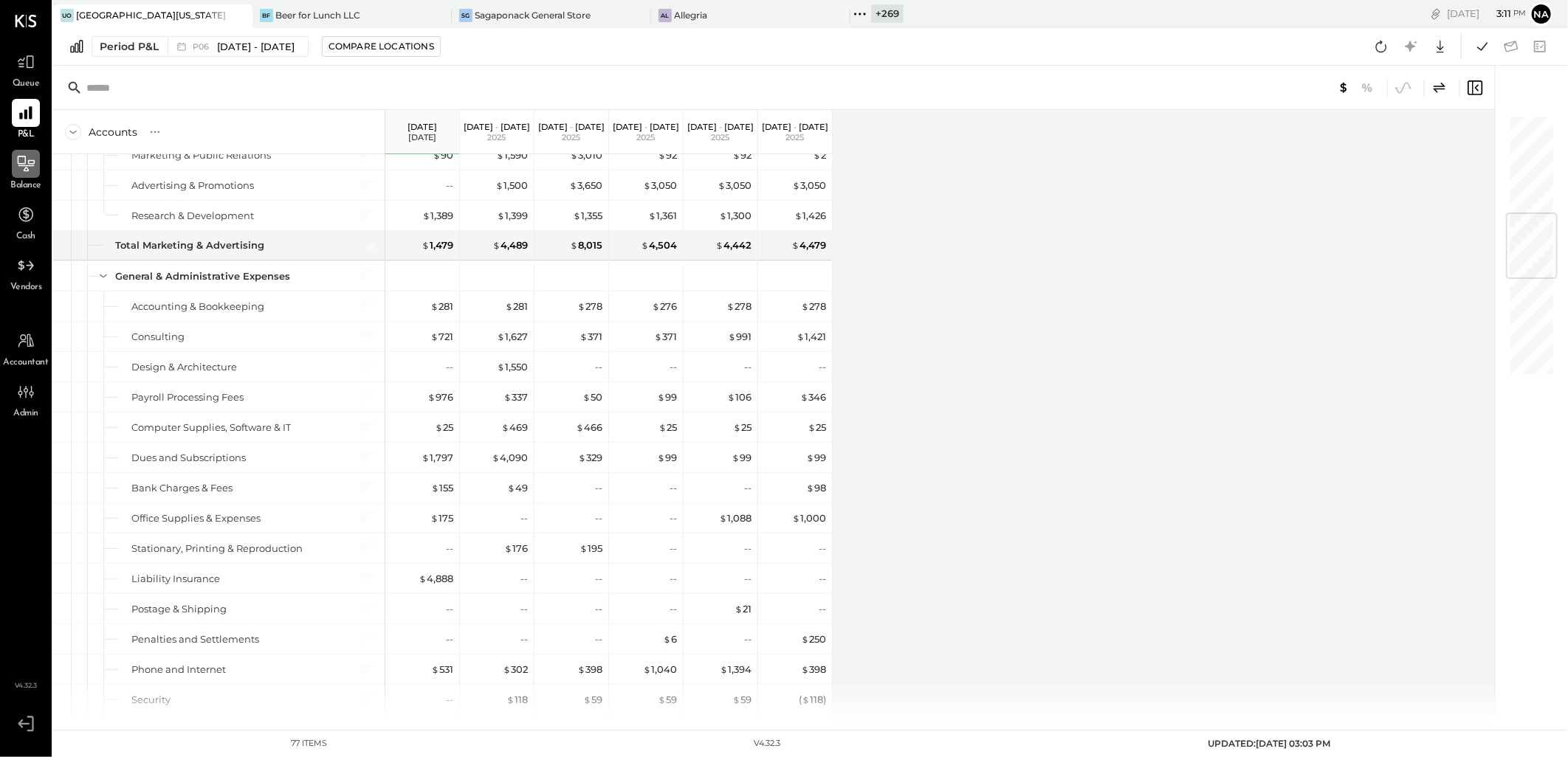
click at [19, 165] on icon at bounding box center [27, 166] width 16 height 2
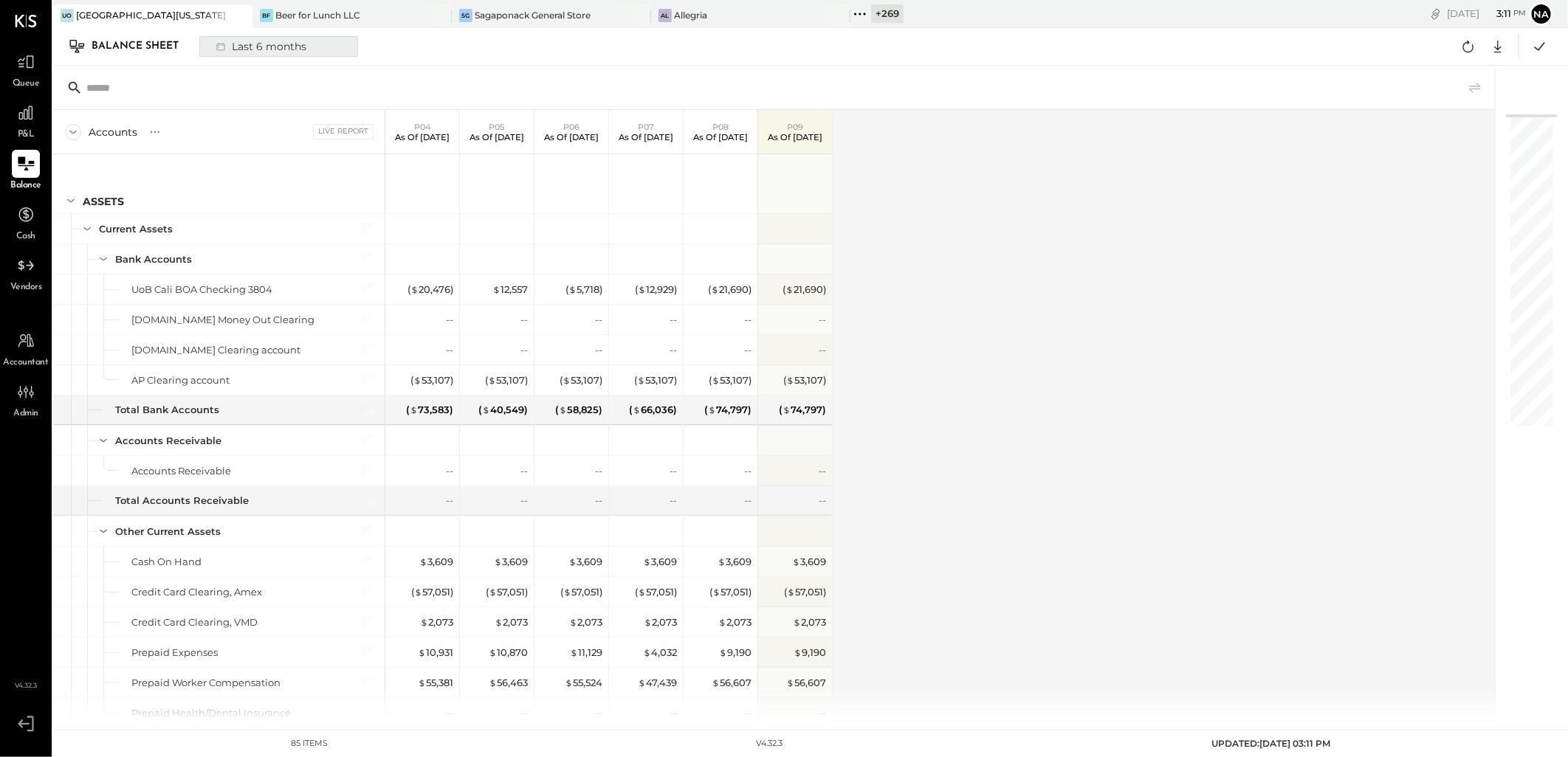
click at [258, 51] on div "Last 6 months" at bounding box center [260, 47] width 105 height 20
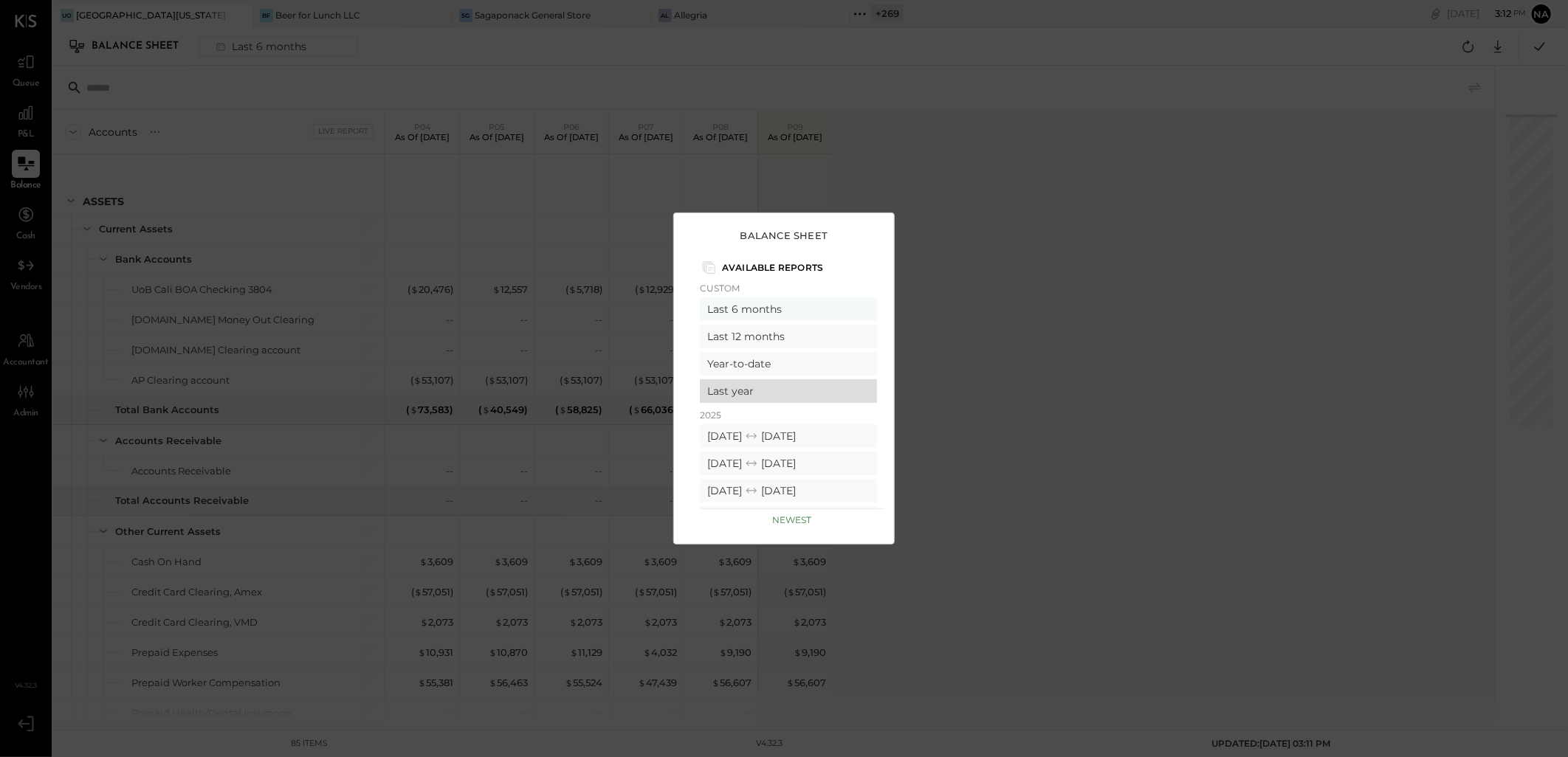
scroll to position [82, 0]
click at [796, 427] on div "[DATE] [DATE]" at bounding box center [788, 436] width 178 height 24
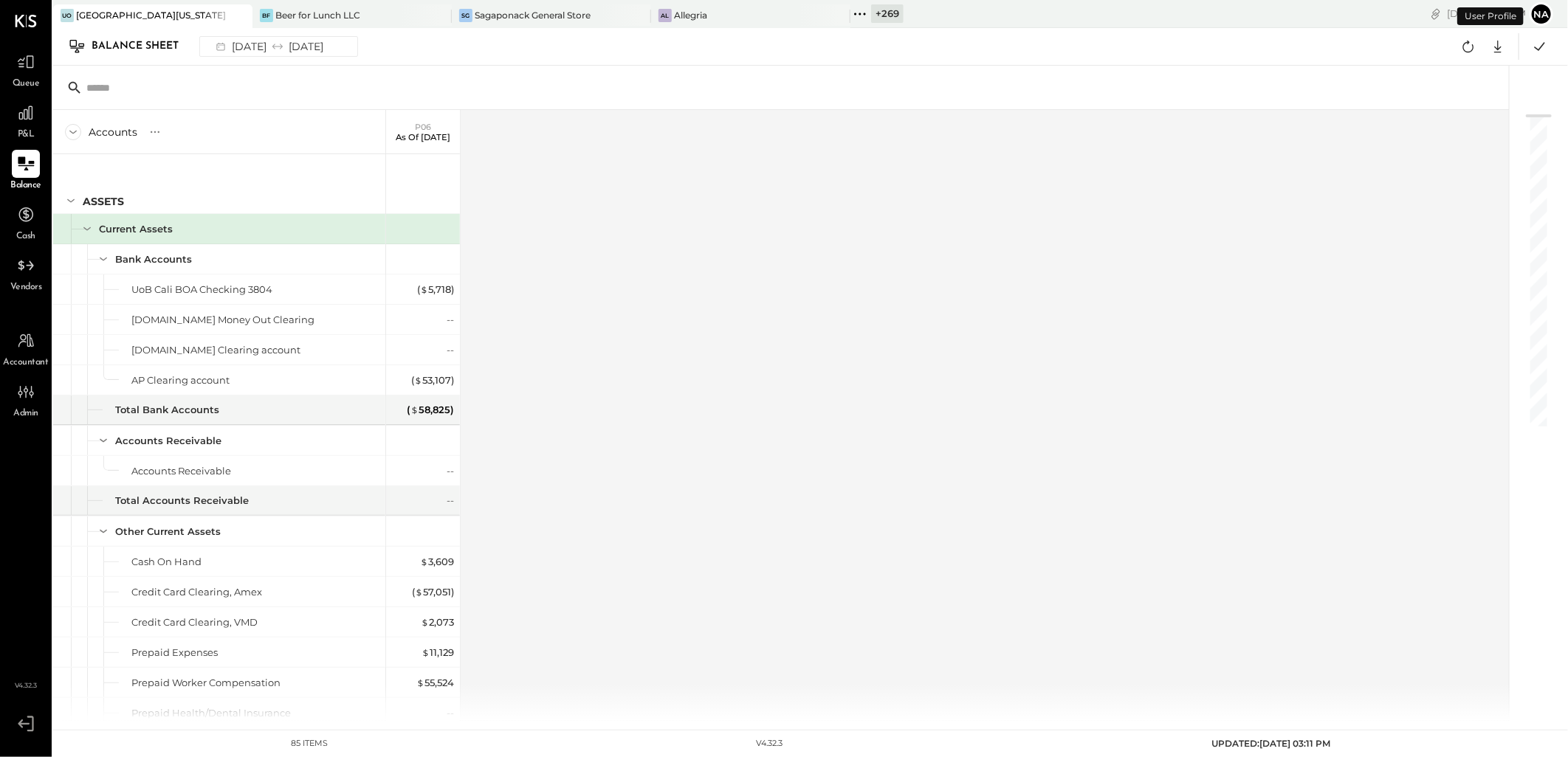
click at [135, 46] on div "Balance Sheet" at bounding box center [142, 46] width 102 height 24
click at [329, 42] on div "[DATE] [DATE]" at bounding box center [268, 47] width 122 height 20
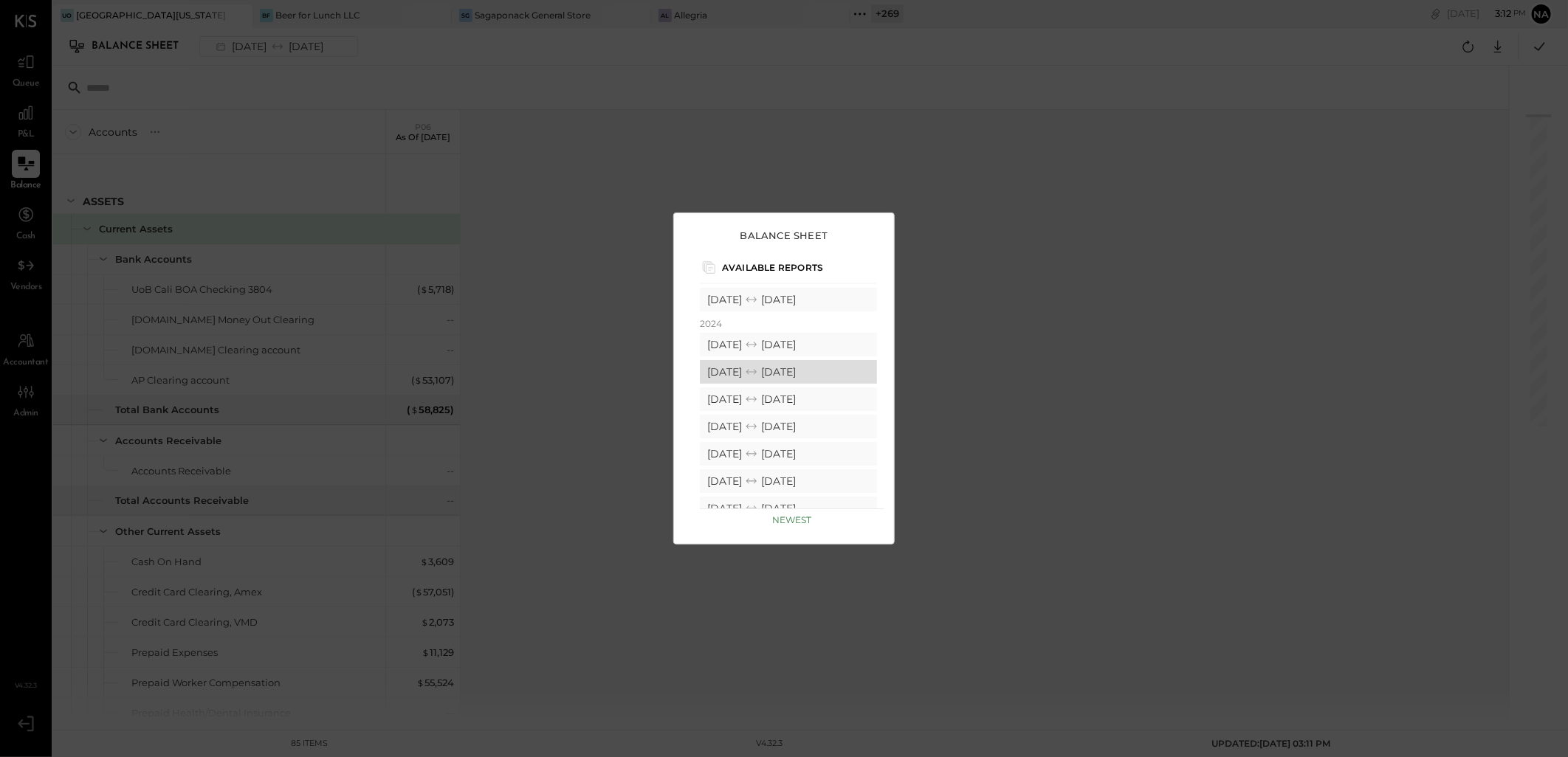
scroll to position [738, 0]
click at [940, 300] on div "Balance Sheet Available Reports Custom Last 6 months Last 12 months Year-to-dat…" at bounding box center [784, 378] width 1568 height 757
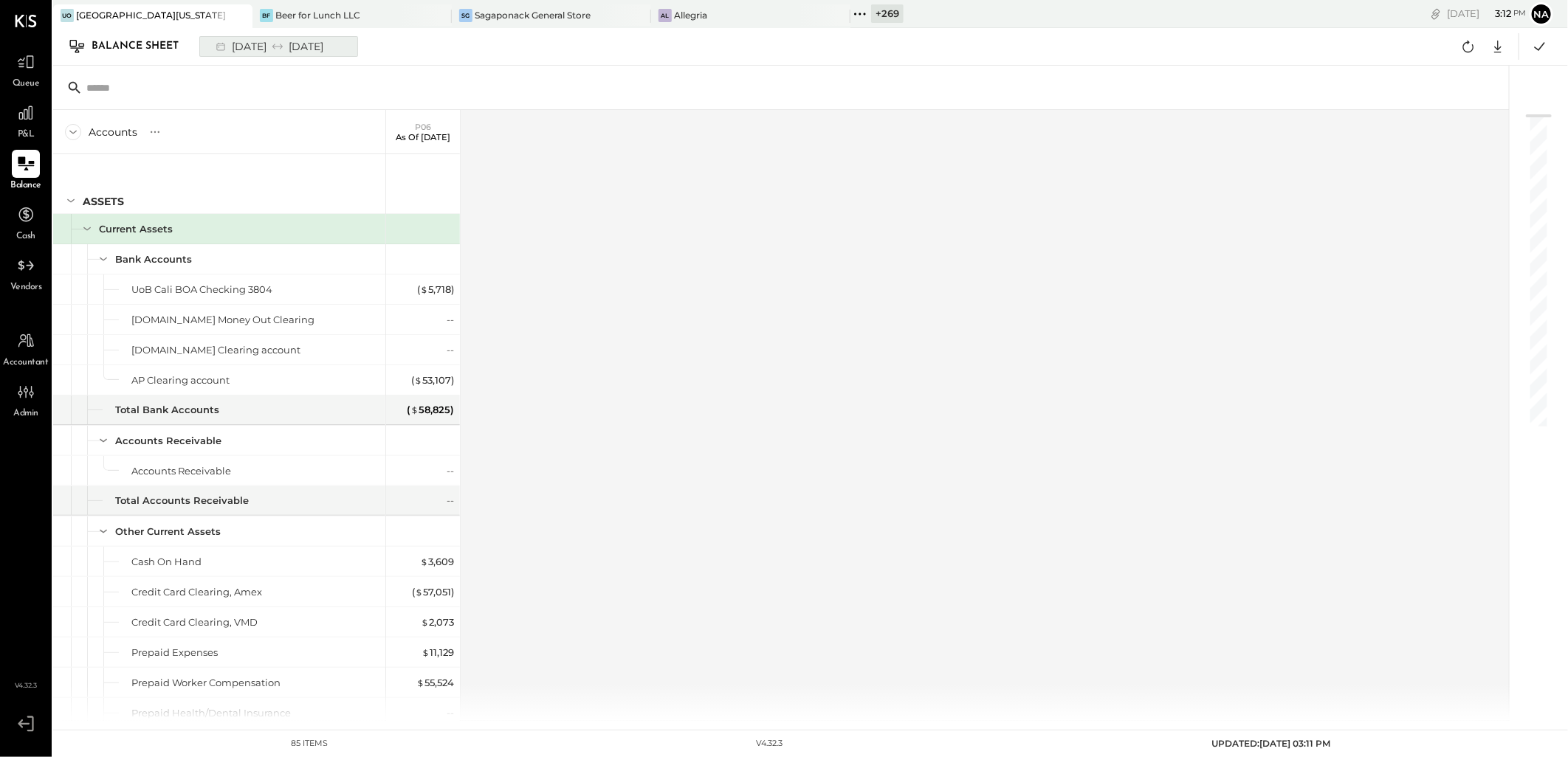
click at [329, 49] on div "[DATE] [DATE]" at bounding box center [268, 47] width 122 height 20
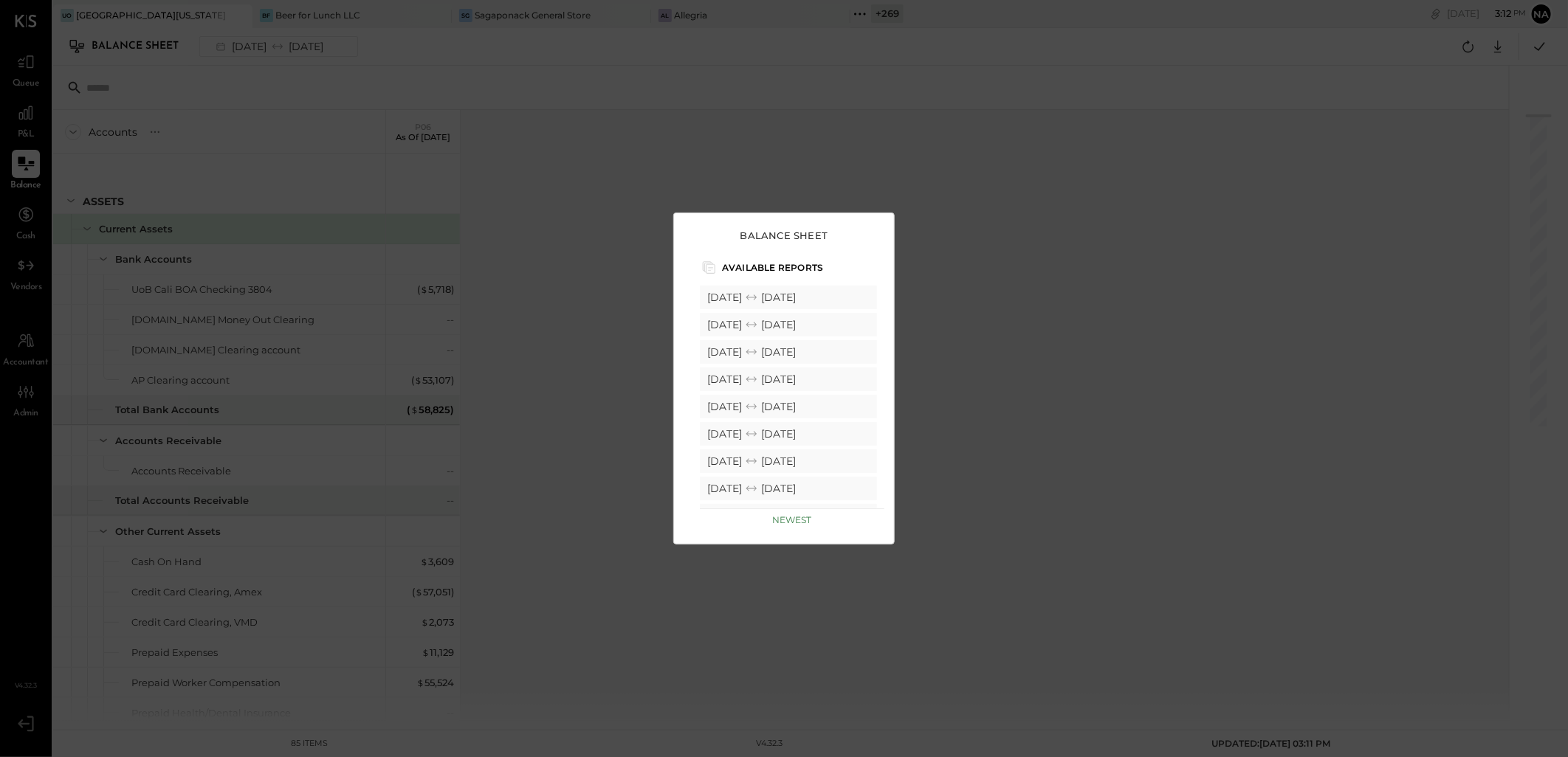
scroll to position [1556, 0]
click at [997, 314] on div "Balance Sheet Available Reports Custom Last 6 months Last 12 months Year-to-dat…" at bounding box center [784, 378] width 1568 height 757
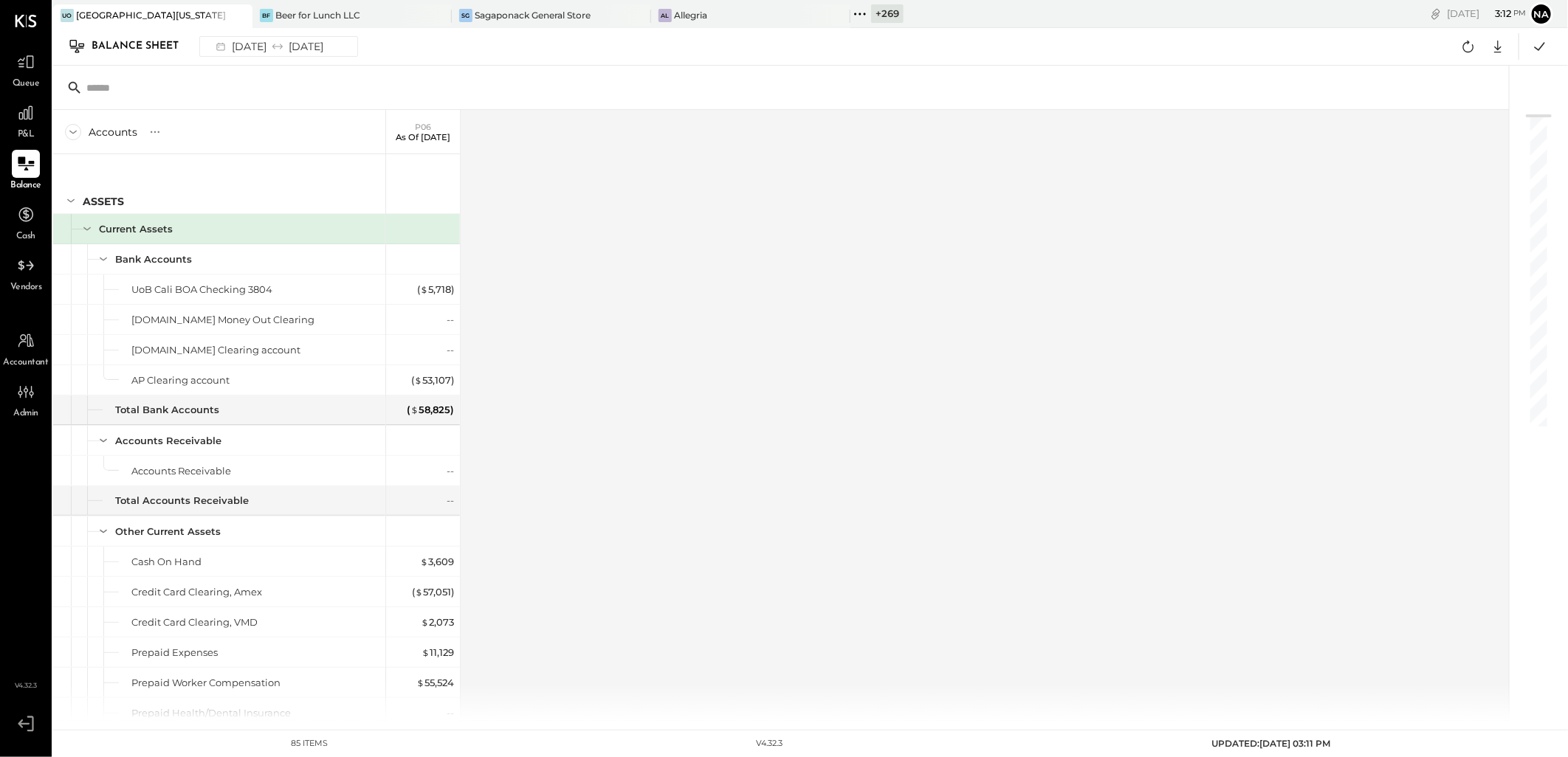
click at [122, 45] on div "Balance Sheet" at bounding box center [142, 46] width 102 height 24
click at [236, 36] on button "[DATE] [DATE]" at bounding box center [279, 46] width 159 height 20
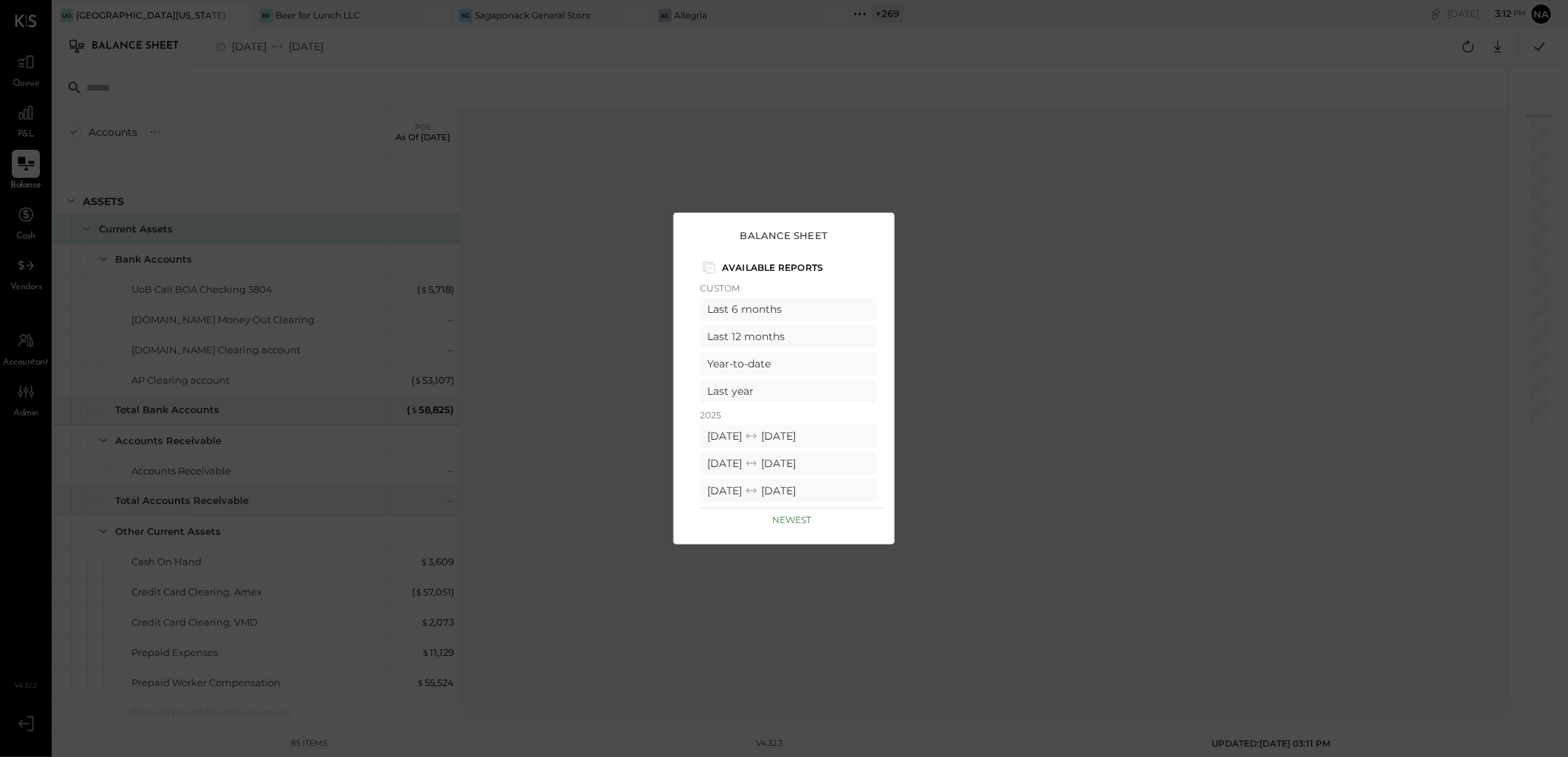
click at [945, 219] on div "Balance Sheet Available Reports Custom Last 6 months Last 12 months Year-to-dat…" at bounding box center [784, 378] width 1568 height 757
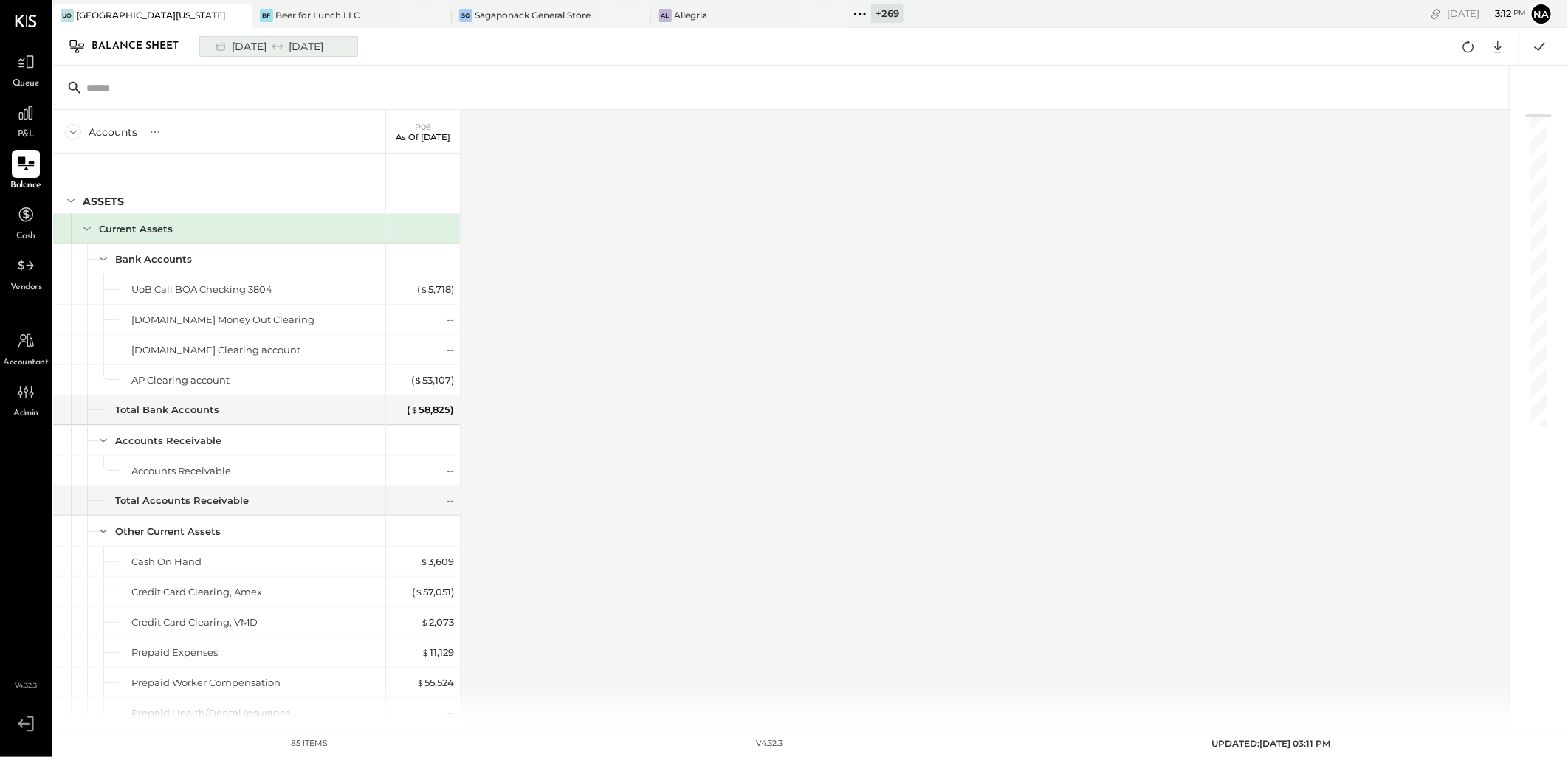
click at [260, 42] on div "[DATE] [DATE]" at bounding box center [268, 47] width 122 height 20
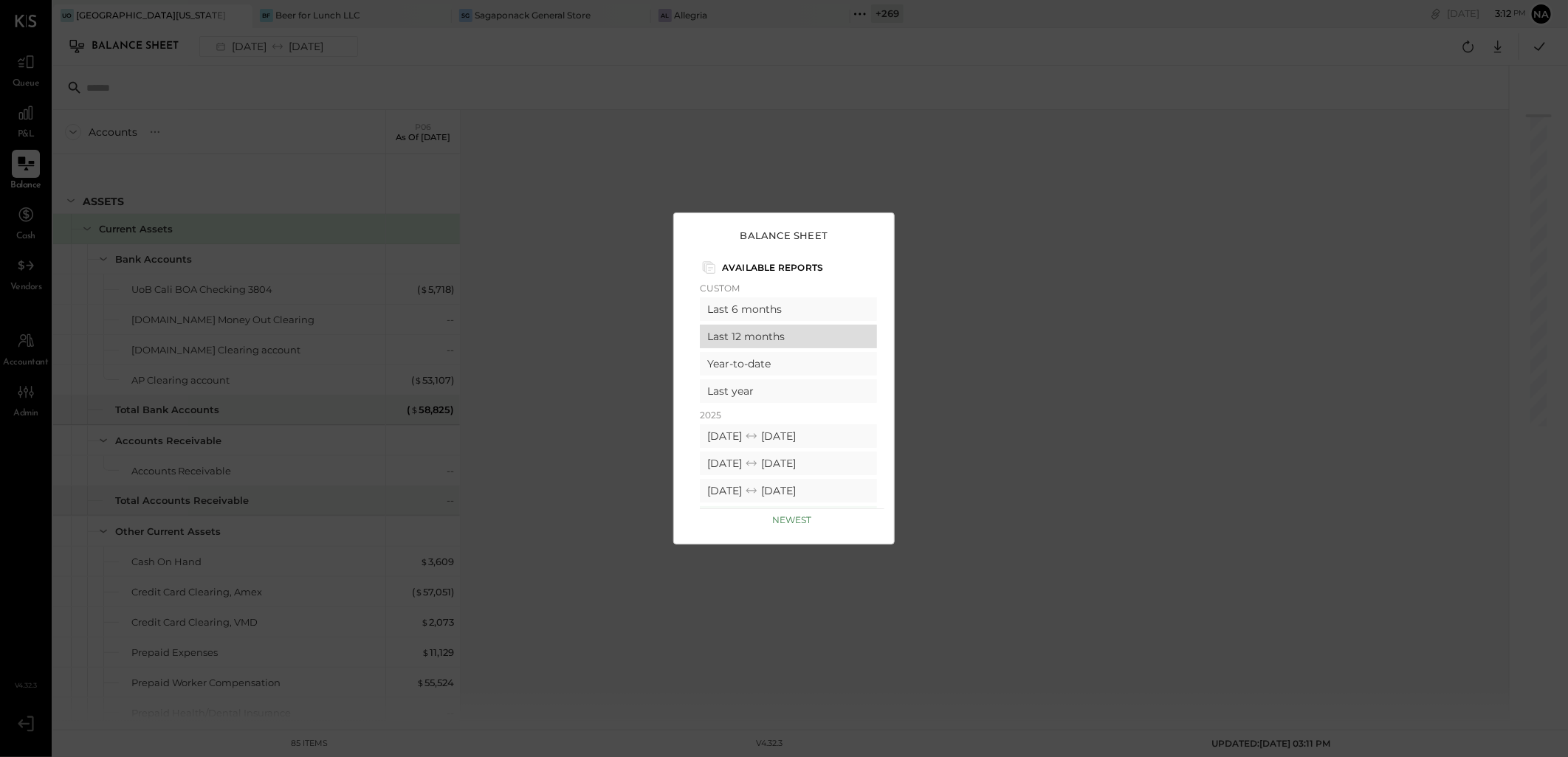
click at [800, 332] on div "Last 12 months" at bounding box center [788, 336] width 178 height 24
